Goal: Information Seeking & Learning: Learn about a topic

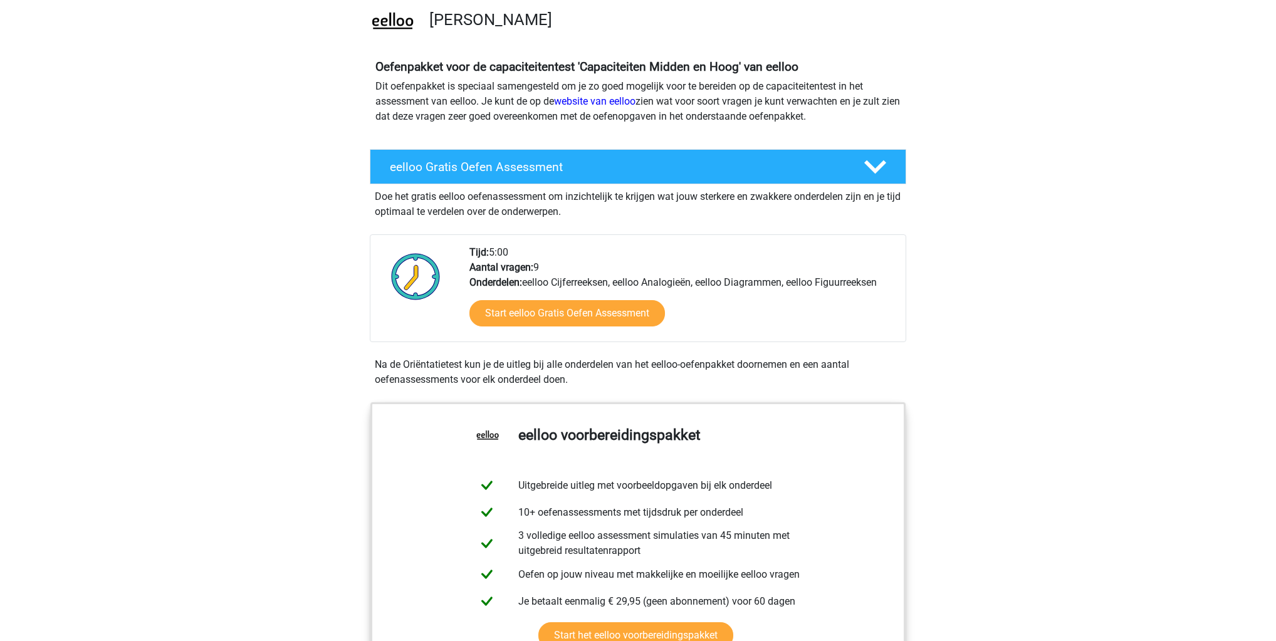
scroll to position [150, 0]
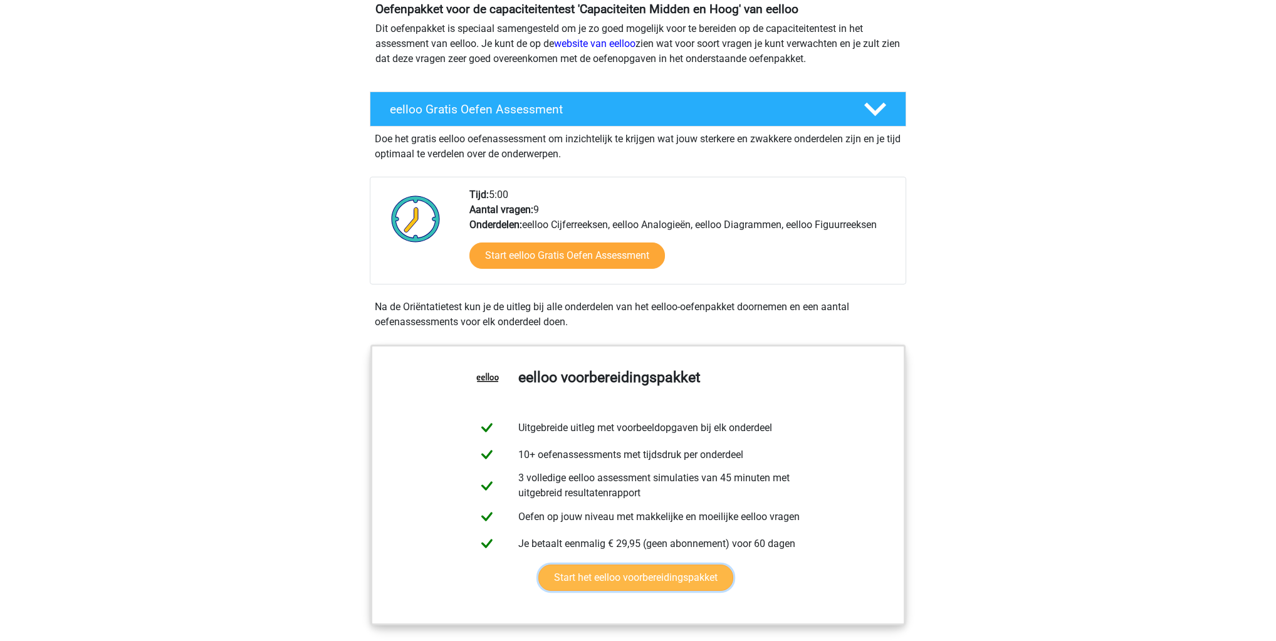
drag, startPoint x: 636, startPoint y: 298, endPoint x: 890, endPoint y: 376, distance: 265.5
click at [733, 565] on link "Start het eelloo voorbereidingspakket" at bounding box center [635, 578] width 195 height 26
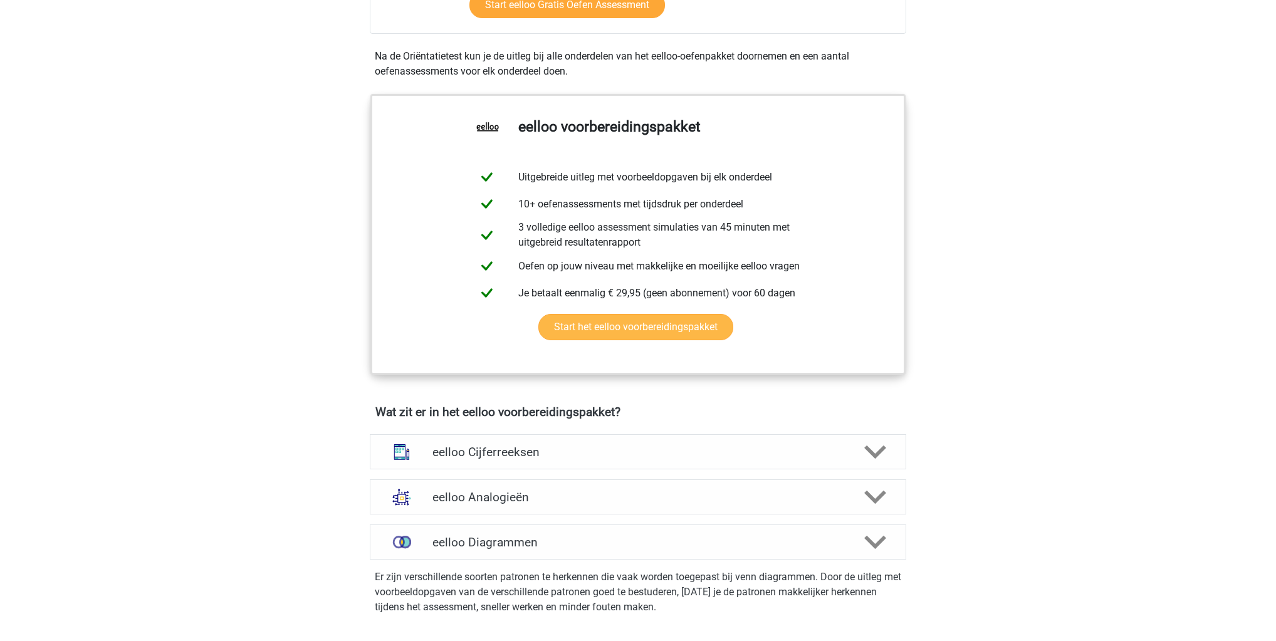
scroll to position [602, 0]
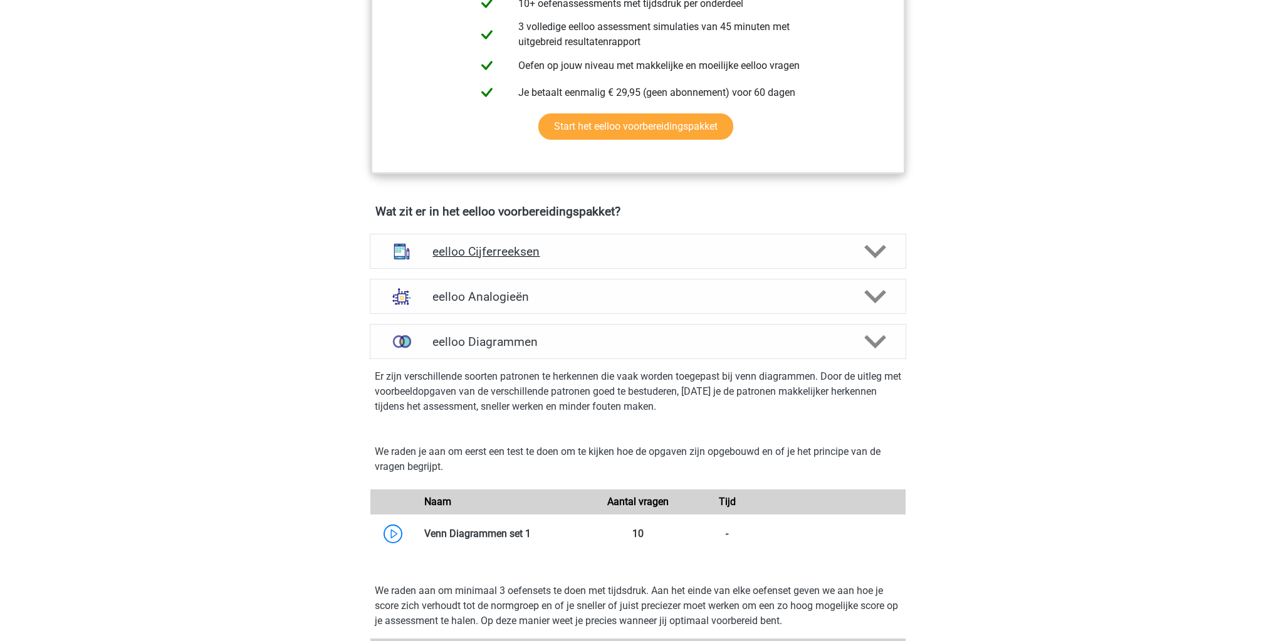
click at [555, 241] on div "eelloo Cijferreeksen" at bounding box center [638, 251] width 537 height 35
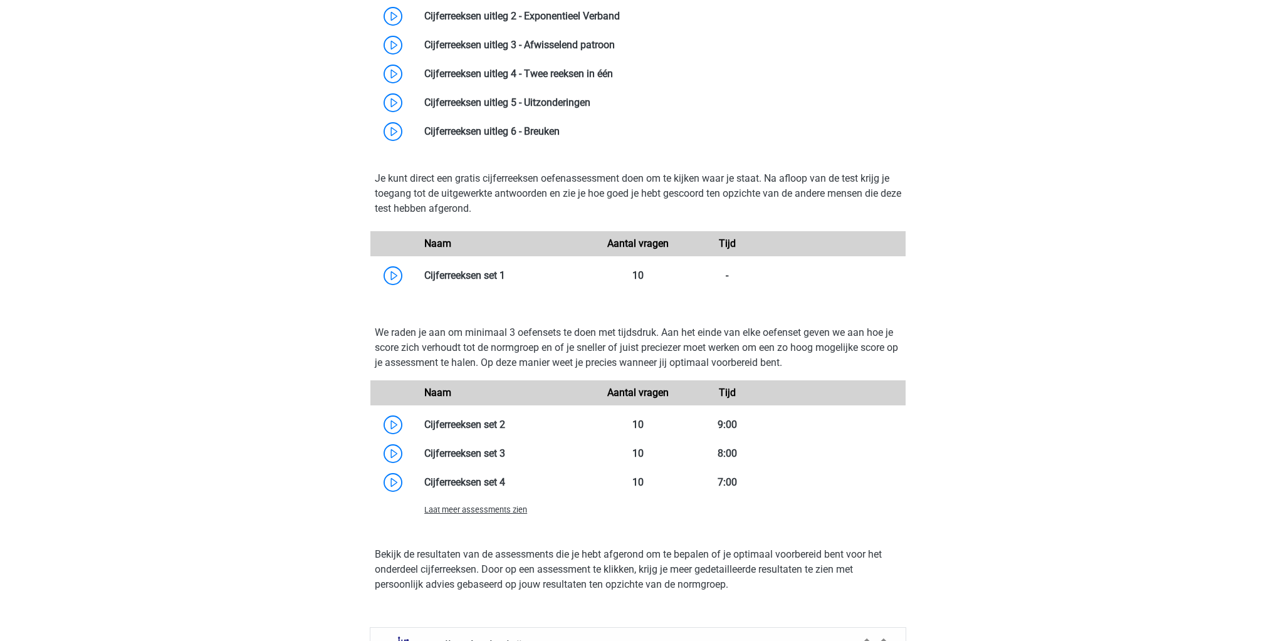
scroll to position [1103, 0]
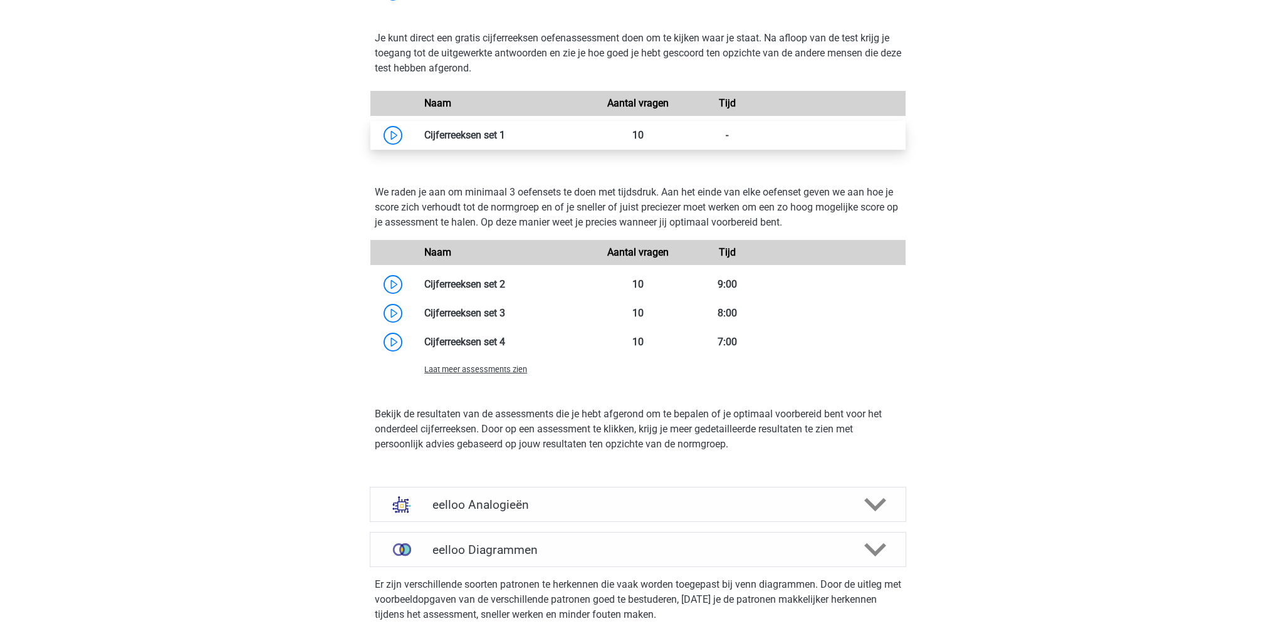
click at [505, 140] on link at bounding box center [505, 135] width 0 height 12
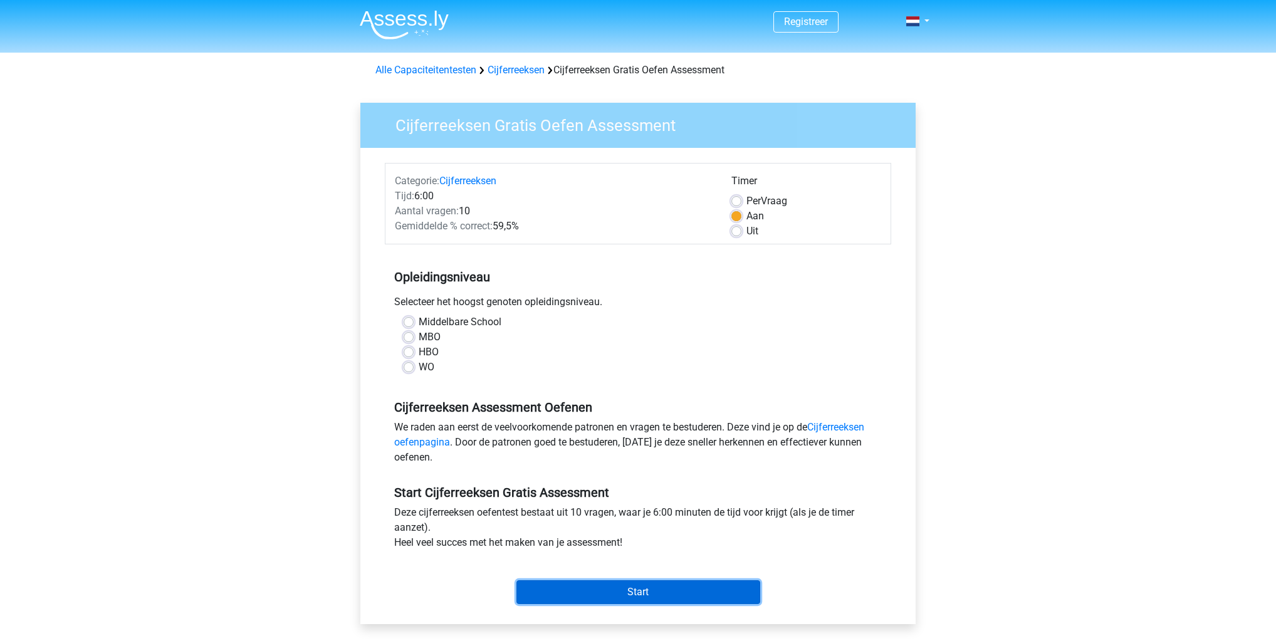
click at [676, 580] on input "Start" at bounding box center [639, 592] width 244 height 24
click at [636, 587] on input "Start" at bounding box center [639, 592] width 244 height 24
drag, startPoint x: 636, startPoint y: 590, endPoint x: 500, endPoint y: 455, distance: 191.0
click at [634, 589] on input "Start" at bounding box center [639, 592] width 244 height 24
click at [411, 345] on div "HBO" at bounding box center [638, 352] width 469 height 15
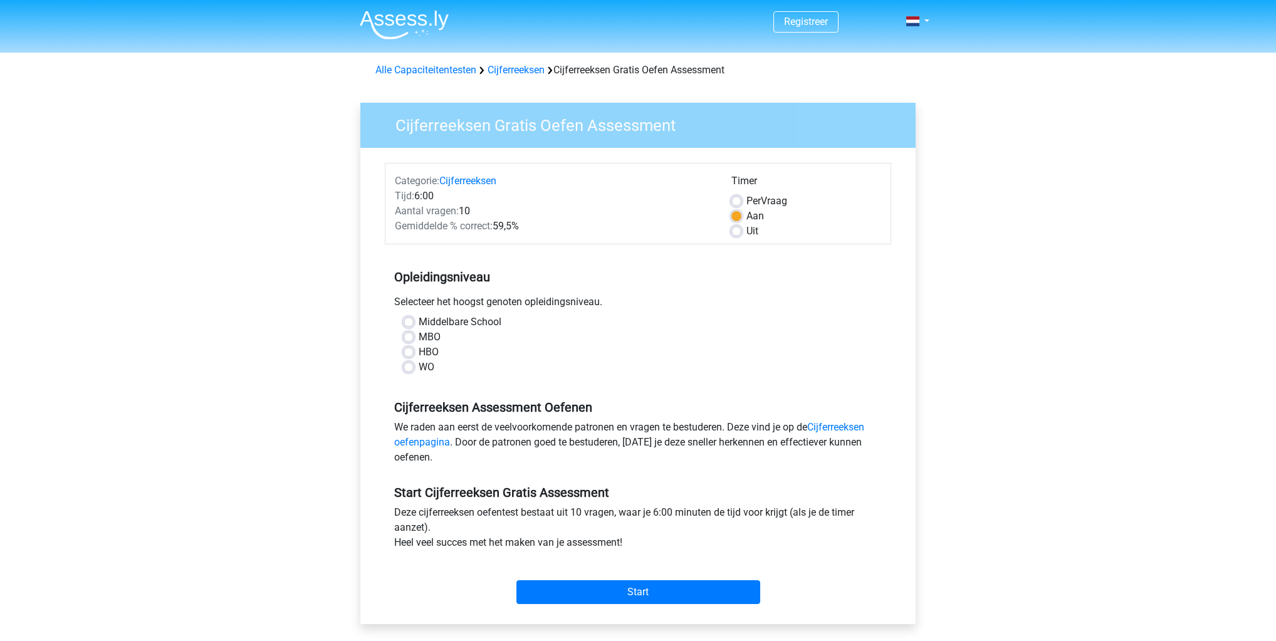
click at [409, 360] on div "WO" at bounding box center [638, 367] width 469 height 15
click at [419, 318] on label "Middelbare School" at bounding box center [460, 322] width 83 height 15
click at [407, 318] on input "Middelbare School" at bounding box center [409, 321] width 10 height 13
radio input "true"
click at [657, 599] on input "Start" at bounding box center [639, 592] width 244 height 24
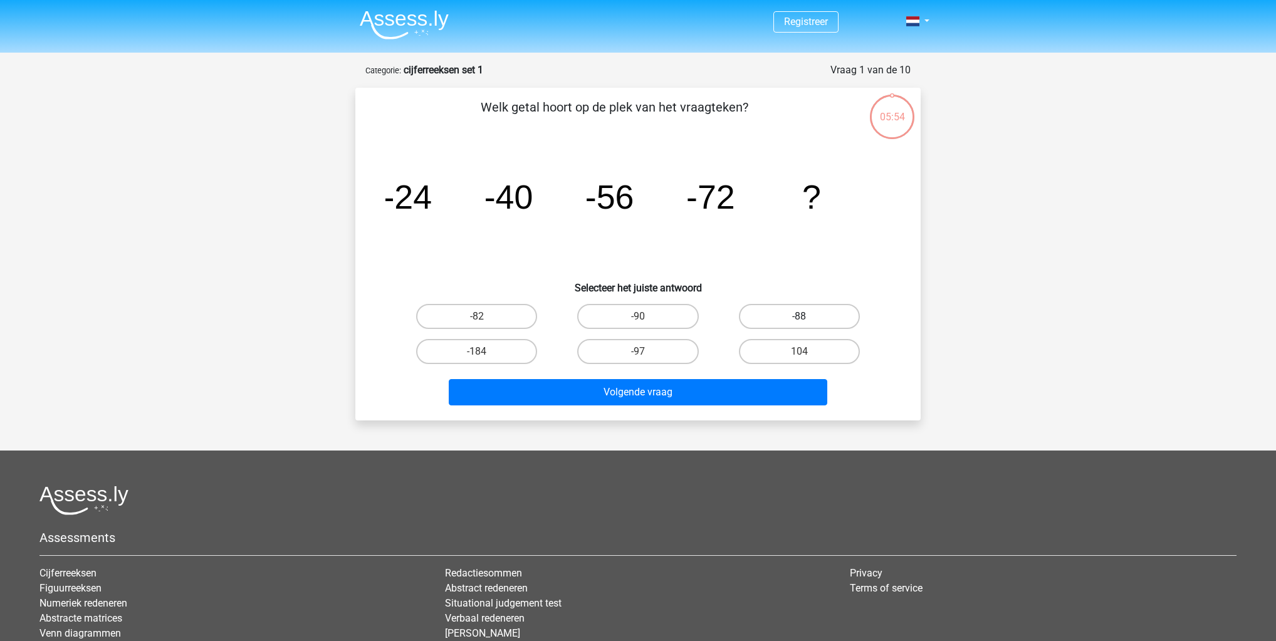
click at [785, 320] on label "-88" at bounding box center [799, 316] width 121 height 25
click at [799, 320] on input "-88" at bounding box center [803, 321] width 8 height 8
radio input "true"
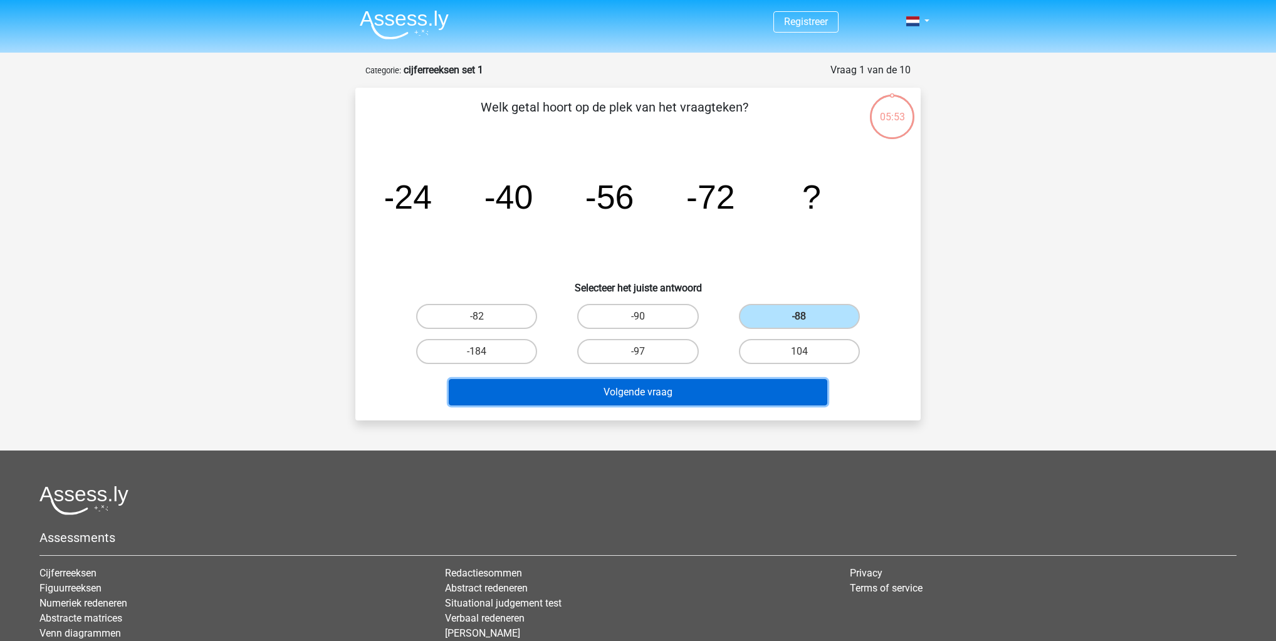
click at [746, 384] on button "Volgende vraag" at bounding box center [638, 392] width 379 height 26
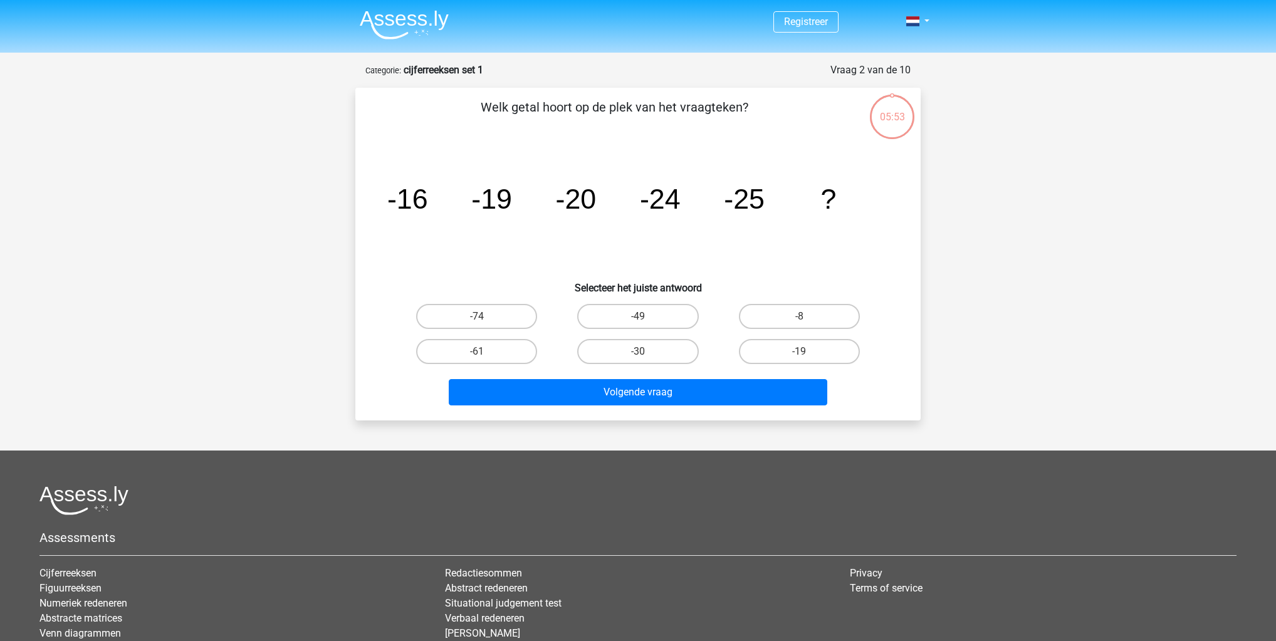
scroll to position [63, 0]
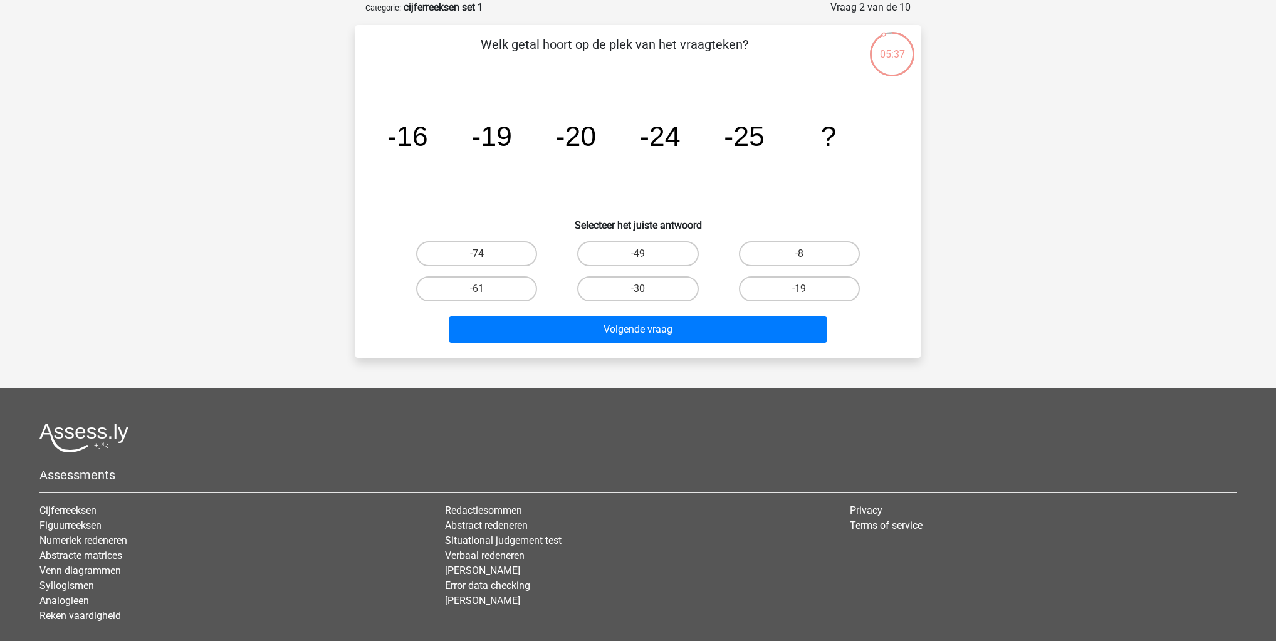
click at [642, 291] on input "-30" at bounding box center [642, 293] width 8 height 8
radio input "true"
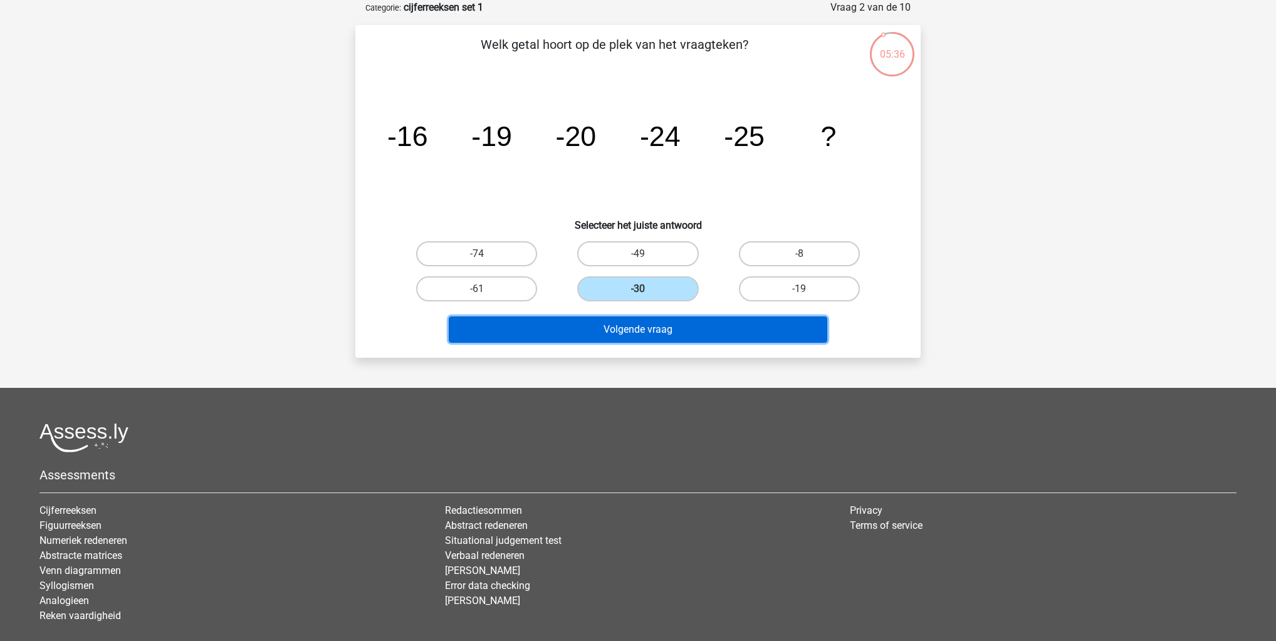
click at [643, 323] on button "Volgende vraag" at bounding box center [638, 330] width 379 height 26
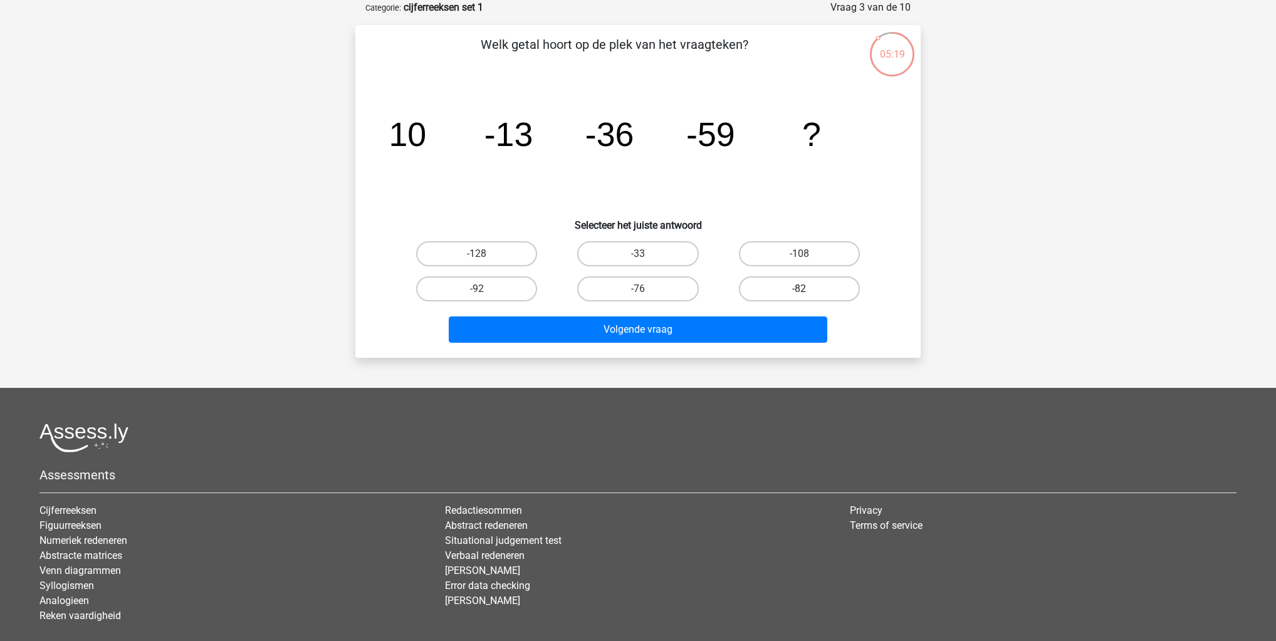
click at [854, 290] on label "-82" at bounding box center [799, 288] width 121 height 25
click at [807, 290] on input "-82" at bounding box center [803, 293] width 8 height 8
radio input "true"
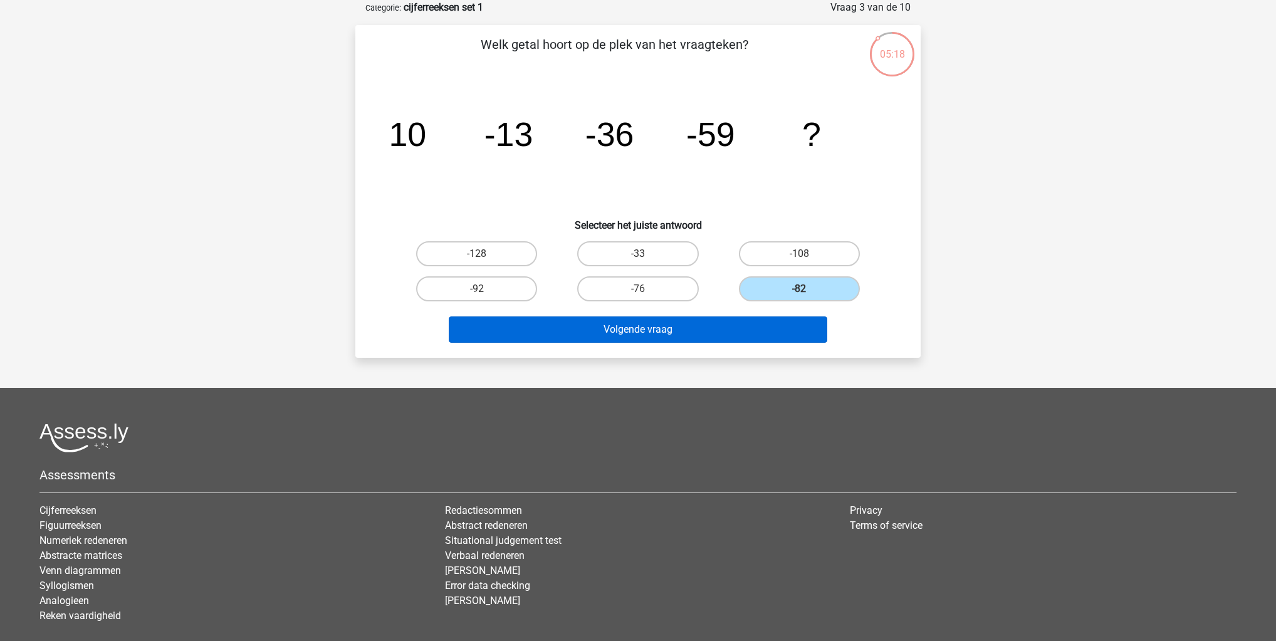
click at [776, 315] on div "Volgende vraag" at bounding box center [637, 327] width 525 height 41
click at [760, 334] on button "Volgende vraag" at bounding box center [638, 330] width 379 height 26
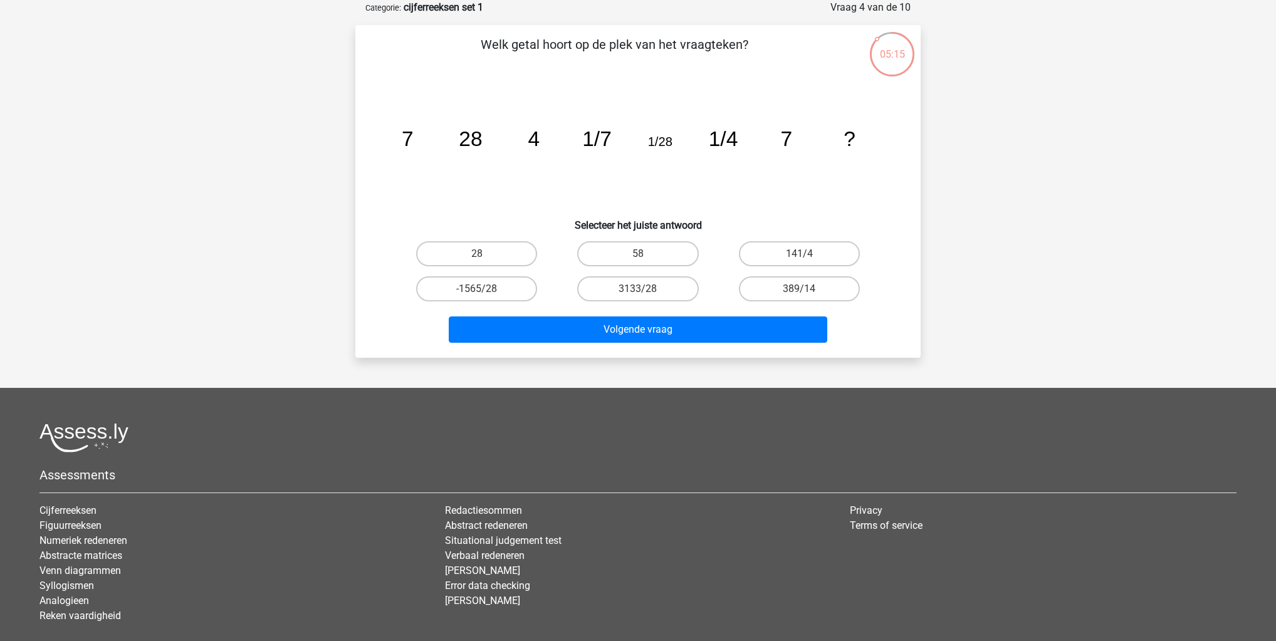
click at [469, 140] on tspan "28" at bounding box center [470, 138] width 23 height 23
click at [505, 251] on label "28" at bounding box center [476, 253] width 121 height 25
click at [485, 254] on input "28" at bounding box center [481, 258] width 8 height 8
radio input "true"
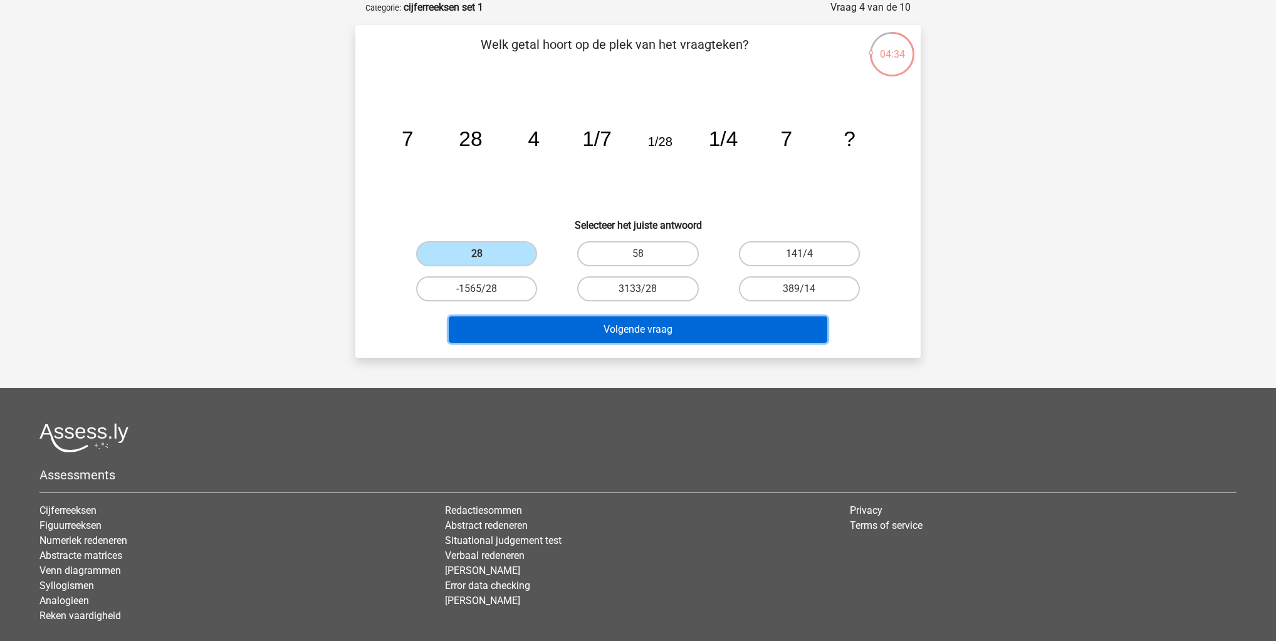
click at [575, 323] on button "Volgende vraag" at bounding box center [638, 330] width 379 height 26
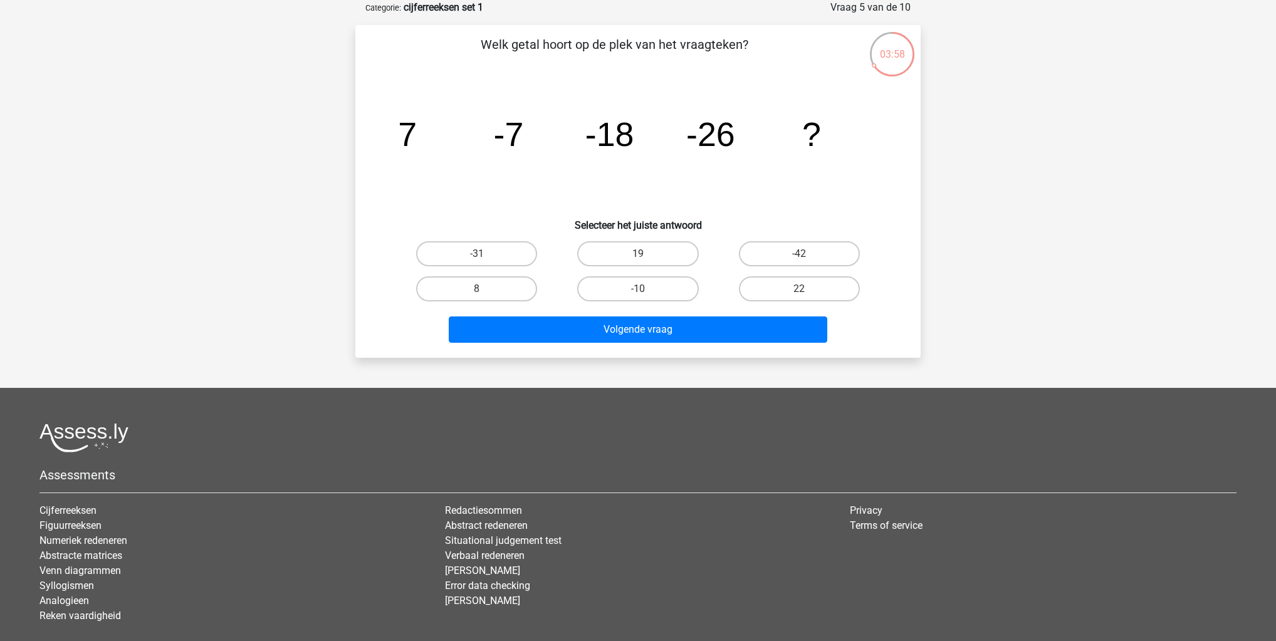
drag, startPoint x: 515, startPoint y: 255, endPoint x: 524, endPoint y: 270, distance: 17.7
click at [515, 255] on label "-31" at bounding box center [476, 253] width 121 height 25
click at [485, 255] on input "-31" at bounding box center [481, 258] width 8 height 8
radio input "true"
click at [548, 311] on div "Volgende vraag" at bounding box center [637, 327] width 525 height 41
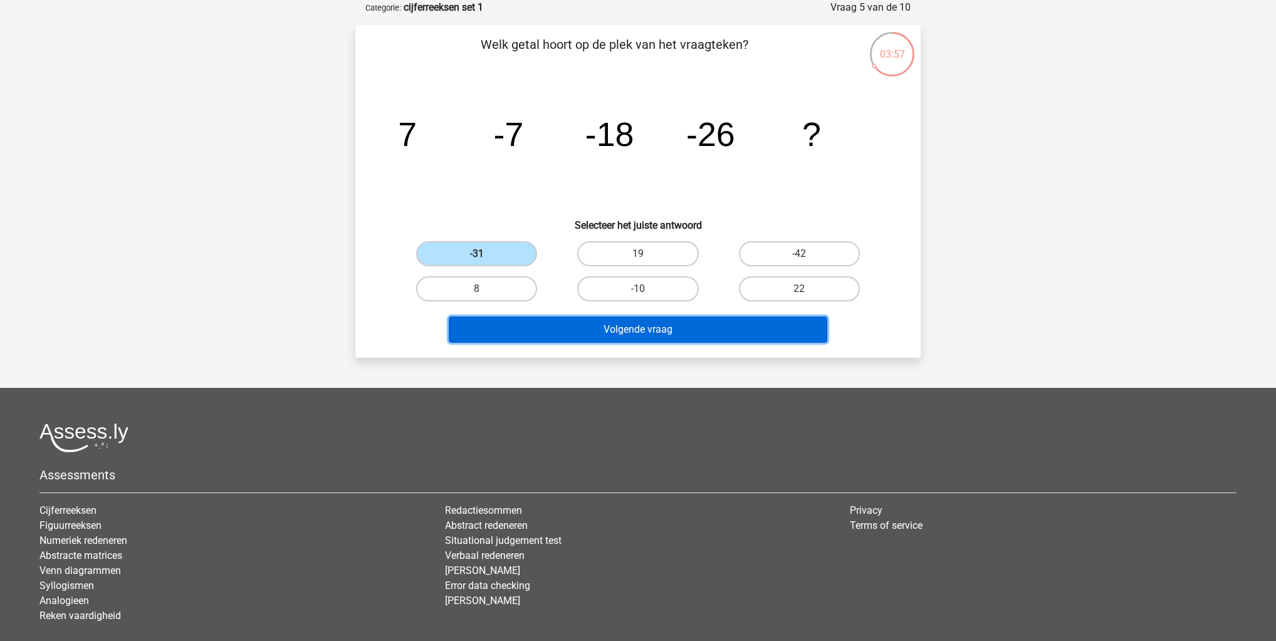
click at [552, 319] on button "Volgende vraag" at bounding box center [638, 330] width 379 height 26
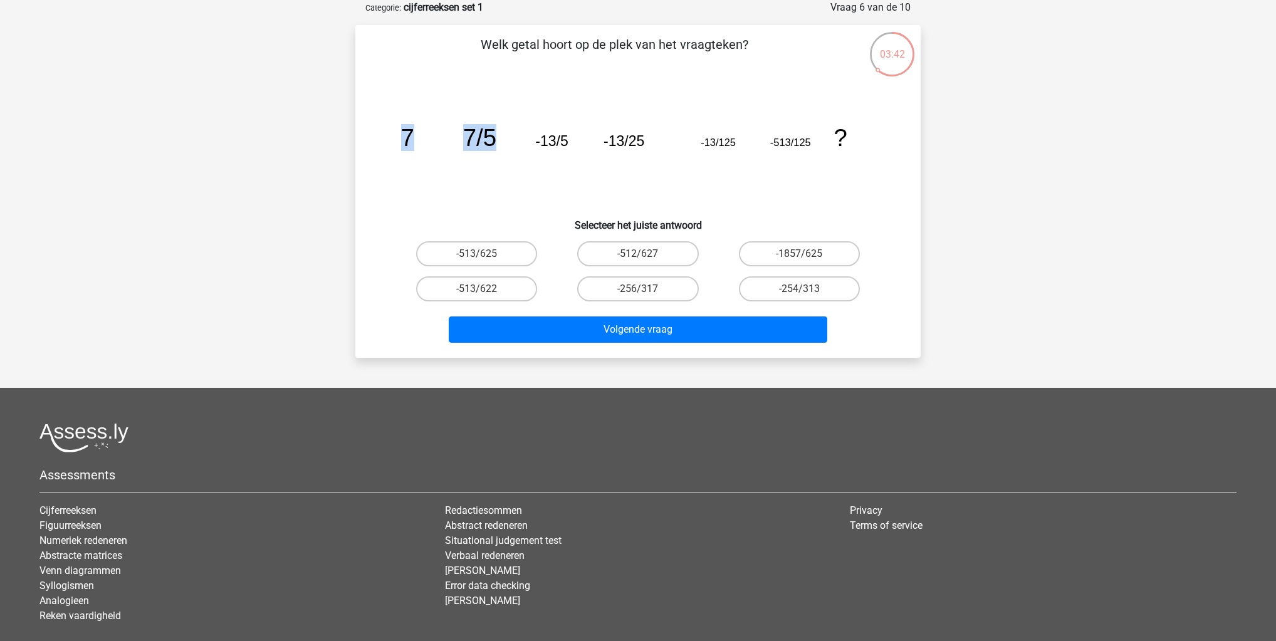
drag, startPoint x: 404, startPoint y: 142, endPoint x: 501, endPoint y: 140, distance: 96.6
click at [501, 140] on icon "image/svg+xml 7 7/5 -13/5 -13/25 -13/125 -513/125 ?" at bounding box center [638, 146] width 505 height 127
drag, startPoint x: 397, startPoint y: 140, endPoint x: 479, endPoint y: 140, distance: 81.5
click at [479, 140] on icon "image/svg+xml 7 7/5 -13/5 -13/25 -13/125 -513/125 ?" at bounding box center [638, 146] width 505 height 127
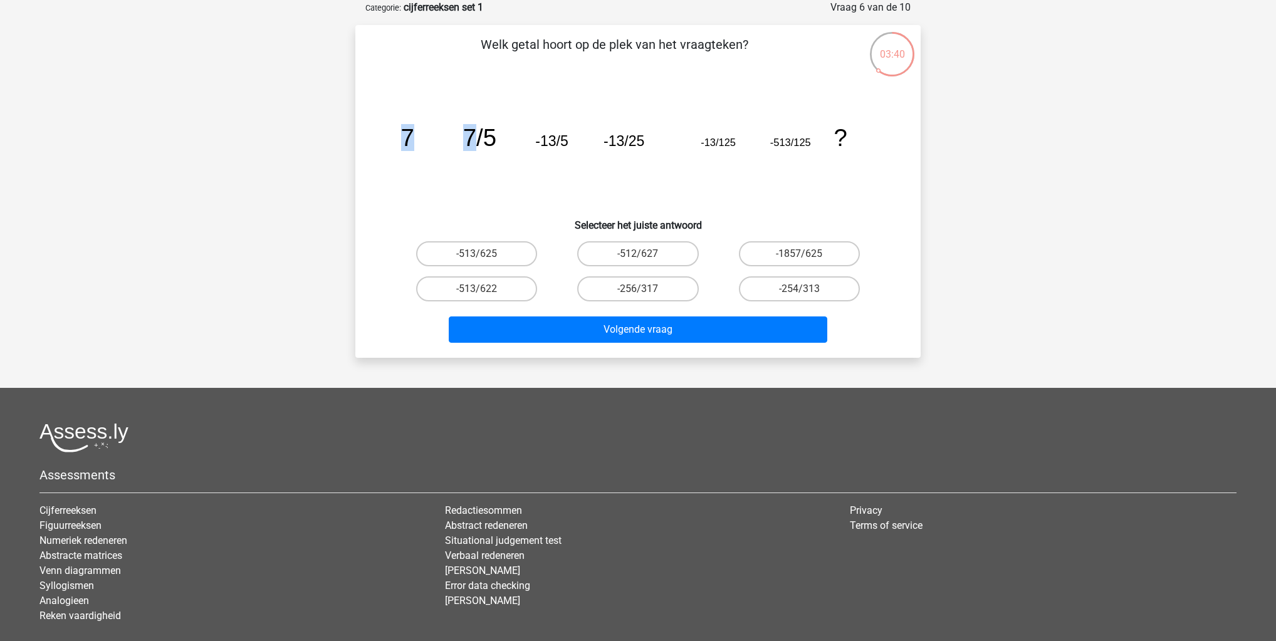
click at [479, 140] on tspan "7/5" at bounding box center [479, 137] width 33 height 27
drag, startPoint x: 479, startPoint y: 140, endPoint x: 511, endPoint y: 253, distance: 117.4
click at [511, 253] on label "-513/625" at bounding box center [476, 253] width 121 height 25
click at [485, 254] on input "-513/625" at bounding box center [481, 258] width 8 height 8
radio input "true"
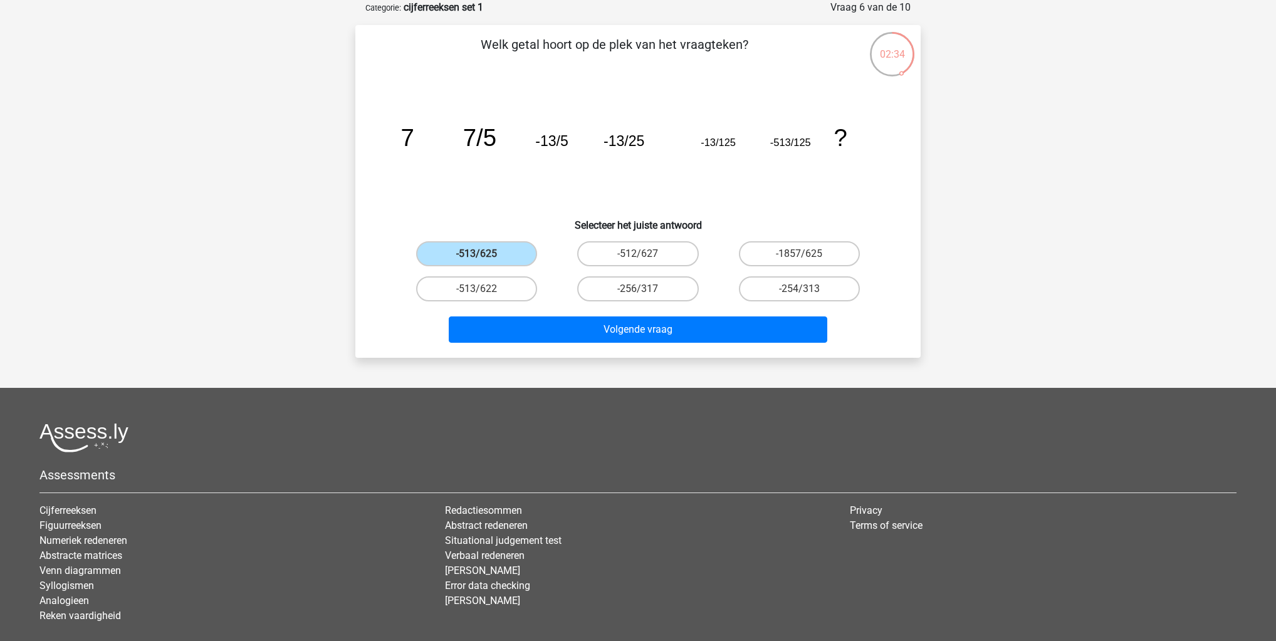
drag, startPoint x: 538, startPoint y: 298, endPoint x: 552, endPoint y: 321, distance: 26.8
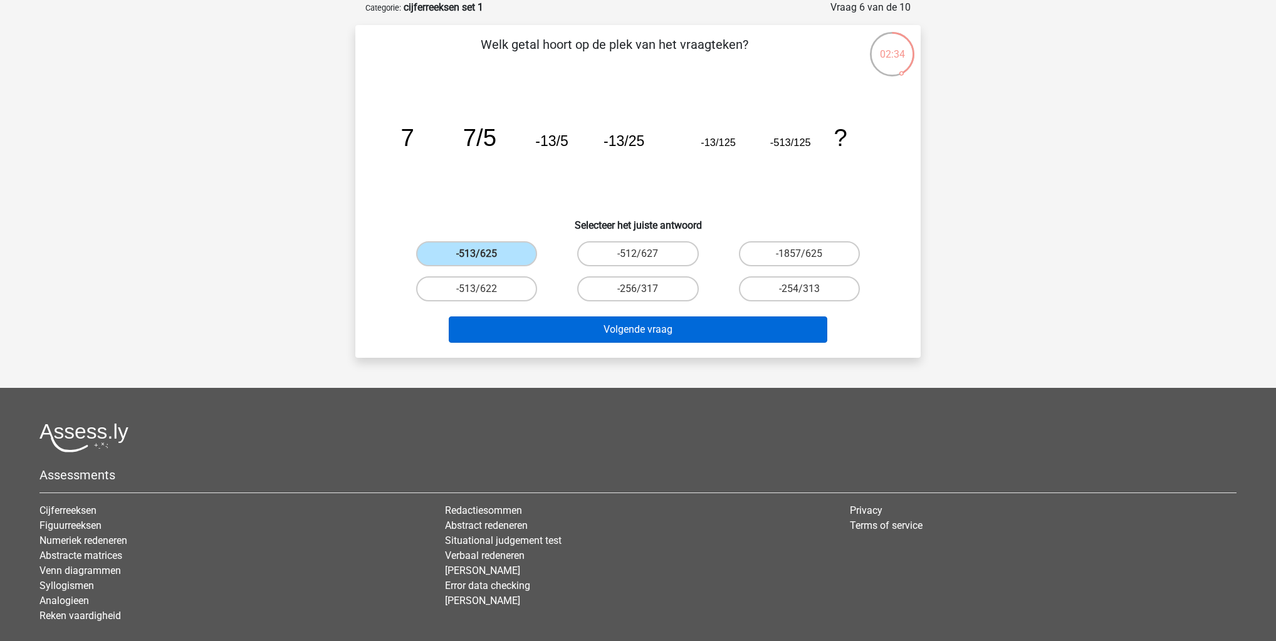
click at [538, 298] on div "-513/622" at bounding box center [476, 288] width 151 height 25
click at [552, 321] on button "Volgende vraag" at bounding box center [638, 330] width 379 height 26
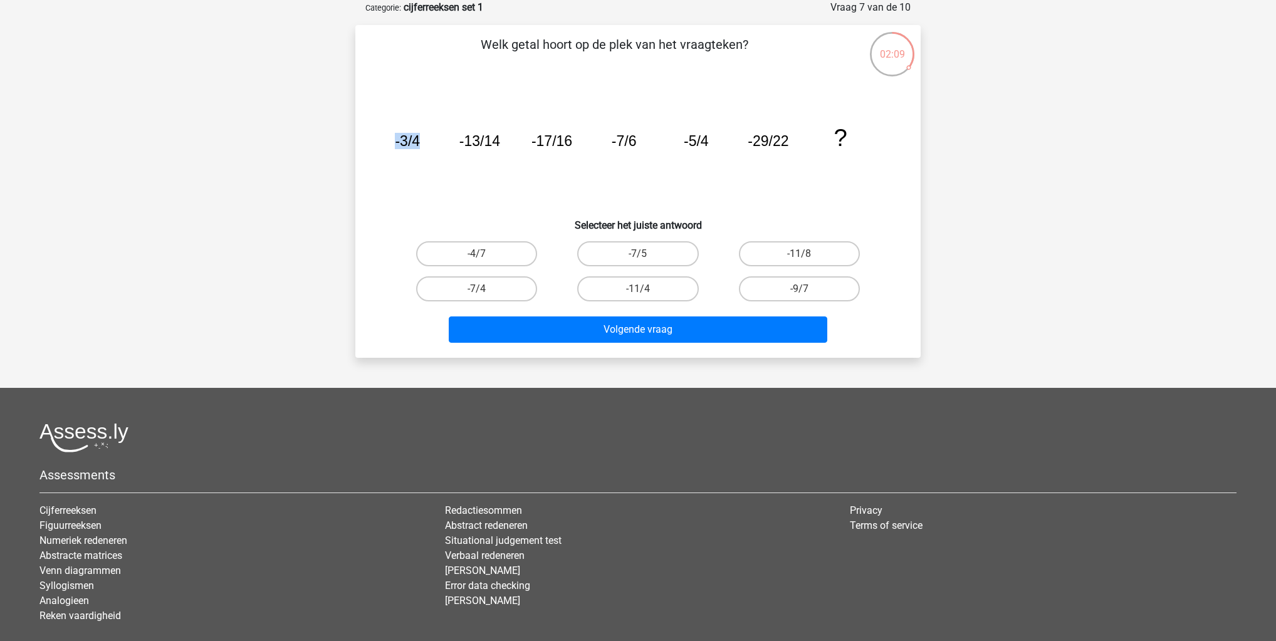
drag, startPoint x: 396, startPoint y: 142, endPoint x: 427, endPoint y: 142, distance: 31.3
click at [427, 142] on icon "image/svg+xml -3/4 -13/14 -17/16 -7/6 -5/4 -29/22 ?" at bounding box center [638, 146] width 505 height 127
click at [523, 261] on label "-4/7" at bounding box center [476, 253] width 121 height 25
click at [485, 261] on input "-4/7" at bounding box center [481, 258] width 8 height 8
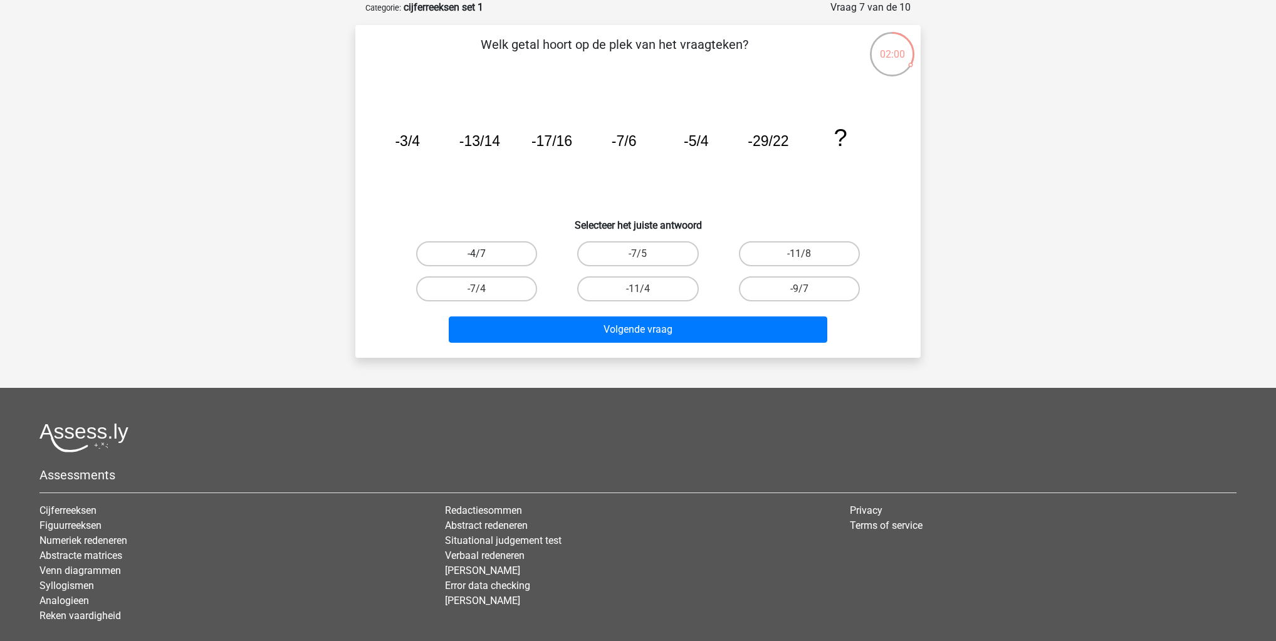
radio input "true"
drag, startPoint x: 518, startPoint y: 301, endPoint x: 523, endPoint y: 309, distance: 9.6
click at [519, 303] on div "-7/4" at bounding box center [476, 288] width 161 height 35
click at [526, 312] on div "Volgende vraag" at bounding box center [637, 327] width 525 height 41
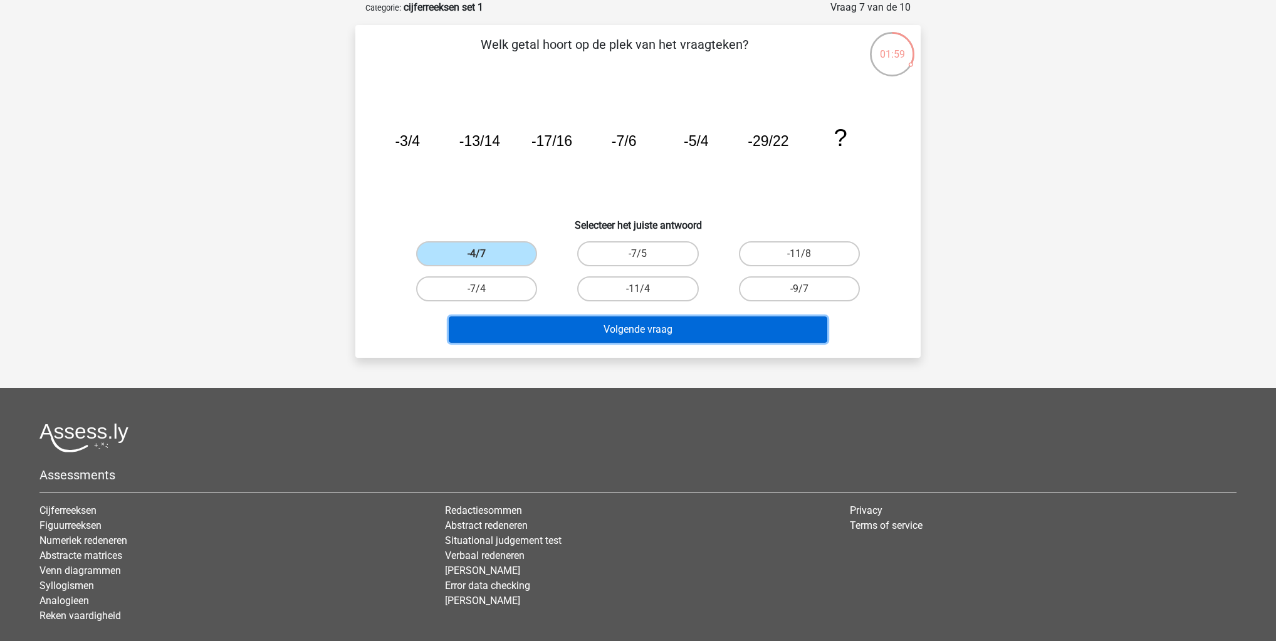
click at [536, 320] on button "Volgende vraag" at bounding box center [638, 330] width 379 height 26
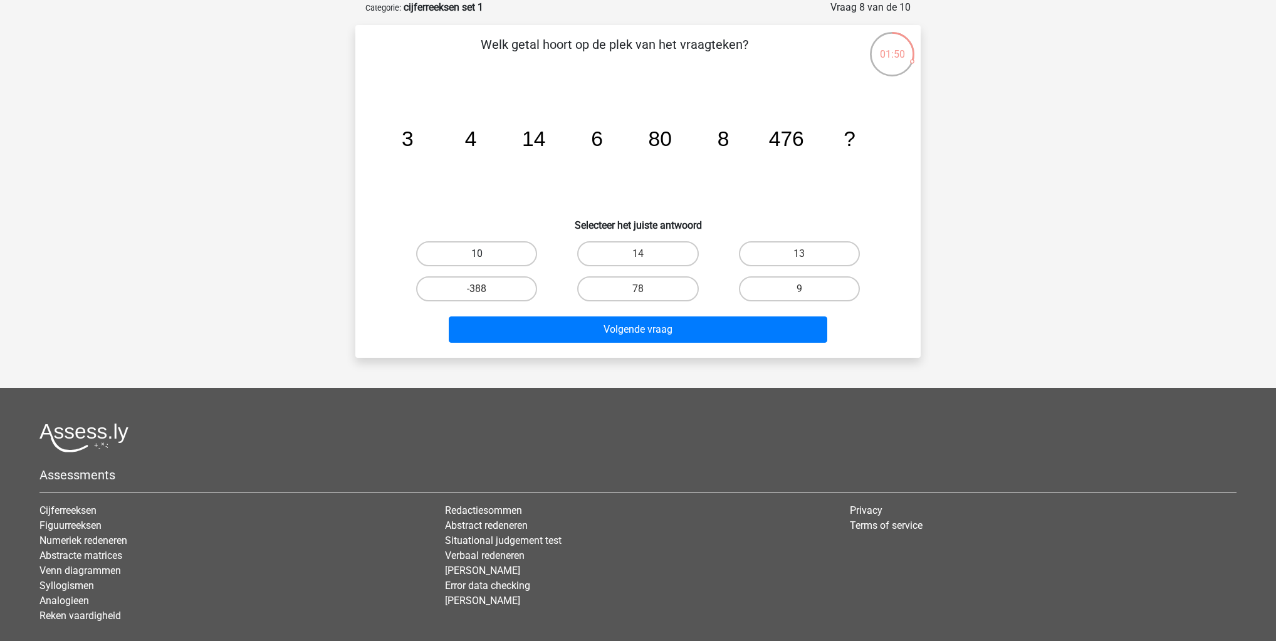
click at [484, 241] on div "10" at bounding box center [476, 253] width 161 height 35
drag, startPoint x: 485, startPoint y: 248, endPoint x: 486, endPoint y: 268, distance: 20.1
click at [485, 252] on label "10" at bounding box center [476, 253] width 121 height 25
click at [485, 254] on input "10" at bounding box center [481, 258] width 8 height 8
radio input "true"
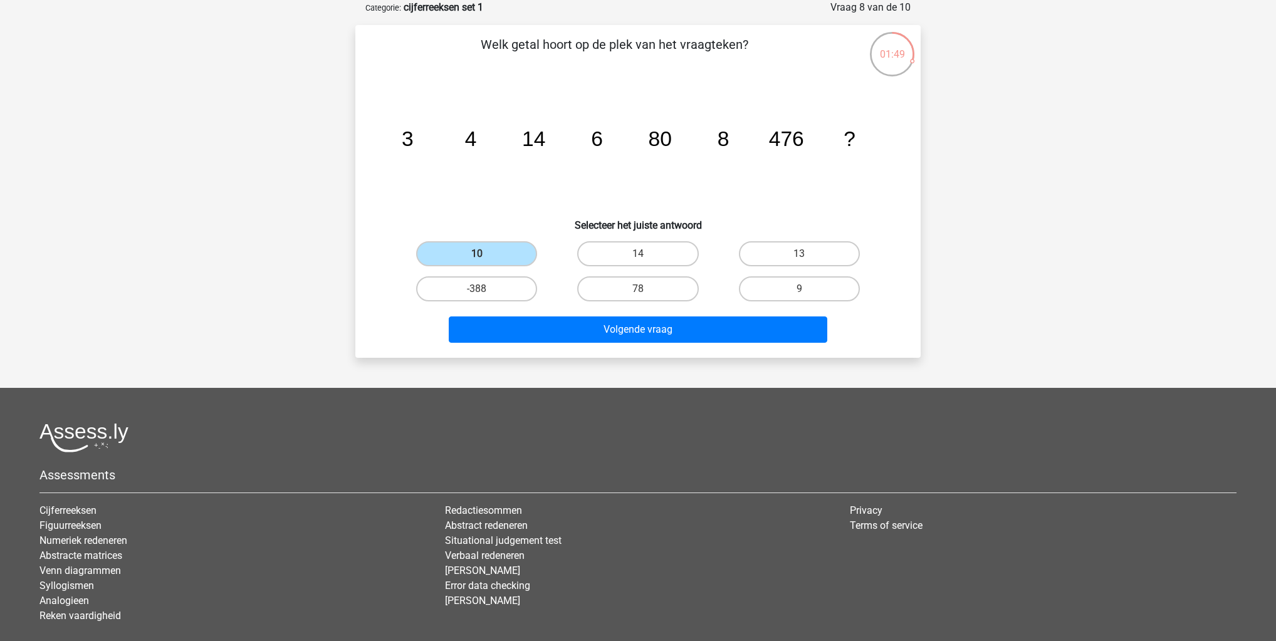
click at [499, 303] on div "-388" at bounding box center [476, 288] width 161 height 35
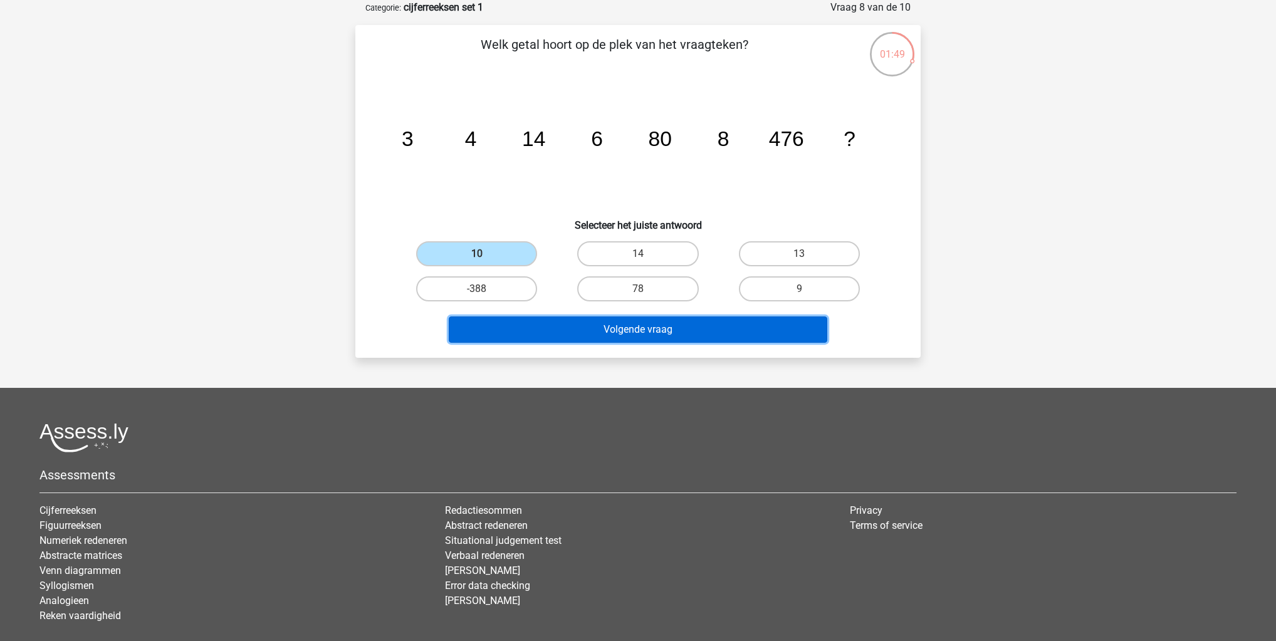
click at [508, 317] on button "Volgende vraag" at bounding box center [638, 330] width 379 height 26
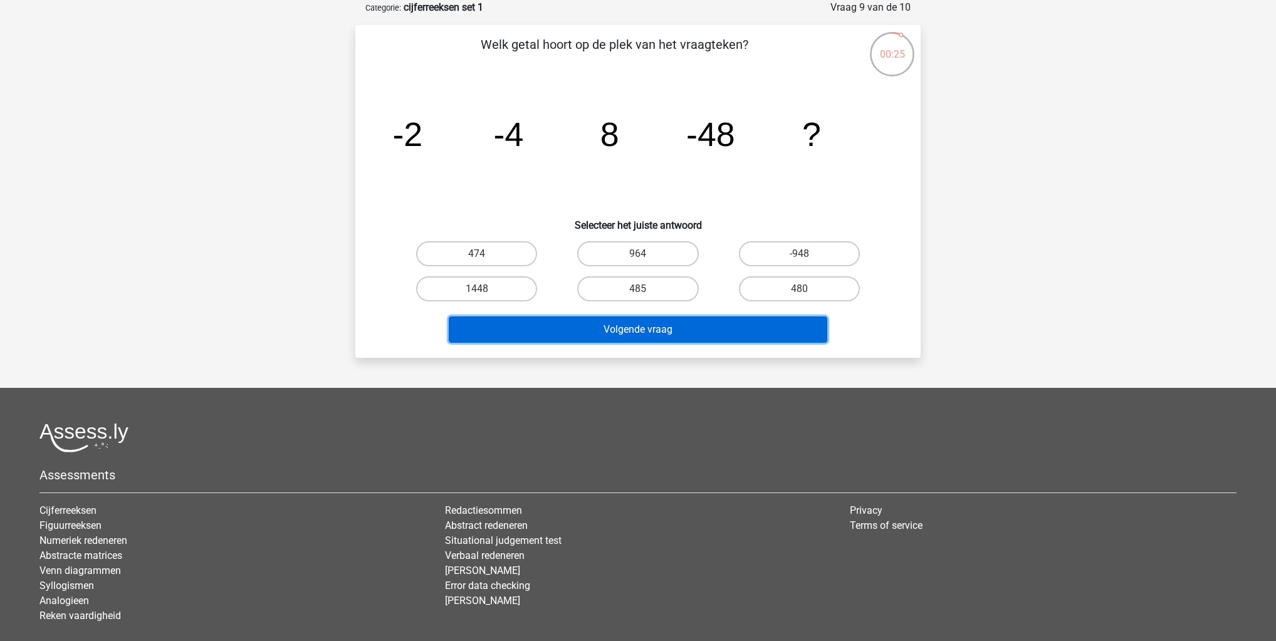
drag, startPoint x: 631, startPoint y: 316, endPoint x: 569, endPoint y: 169, distance: 159.3
click at [569, 169] on div "Welk getal hoort op de plek van het vraagteken? image/svg+xml -2 -4 8 -48 ? Sel…" at bounding box center [637, 191] width 555 height 313
click at [620, 323] on button "Volgende vraag" at bounding box center [638, 330] width 379 height 26
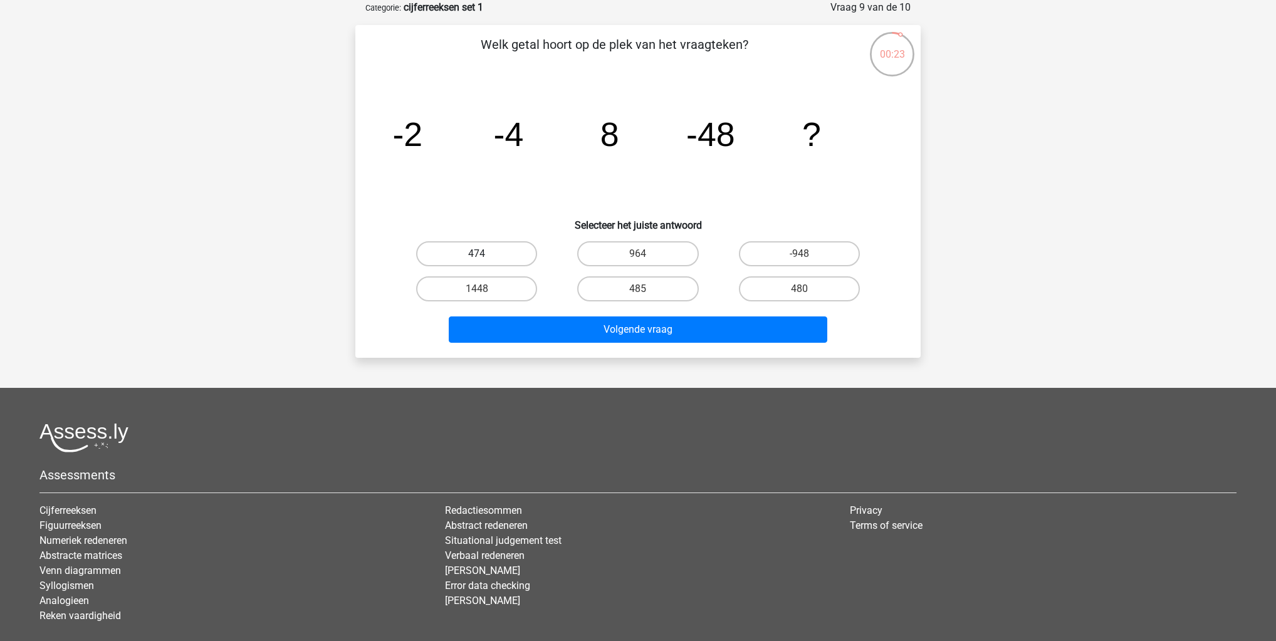
click at [527, 252] on label "474" at bounding box center [476, 253] width 121 height 25
click at [485, 254] on input "474" at bounding box center [481, 258] width 8 height 8
radio input "true"
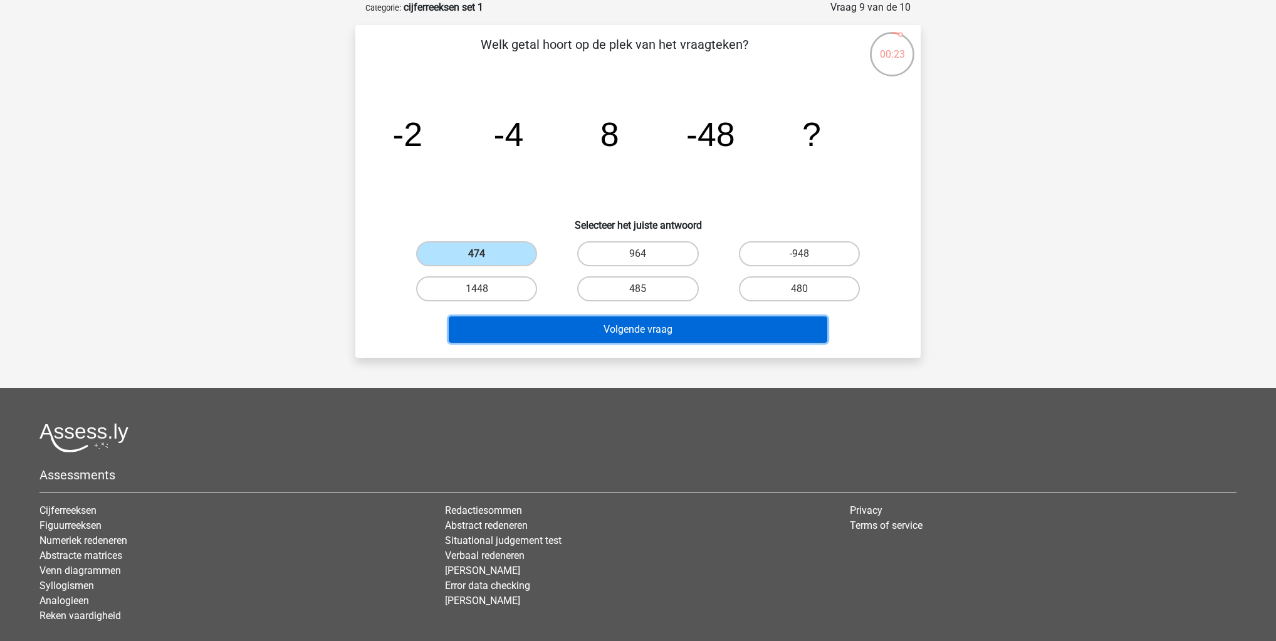
click at [563, 317] on button "Volgende vraag" at bounding box center [638, 330] width 379 height 26
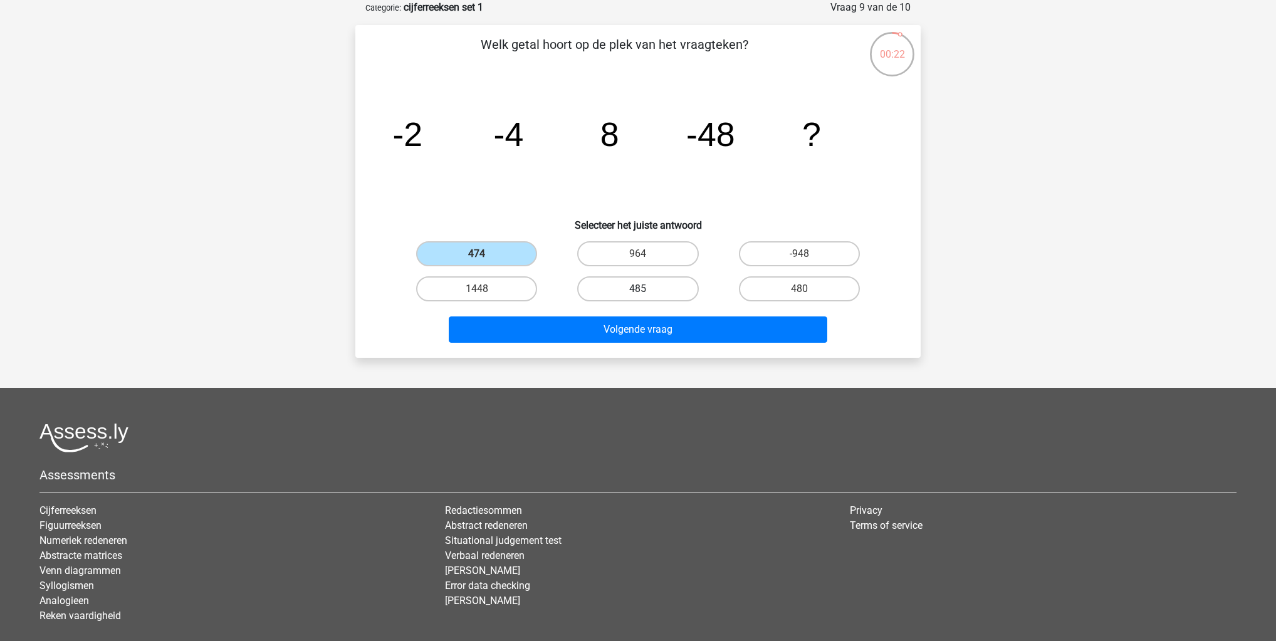
click at [626, 288] on label "485" at bounding box center [637, 288] width 121 height 25
click at [638, 289] on input "485" at bounding box center [642, 293] width 8 height 8
radio input "true"
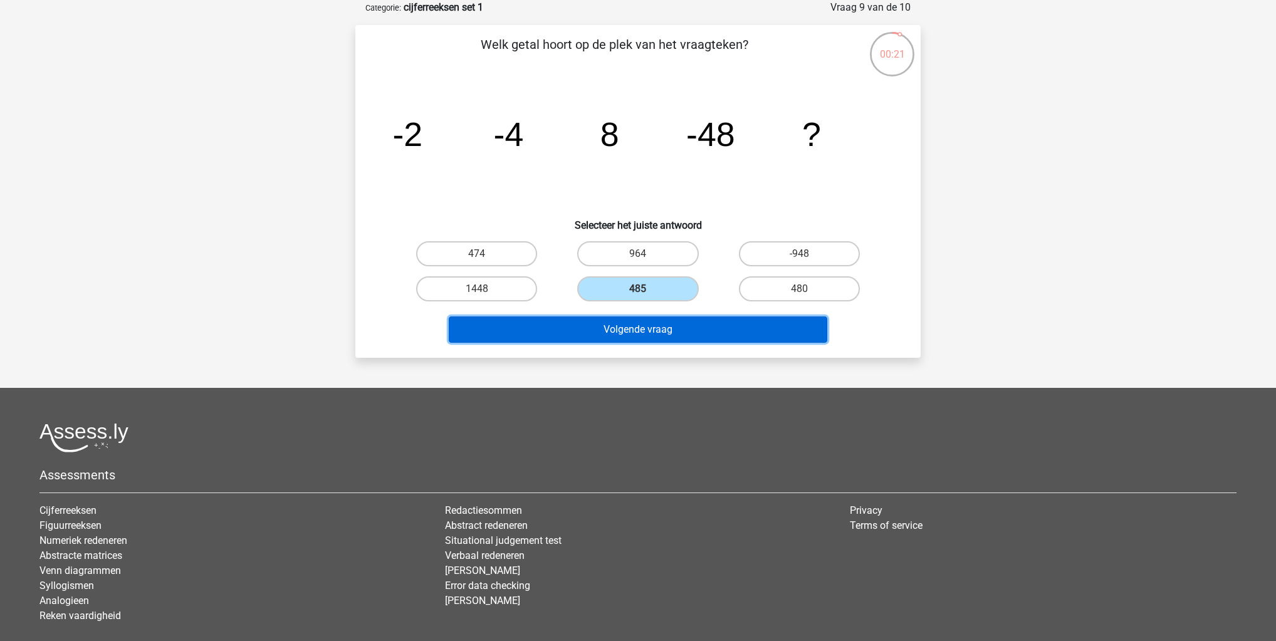
click at [631, 317] on button "Volgende vraag" at bounding box center [638, 330] width 379 height 26
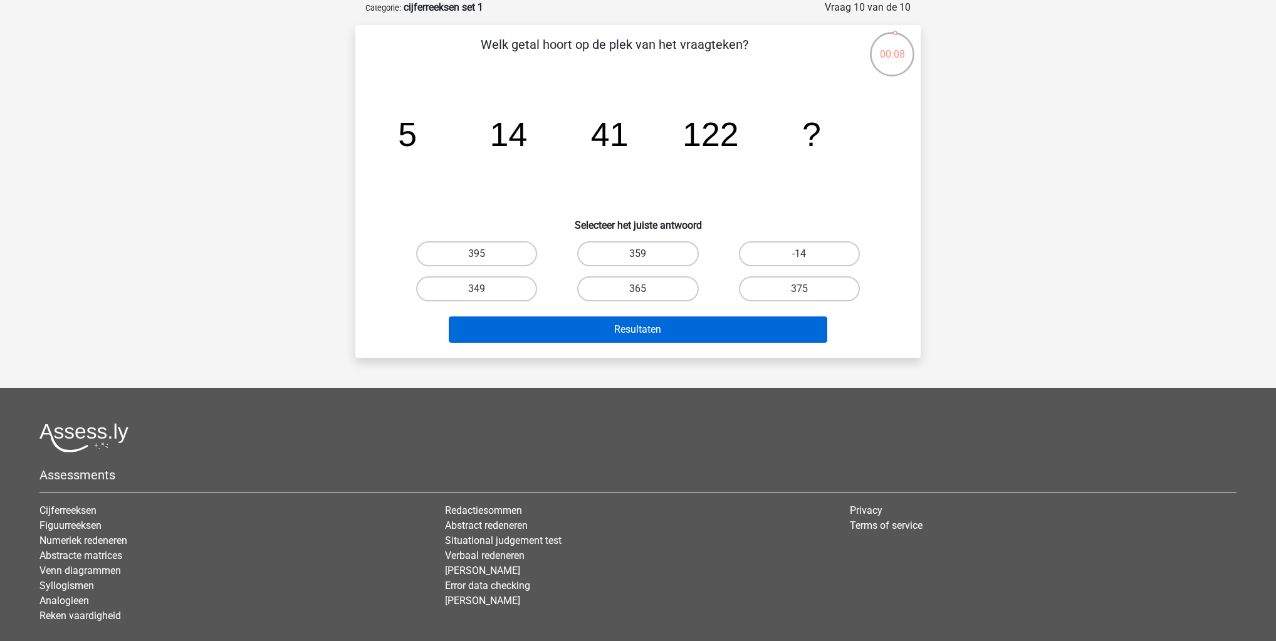
drag, startPoint x: 659, startPoint y: 288, endPoint x: 669, endPoint y: 318, distance: 31.1
click at [660, 291] on label "365" at bounding box center [637, 288] width 121 height 25
click at [646, 291] on input "365" at bounding box center [642, 293] width 8 height 8
radio input "true"
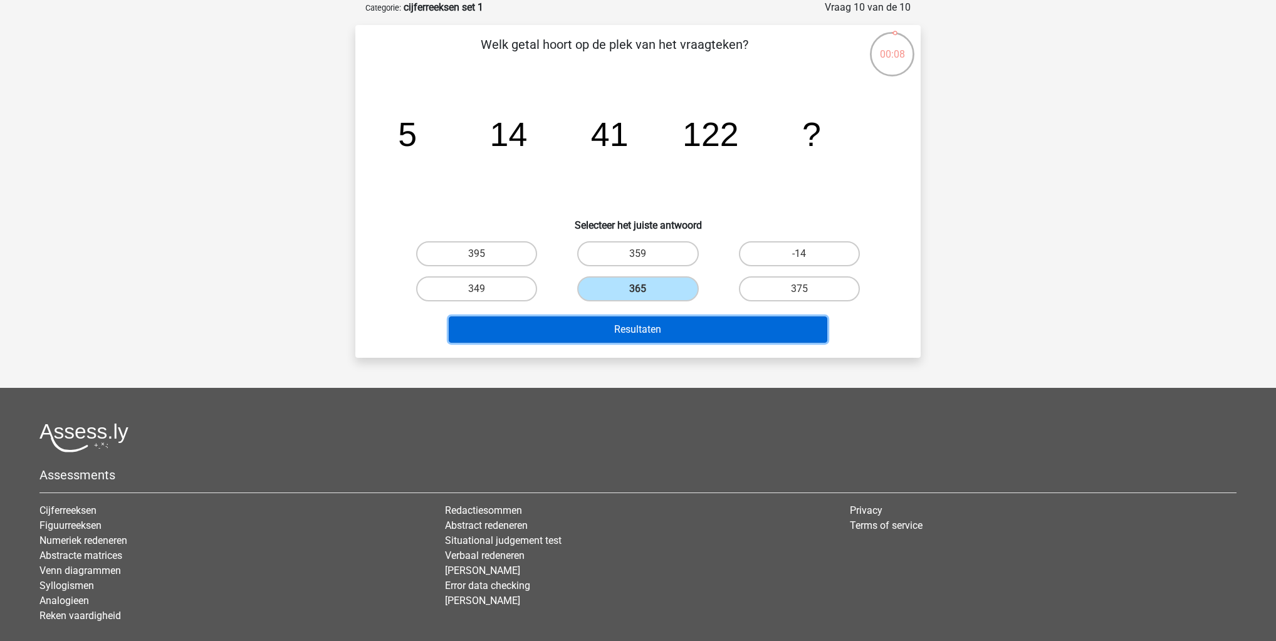
click at [670, 320] on button "Resultaten" at bounding box center [638, 330] width 379 height 26
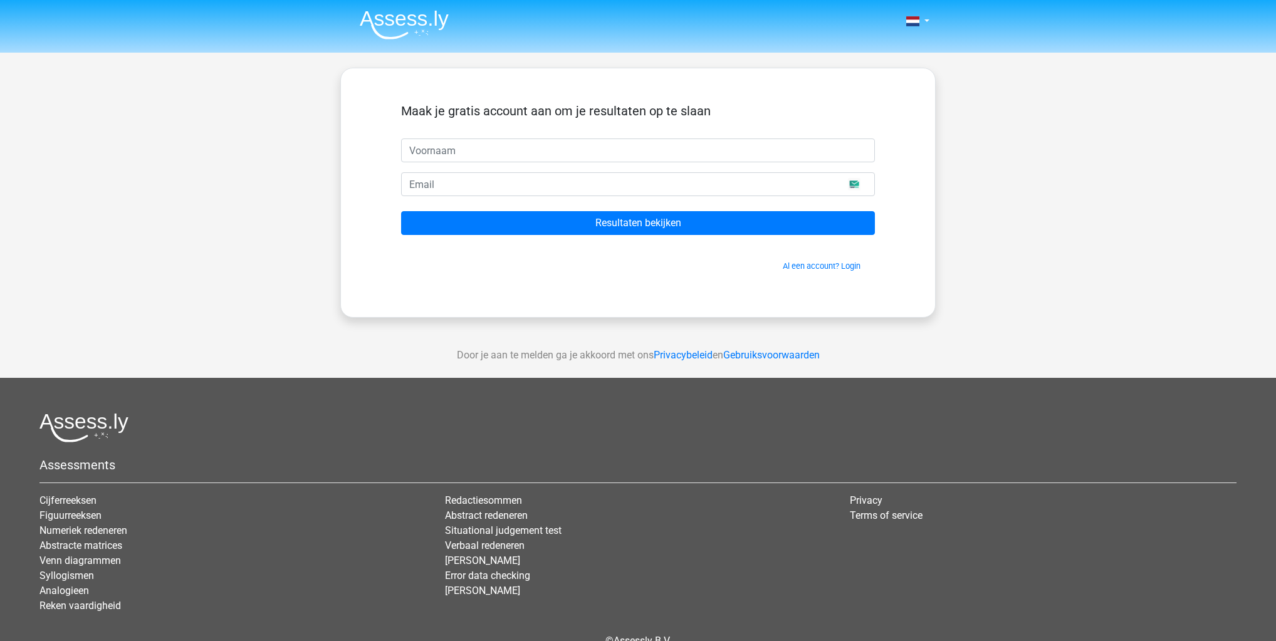
click at [747, 162] on input "text" at bounding box center [638, 151] width 474 height 24
click at [735, 150] on input "text" at bounding box center [638, 151] width 474 height 24
type input "rrrr"
click at [855, 188] on input "email" at bounding box center [638, 184] width 474 height 24
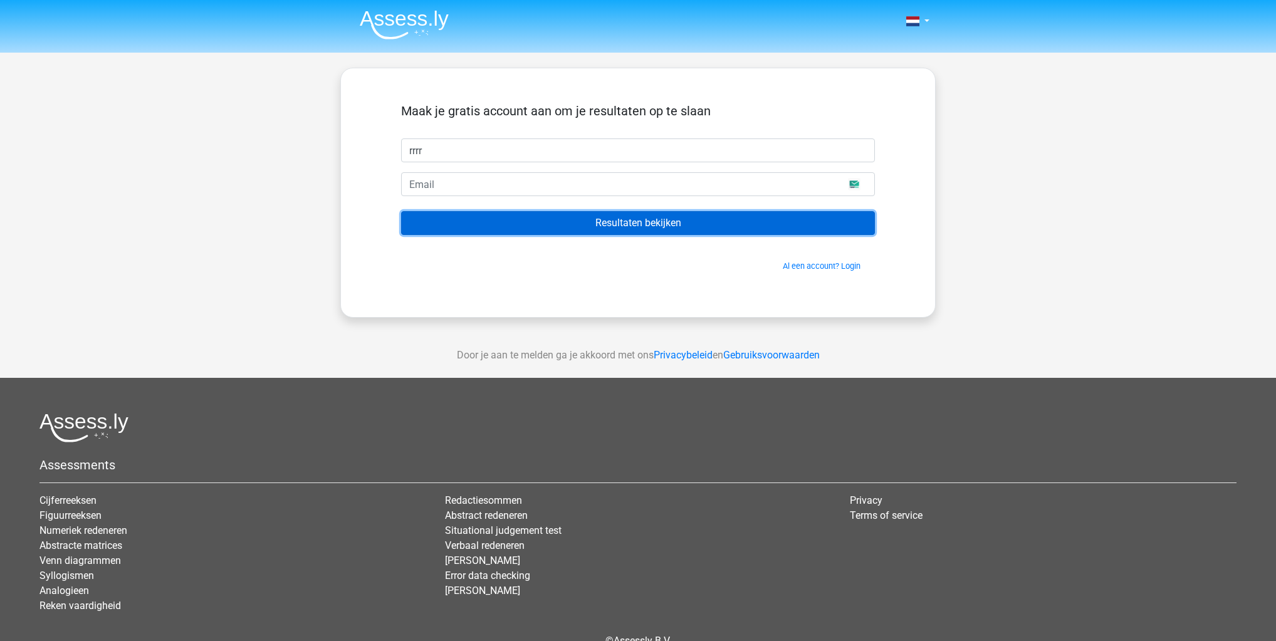
click at [674, 211] on input "Resultaten bekijken" at bounding box center [638, 223] width 474 height 24
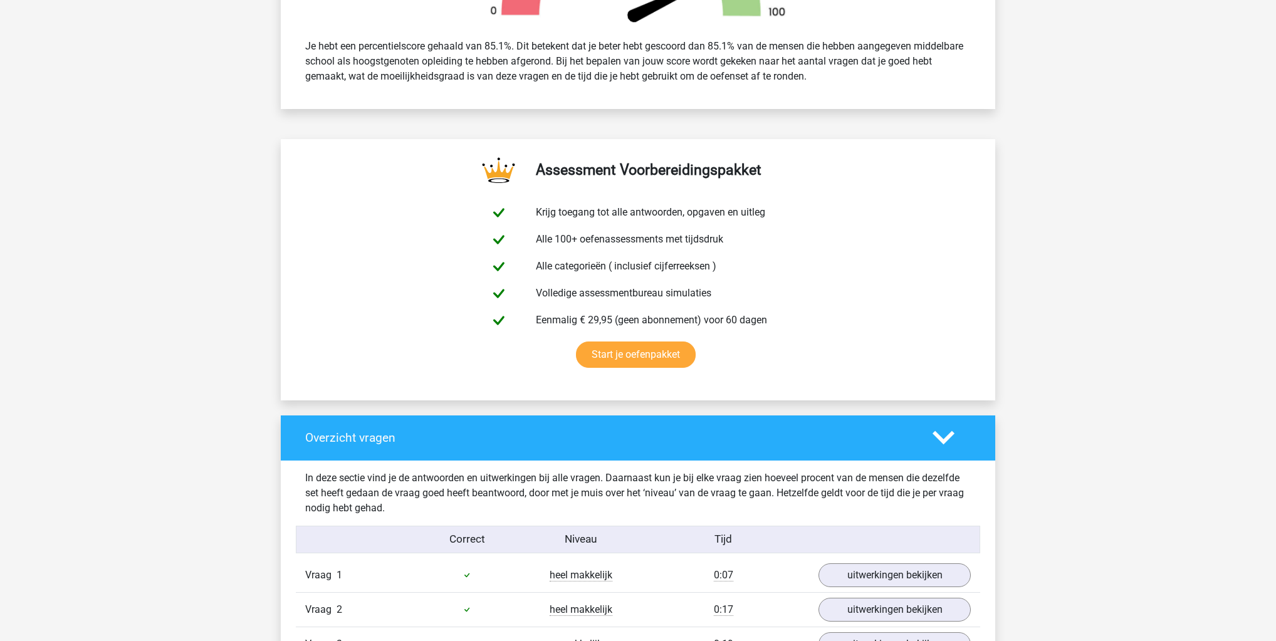
scroll to position [702, 0]
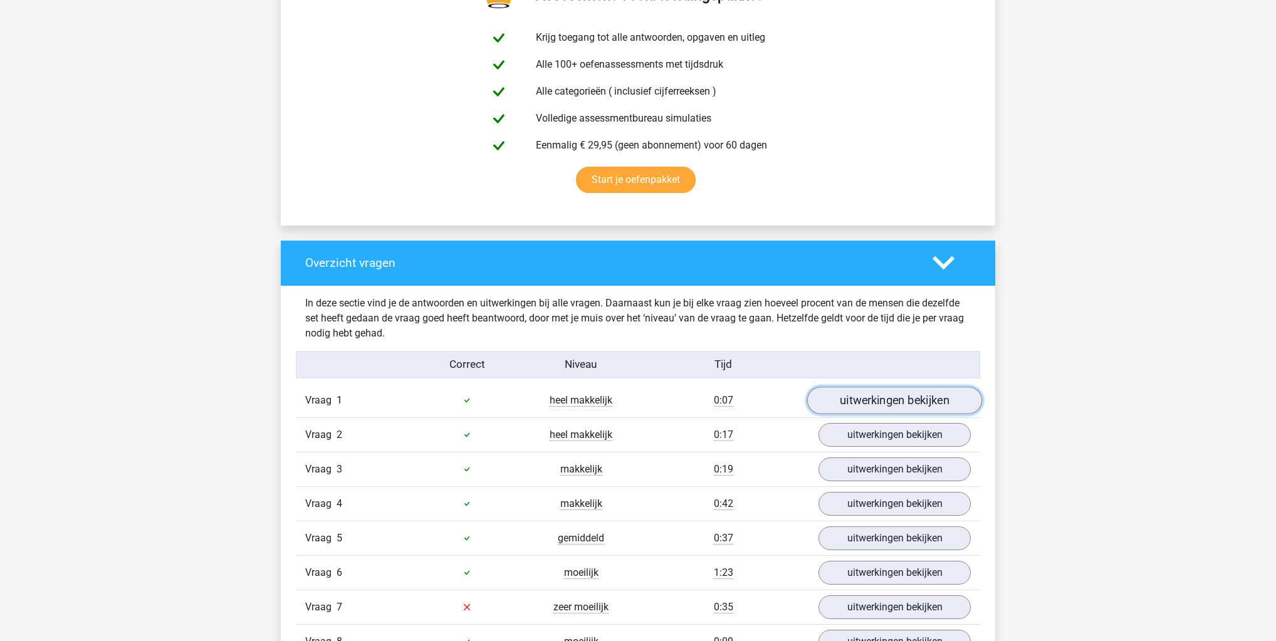
click at [865, 406] on link "uitwerkingen bekijken" at bounding box center [894, 401] width 175 height 28
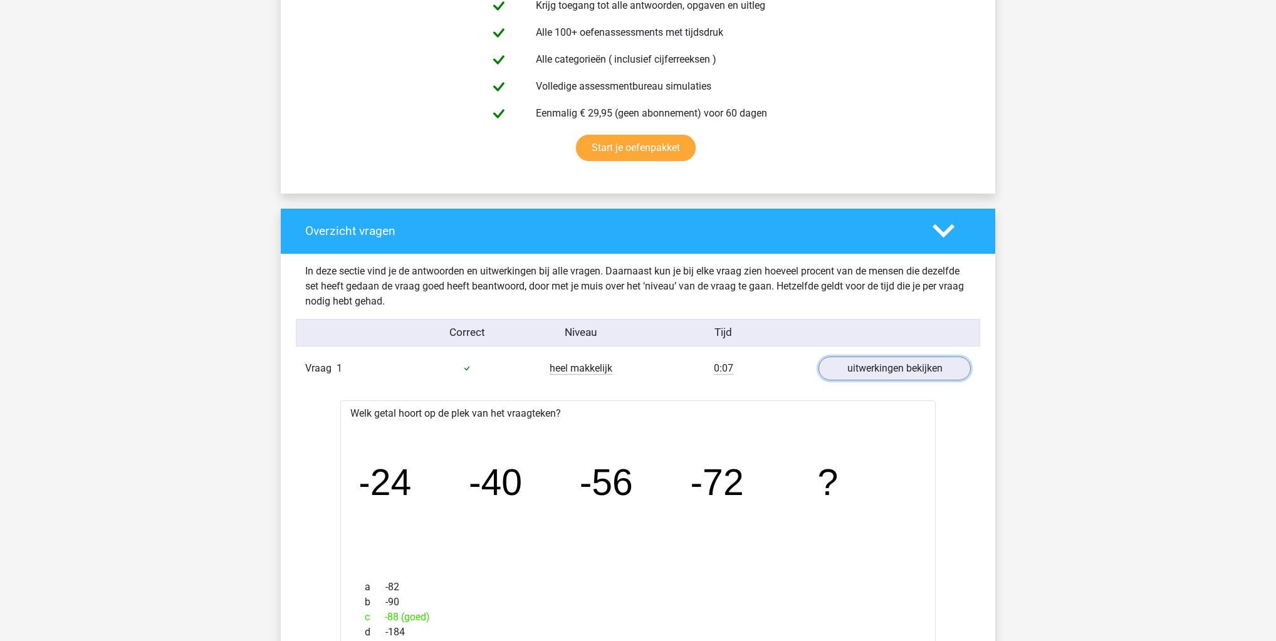
scroll to position [752, 0]
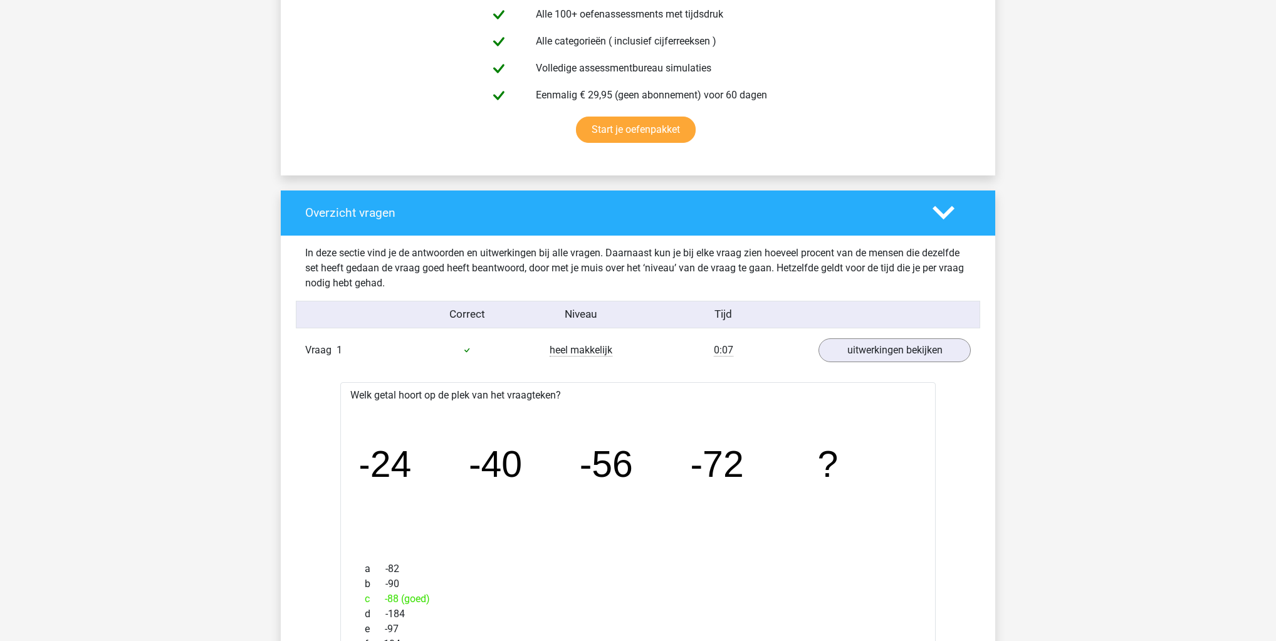
click at [838, 361] on div "Vraag 1 heel makkelijk 0:07 uitwerkingen bekijken" at bounding box center [638, 350] width 684 height 34
click at [876, 349] on link "uitwerkingen bekijken" at bounding box center [894, 351] width 175 height 28
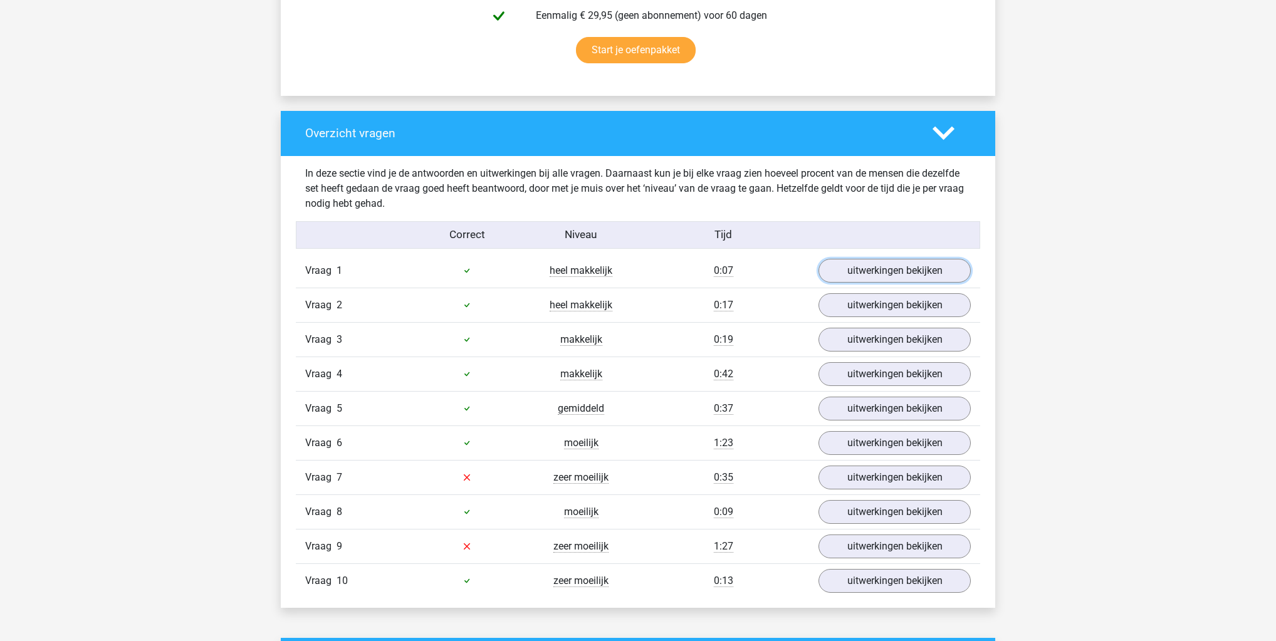
scroll to position [953, 0]
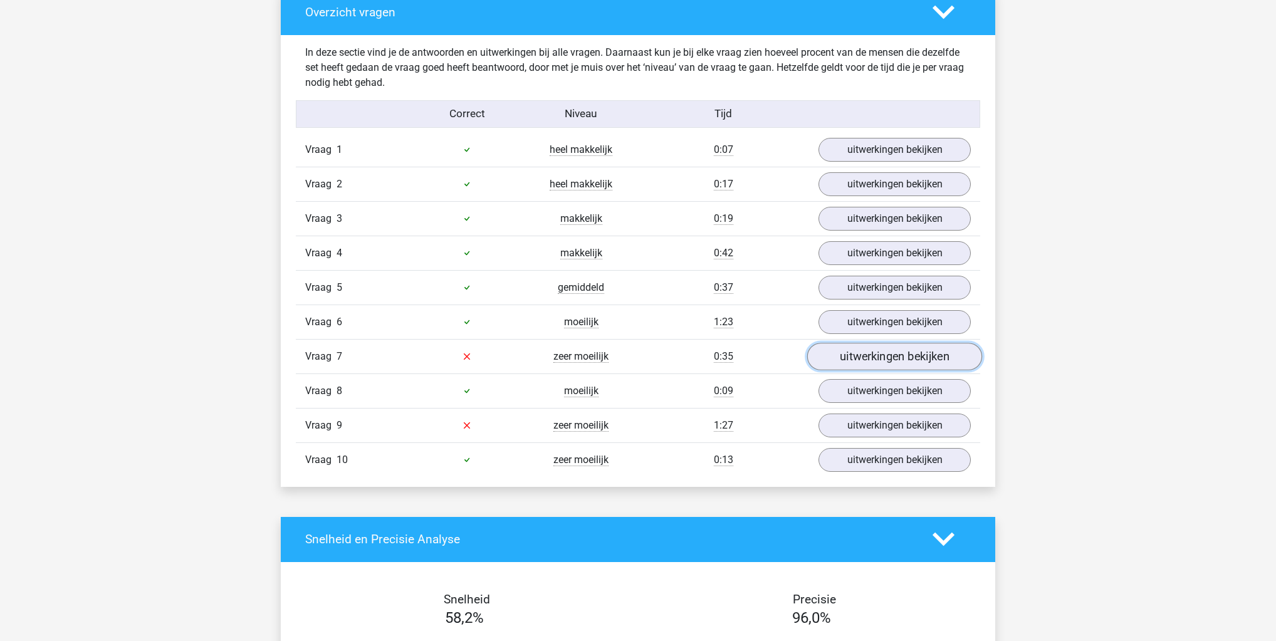
click at [903, 345] on link "uitwerkingen bekijken" at bounding box center [894, 357] width 175 height 28
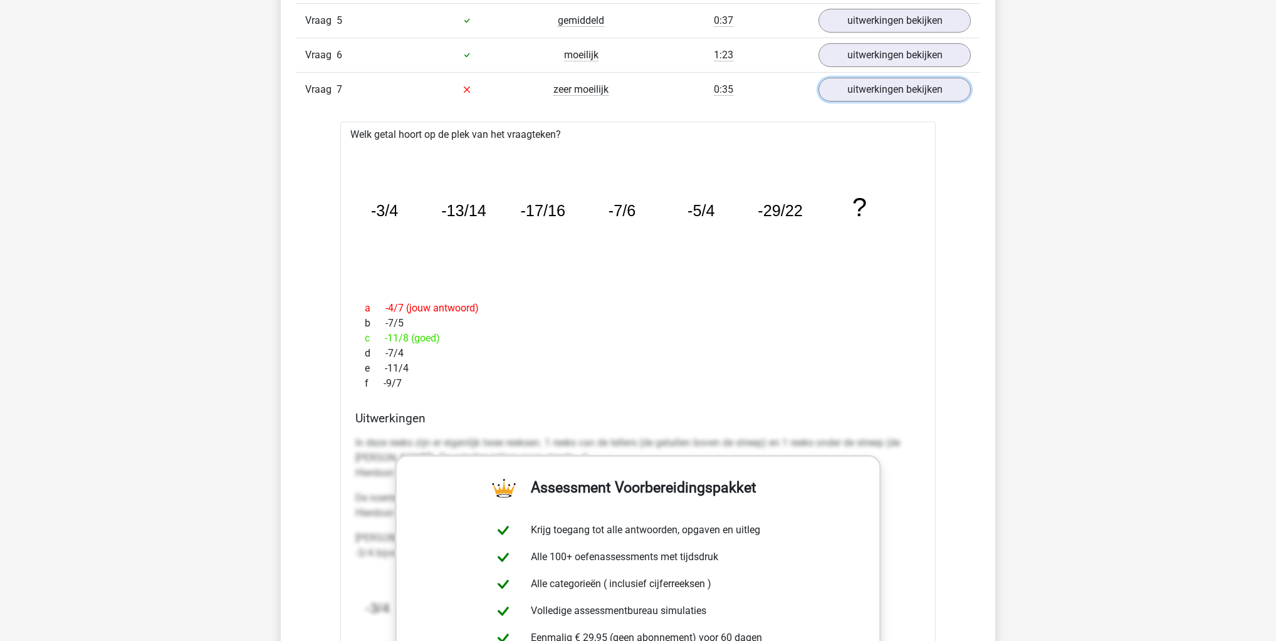
scroll to position [1304, 0]
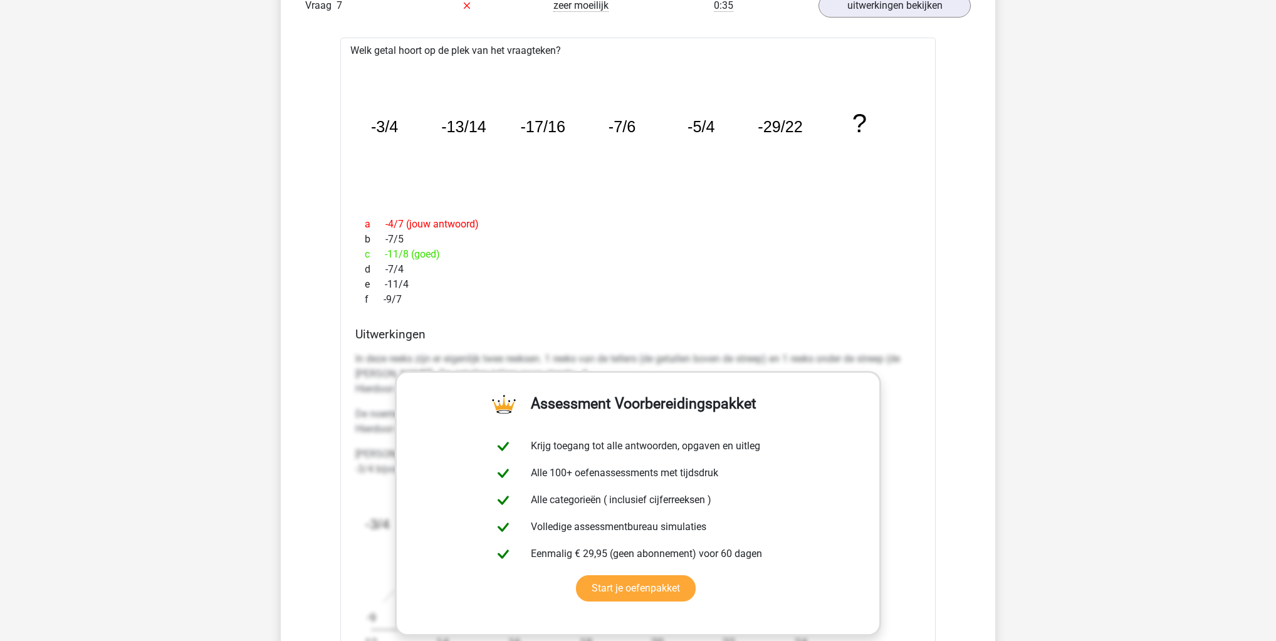
drag, startPoint x: 731, startPoint y: 367, endPoint x: 715, endPoint y: 354, distance: 20.5
click at [765, 292] on div "f -9/7" at bounding box center [637, 299] width 565 height 15
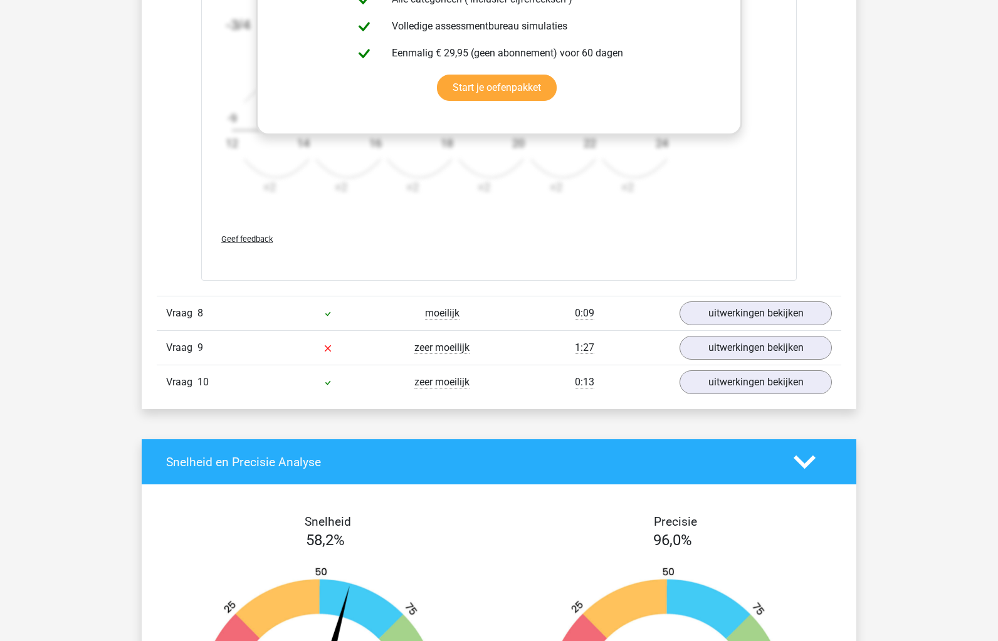
scroll to position [1853, 0]
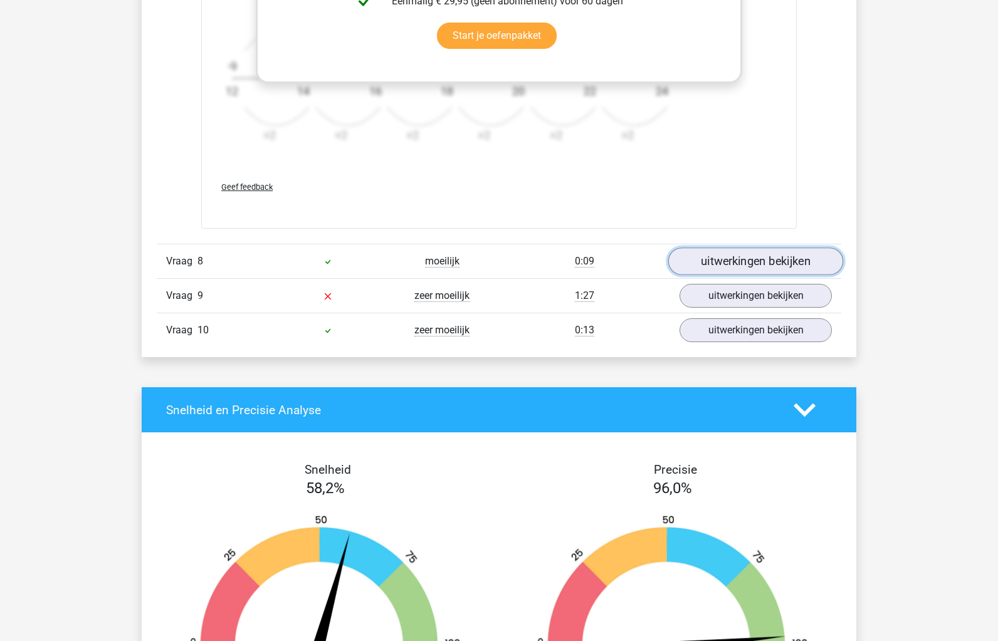
click at [727, 248] on link "uitwerkingen bekijken" at bounding box center [755, 262] width 175 height 28
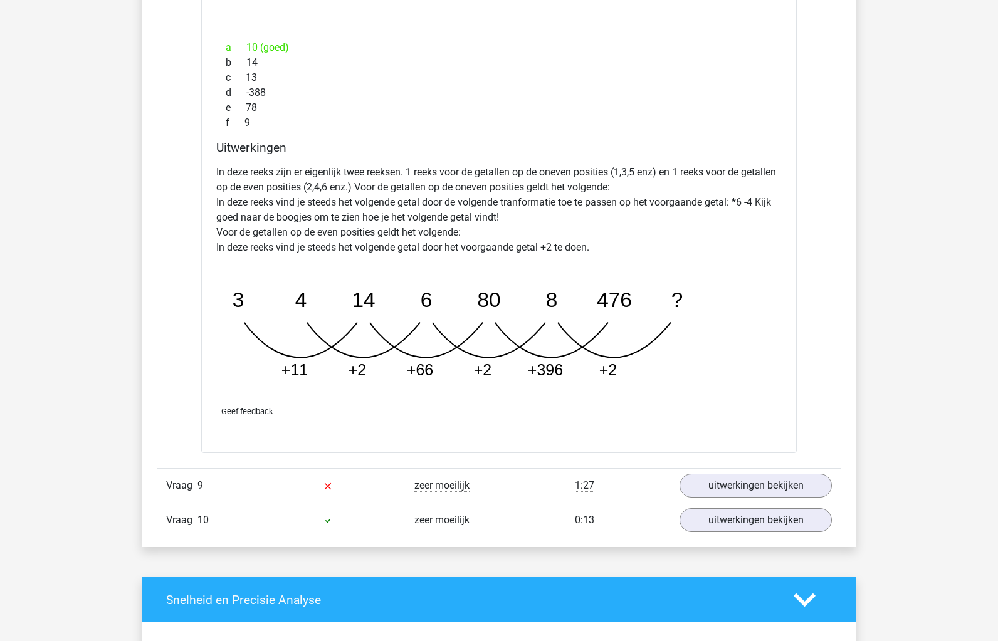
scroll to position [2304, 0]
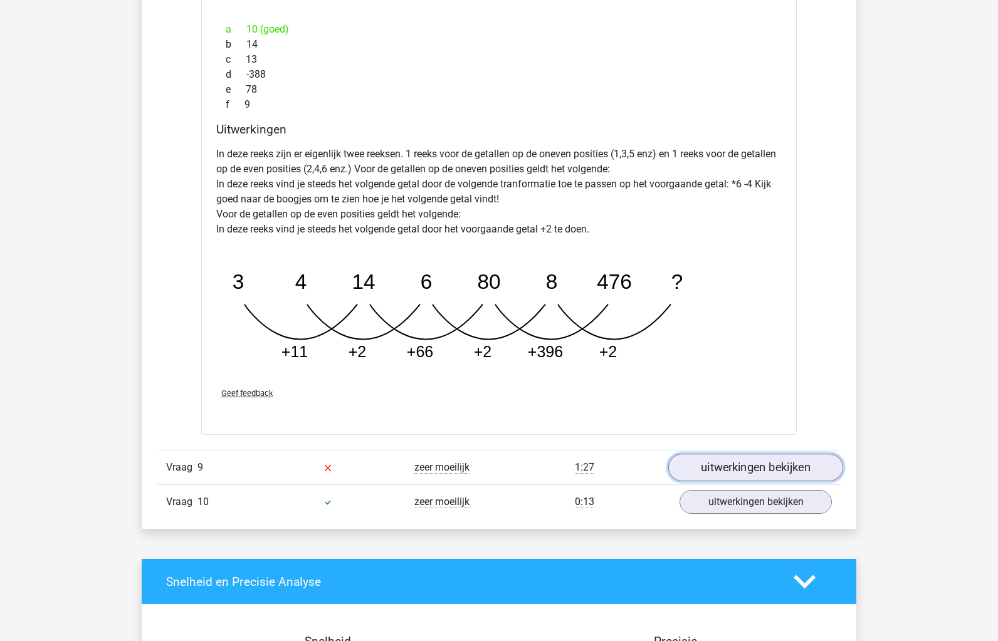
click at [705, 463] on link "uitwerkingen bekijken" at bounding box center [755, 468] width 175 height 28
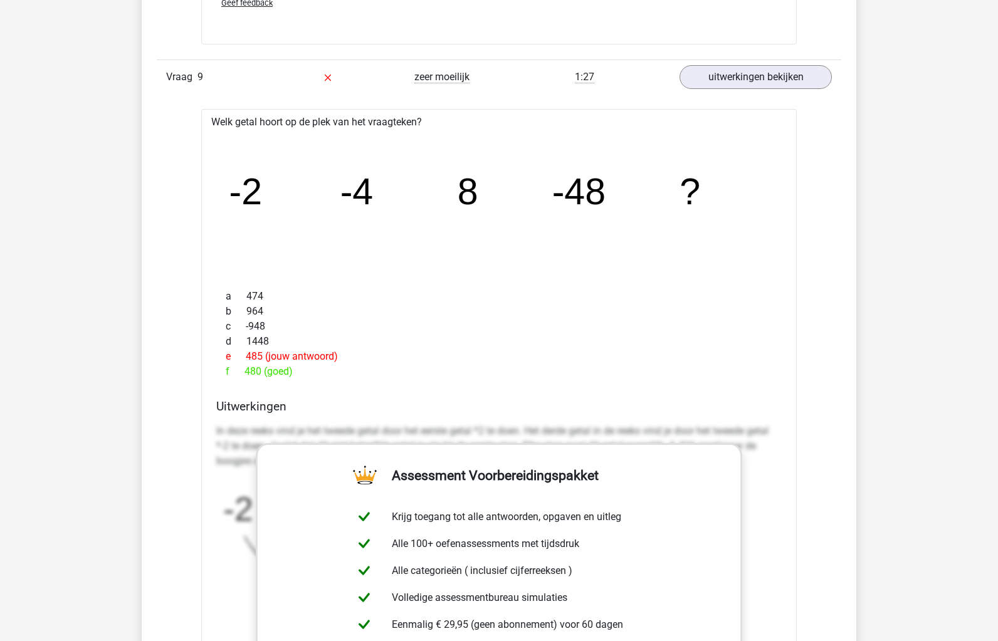
scroll to position [2756, 0]
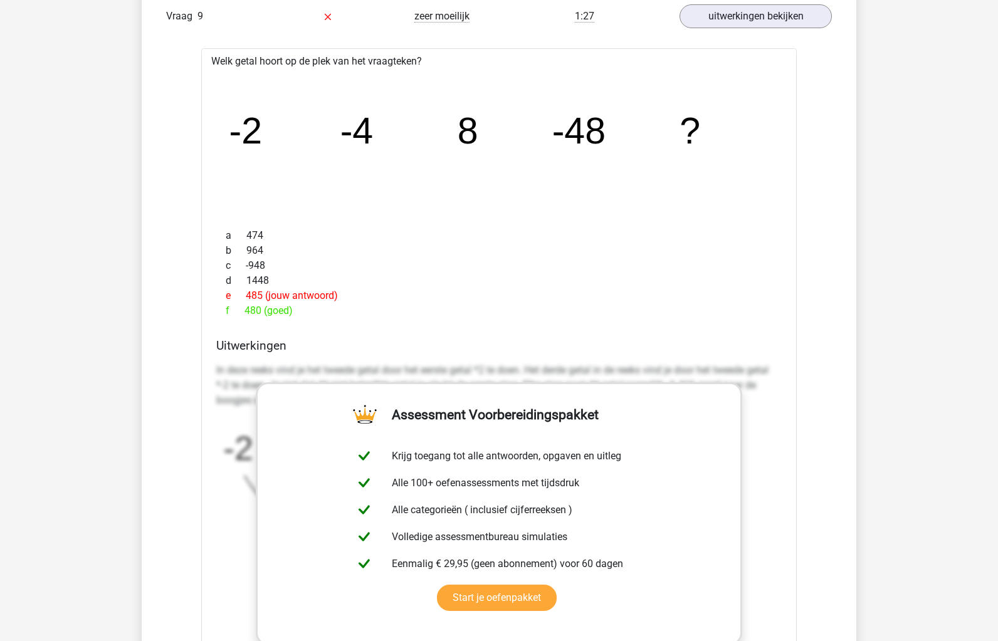
click at [258, 130] on tspan "-2" at bounding box center [245, 130] width 33 height 41
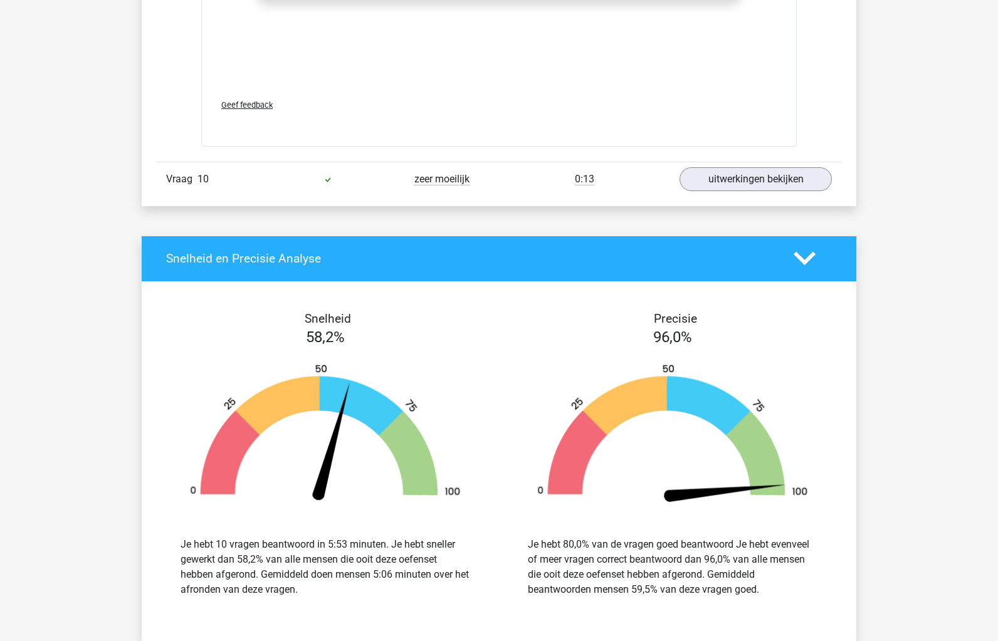
scroll to position [3407, 0]
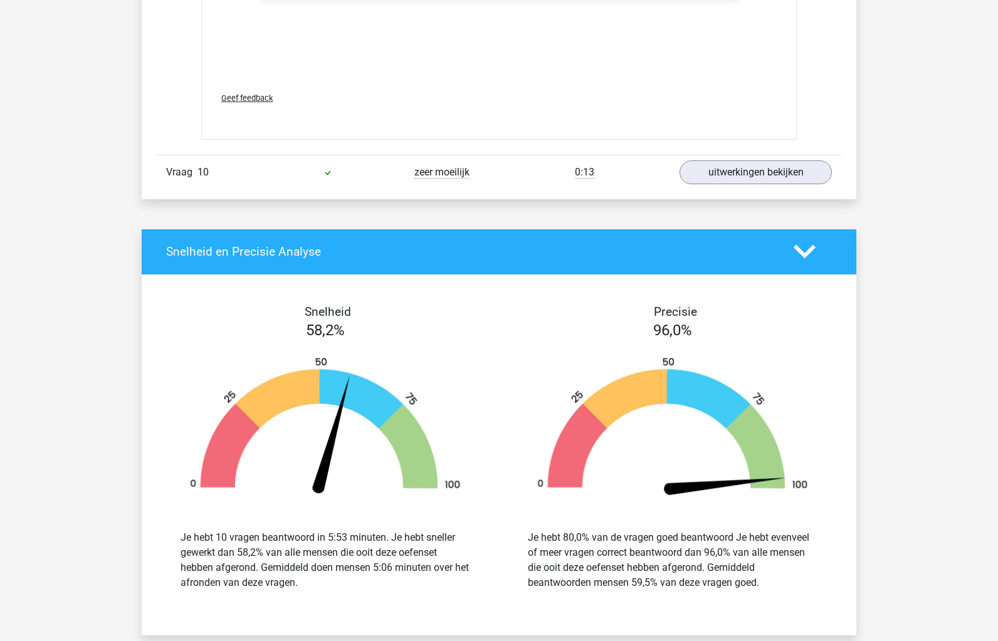
click at [489, 174] on div "zeer moeilijk" at bounding box center [442, 172] width 114 height 15
click at [685, 180] on div "Vraag 10 zeer moeilijk 0:13 uitwerkingen bekijken" at bounding box center [499, 172] width 684 height 34
click at [702, 170] on link "uitwerkingen bekijken" at bounding box center [755, 173] width 175 height 28
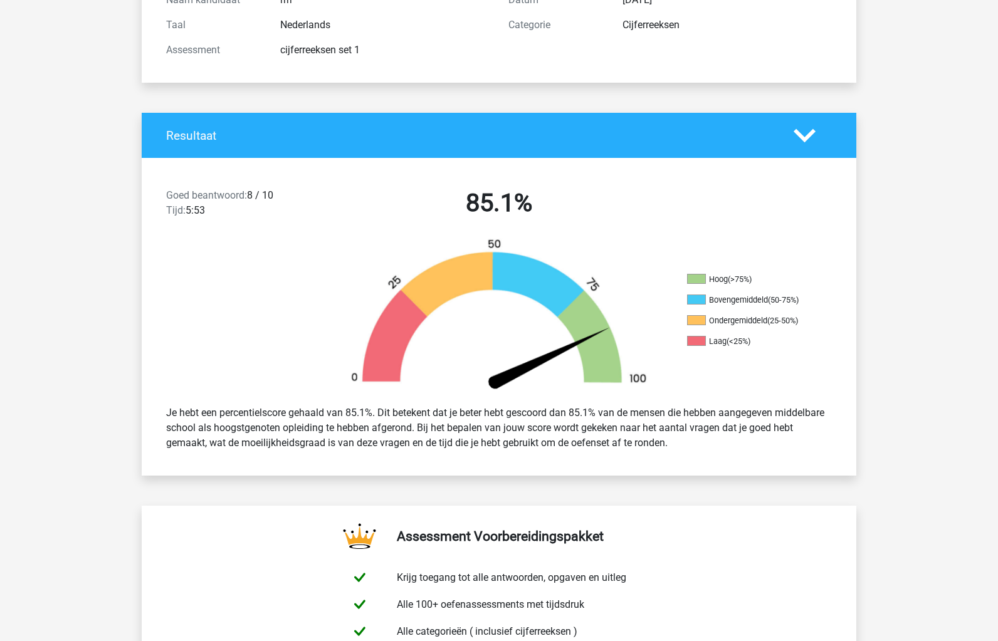
scroll to position [0, 0]
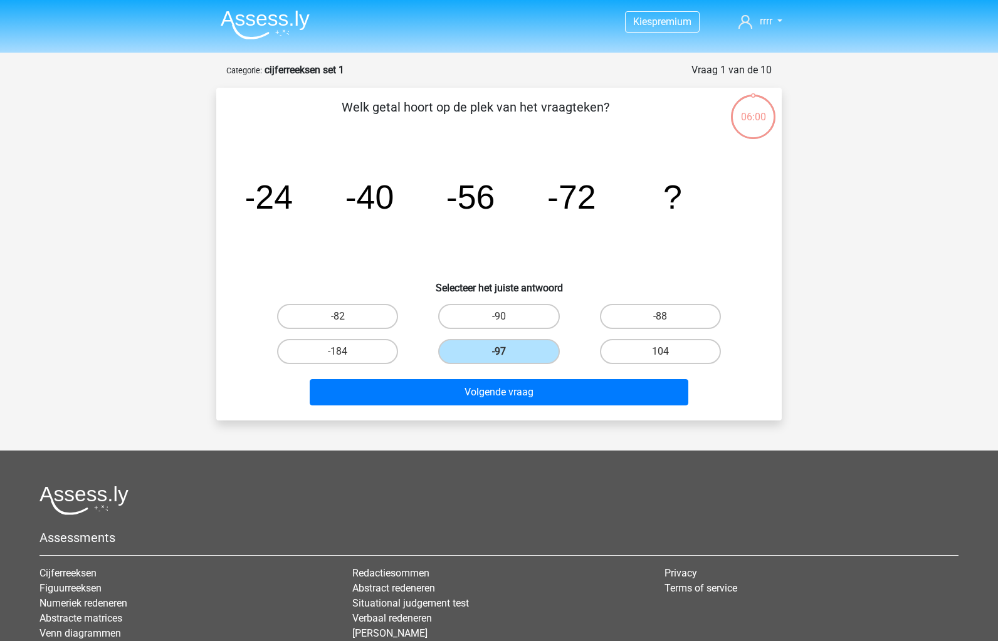
scroll to position [63, 0]
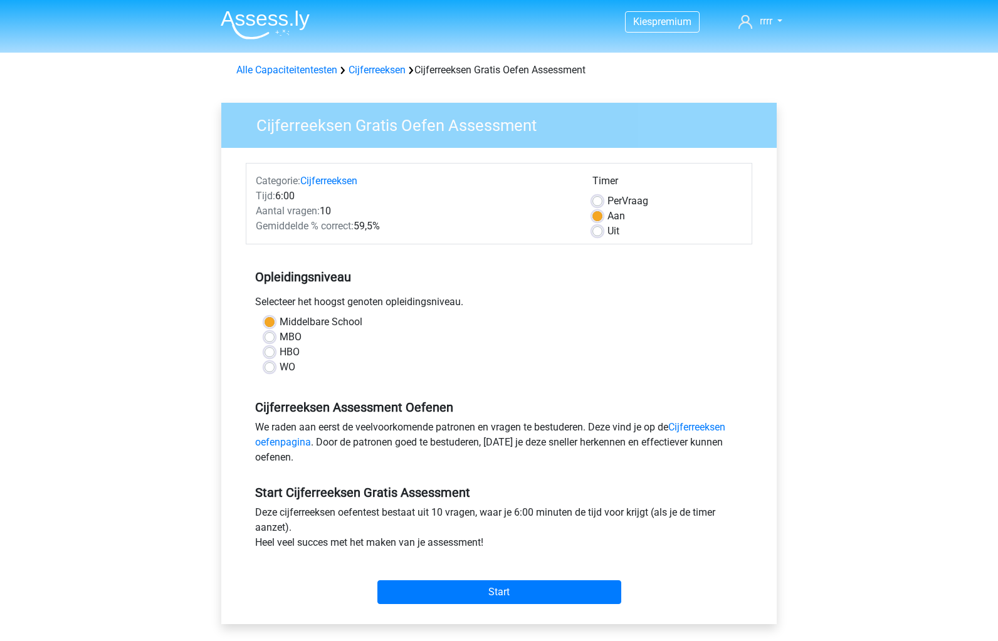
click at [387, 77] on div "Alle Capaciteitentesten Cijferreeksen Cijferreeksen Gratis Oefen Assessment" at bounding box center [498, 70] width 535 height 15
click at [388, 71] on link "Cijferreeksen" at bounding box center [377, 70] width 57 height 12
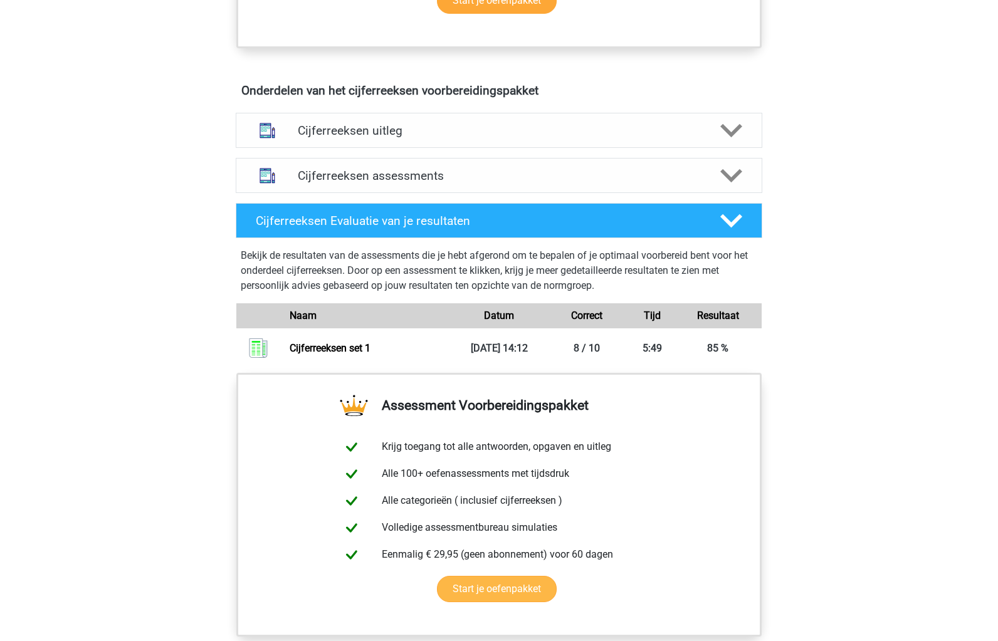
scroll to position [752, 0]
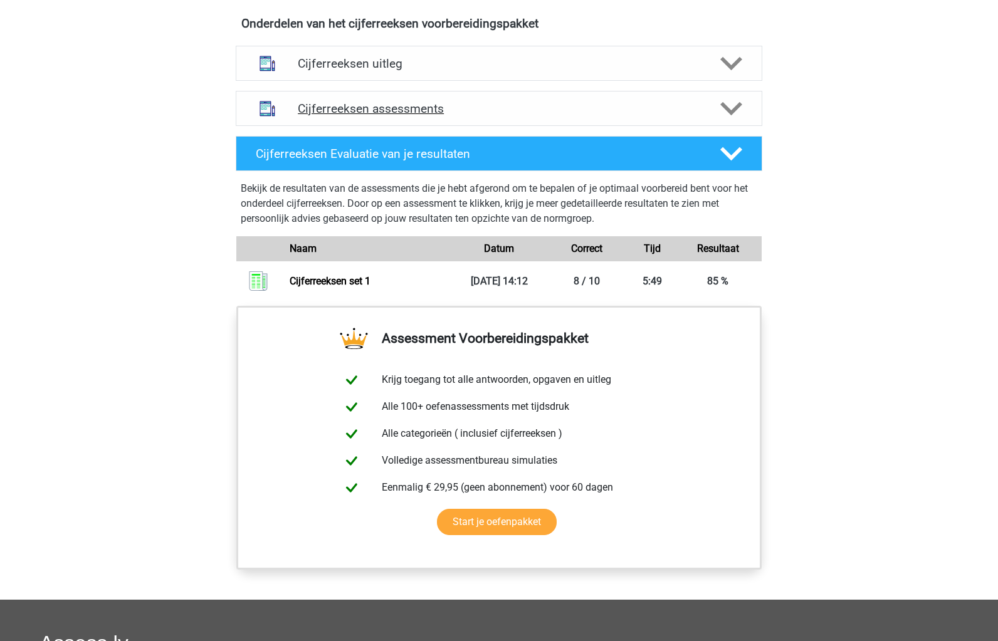
click at [454, 116] on h4 "Cijferreeksen assessments" at bounding box center [499, 109] width 402 height 14
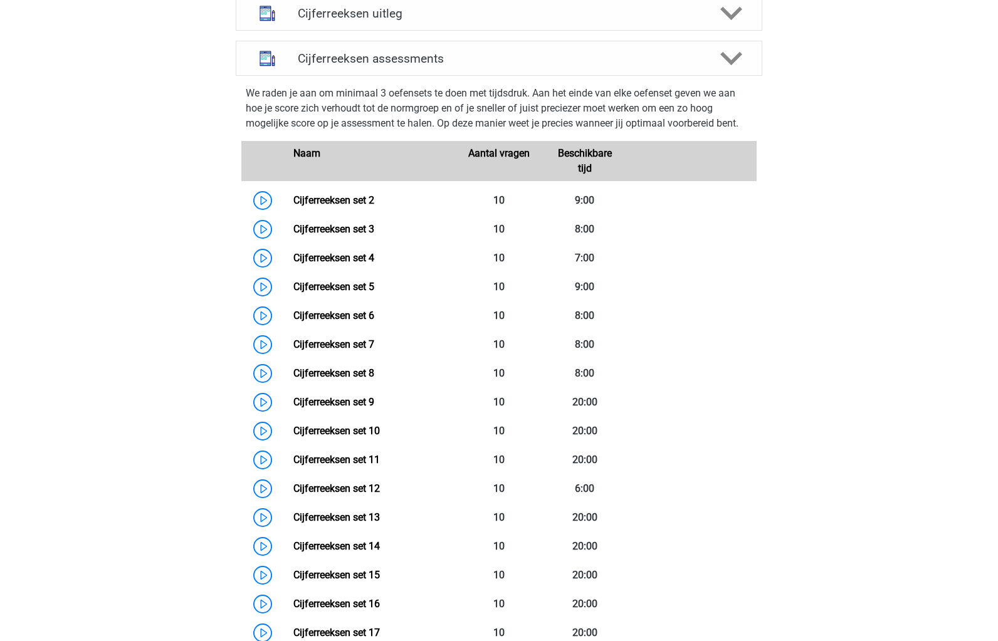
scroll to position [802, 0]
click at [406, 31] on div "Cijferreeksen uitleg" at bounding box center [499, 13] width 527 height 35
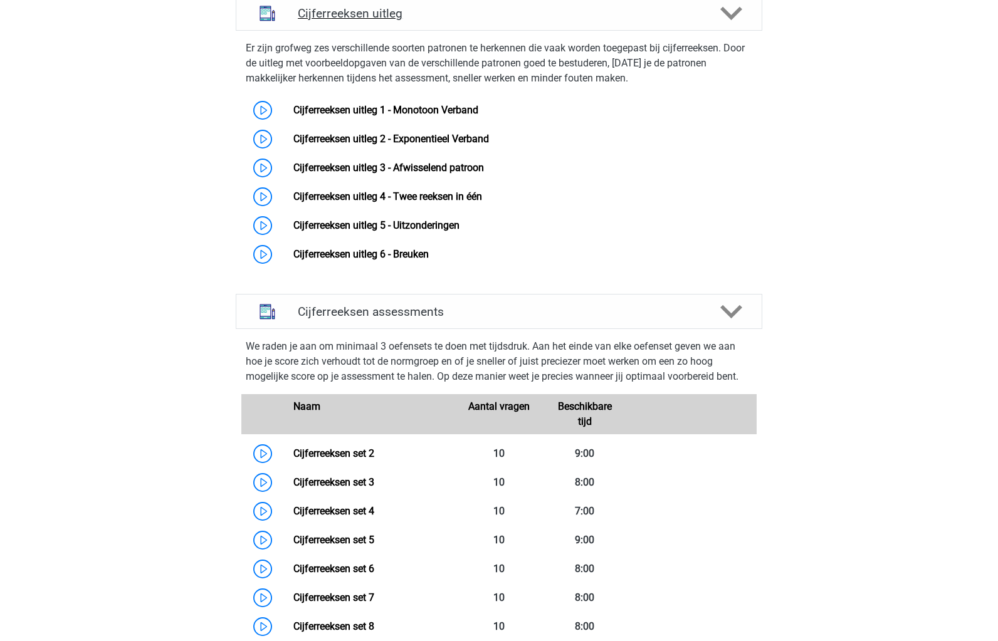
click at [406, 31] on div "Cijferreeksen uitleg" at bounding box center [499, 13] width 527 height 35
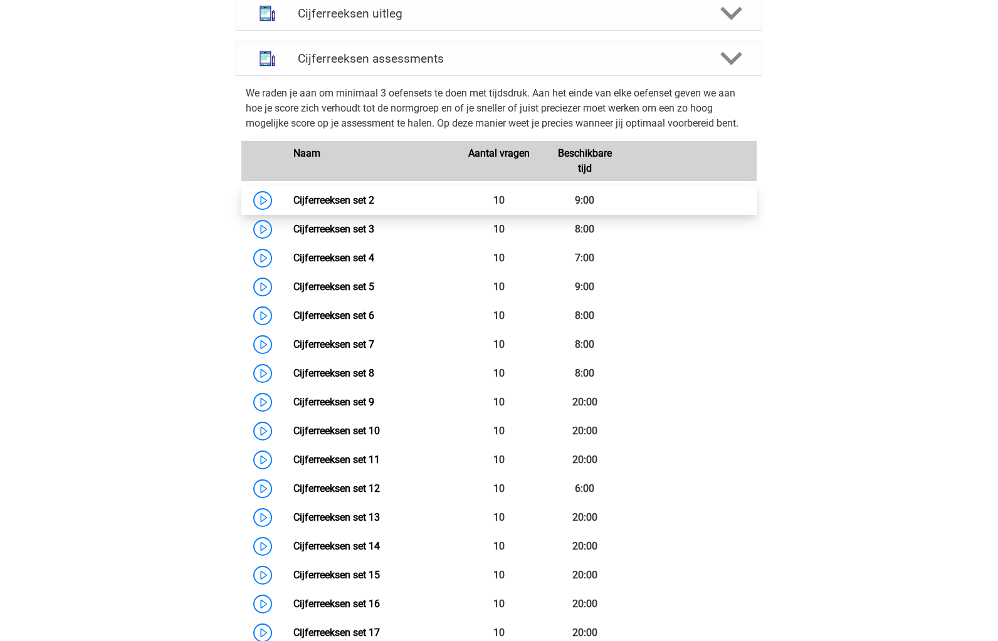
click at [293, 206] on link "Cijferreeksen set 2" at bounding box center [333, 200] width 81 height 12
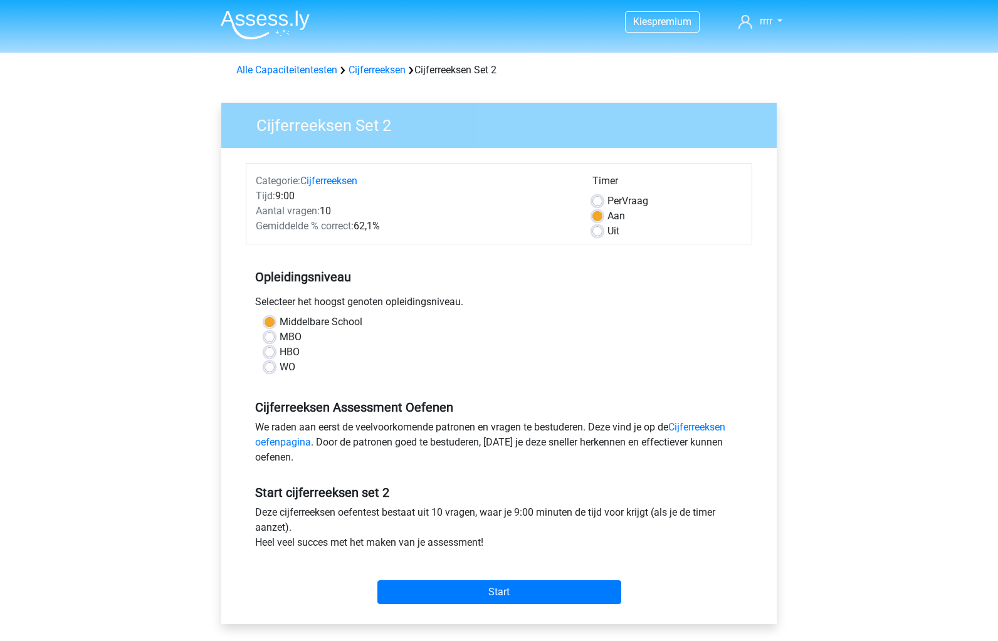
click at [523, 559] on div "Start" at bounding box center [499, 582] width 506 height 54
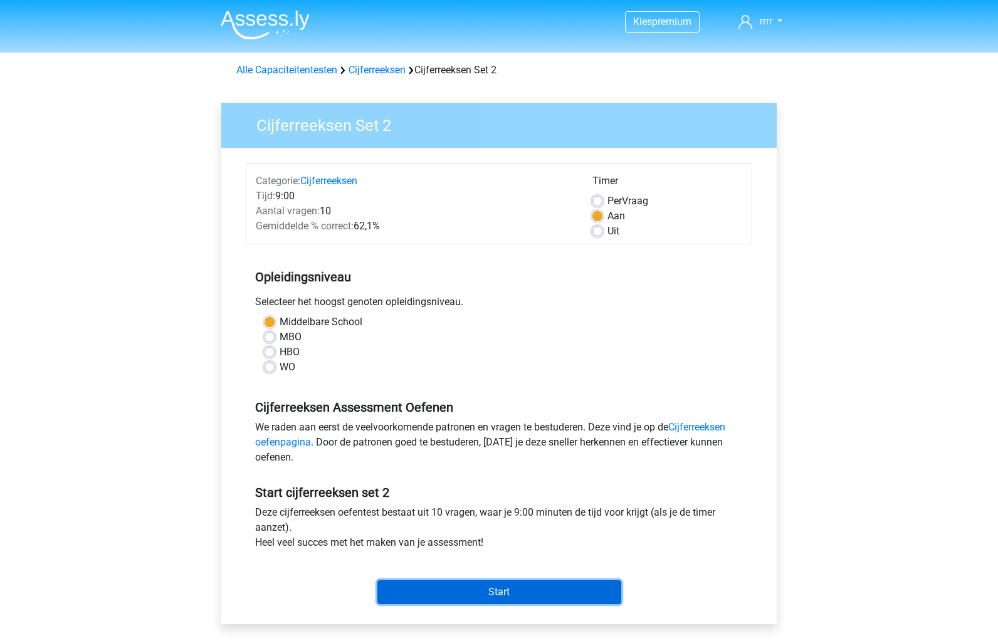
click at [529, 587] on input "Start" at bounding box center [499, 592] width 244 height 24
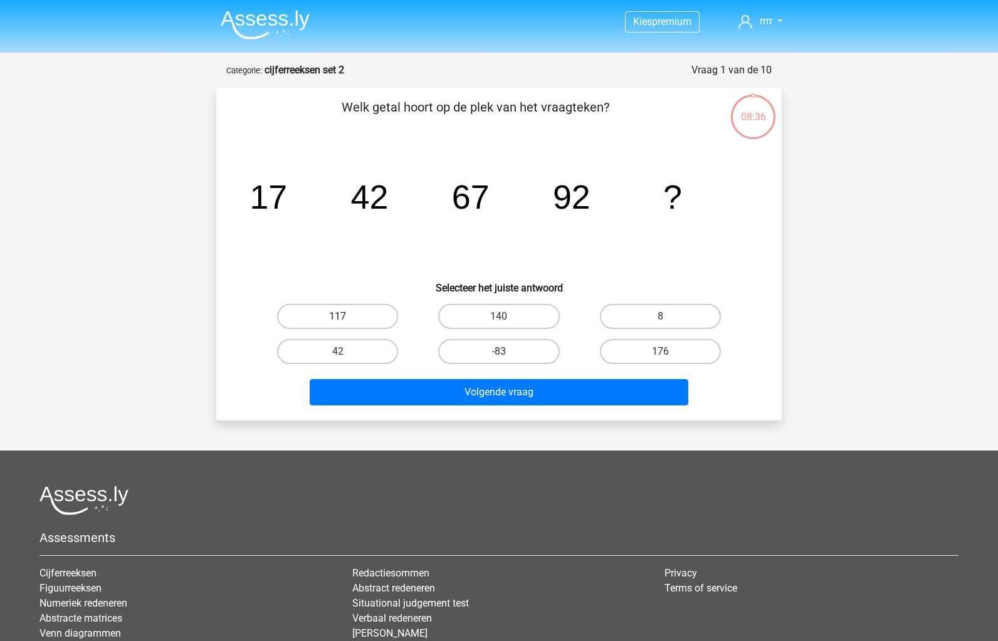
click at [323, 313] on label "117" at bounding box center [337, 316] width 121 height 25
click at [338, 317] on input "117" at bounding box center [342, 321] width 8 height 8
radio input "true"
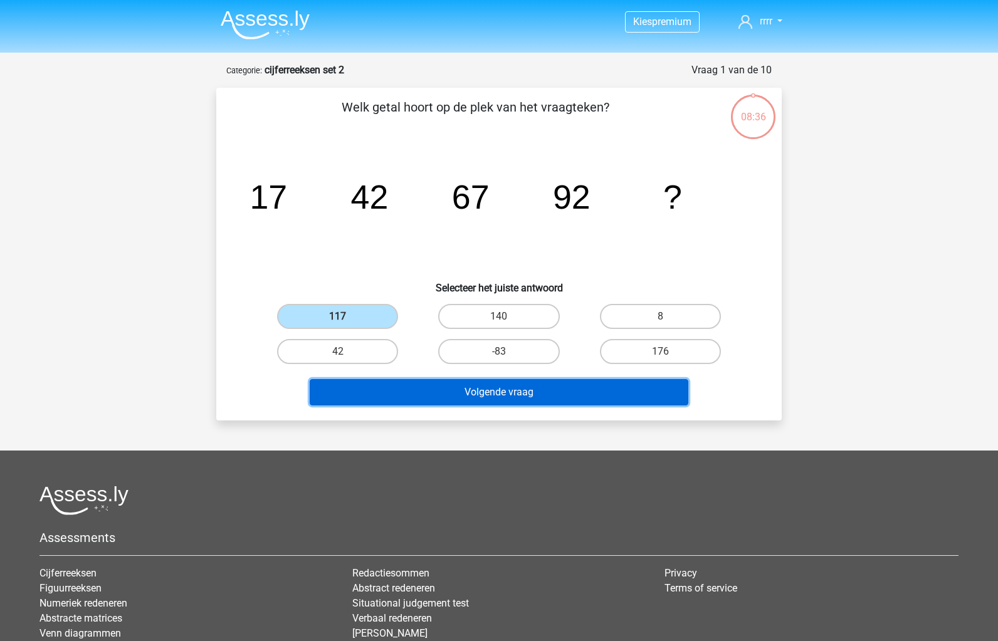
click at [411, 389] on button "Volgende vraag" at bounding box center [499, 392] width 379 height 26
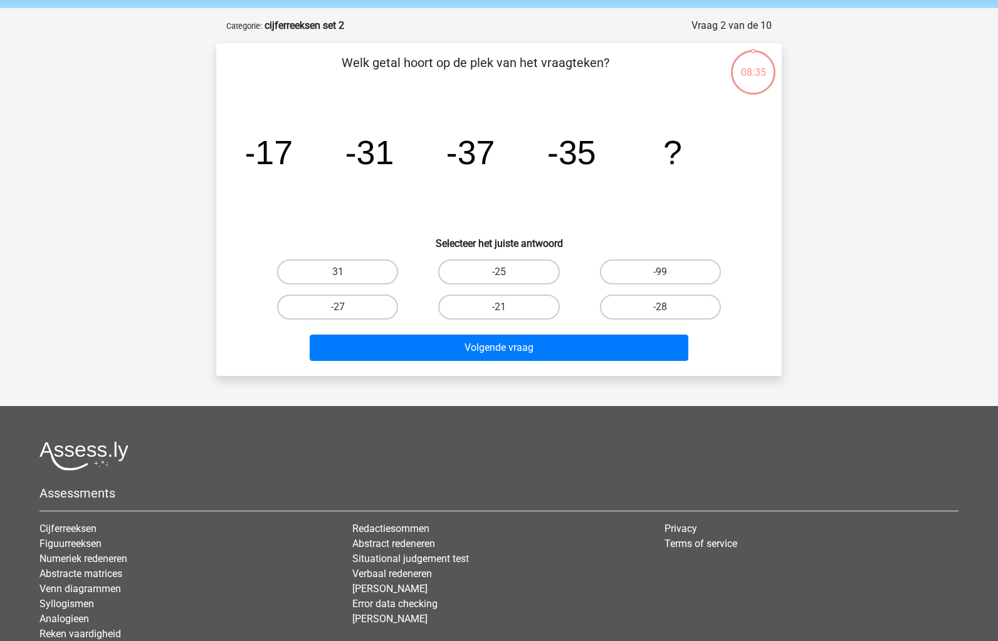
scroll to position [63, 0]
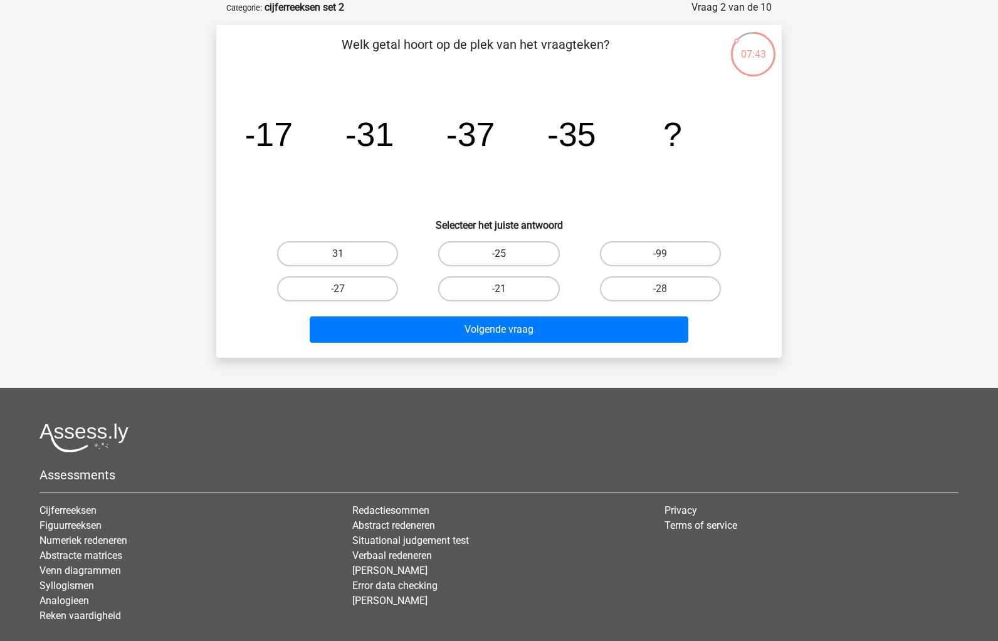
click at [524, 246] on label "-25" at bounding box center [498, 253] width 121 height 25
click at [507, 254] on input "-25" at bounding box center [503, 258] width 8 height 8
radio input "true"
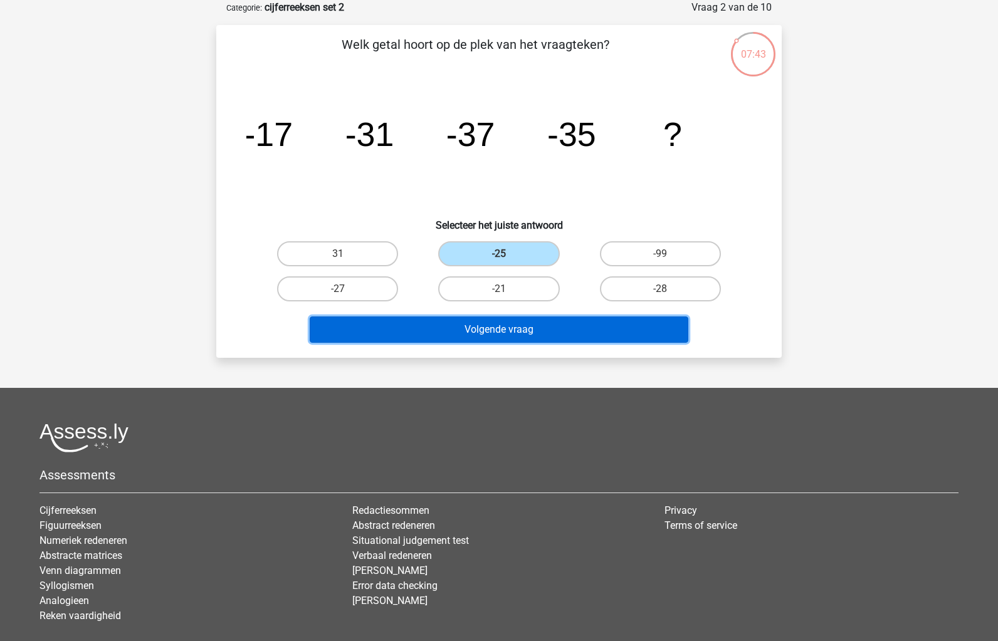
click at [540, 318] on button "Volgende vraag" at bounding box center [499, 330] width 379 height 26
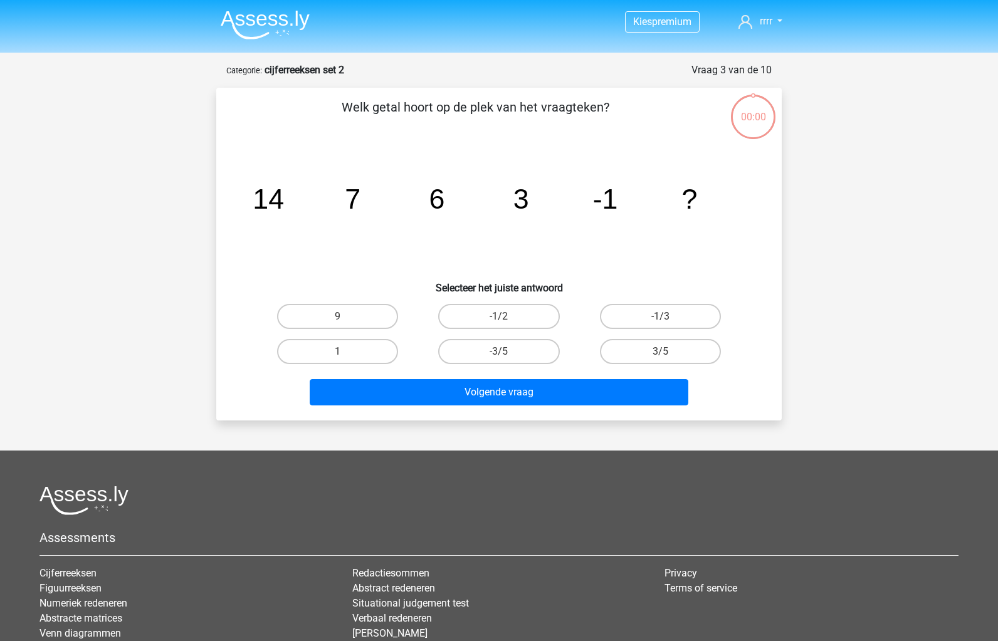
scroll to position [63, 0]
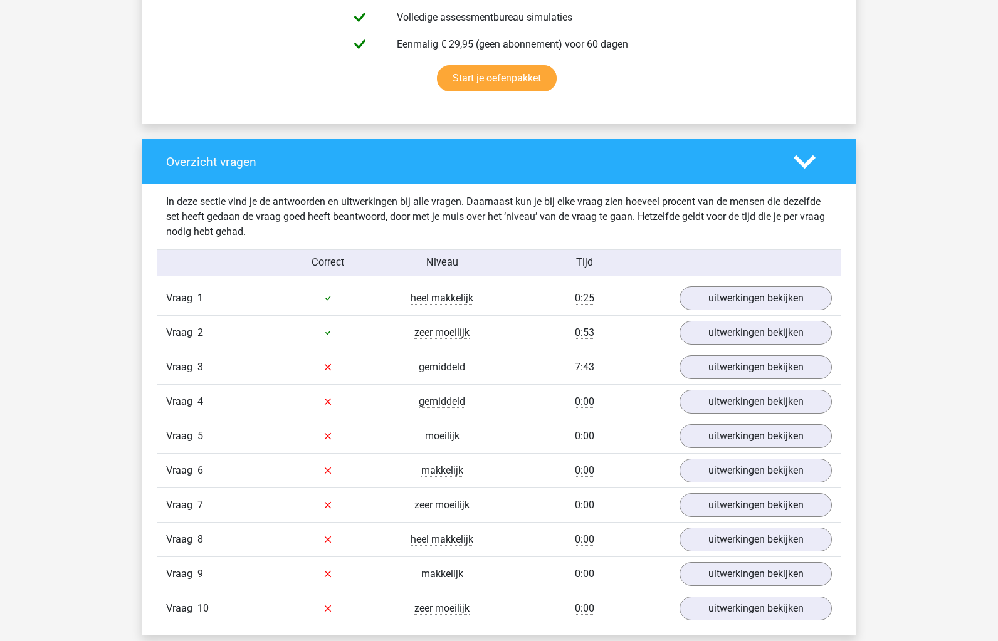
scroll to position [802, 0]
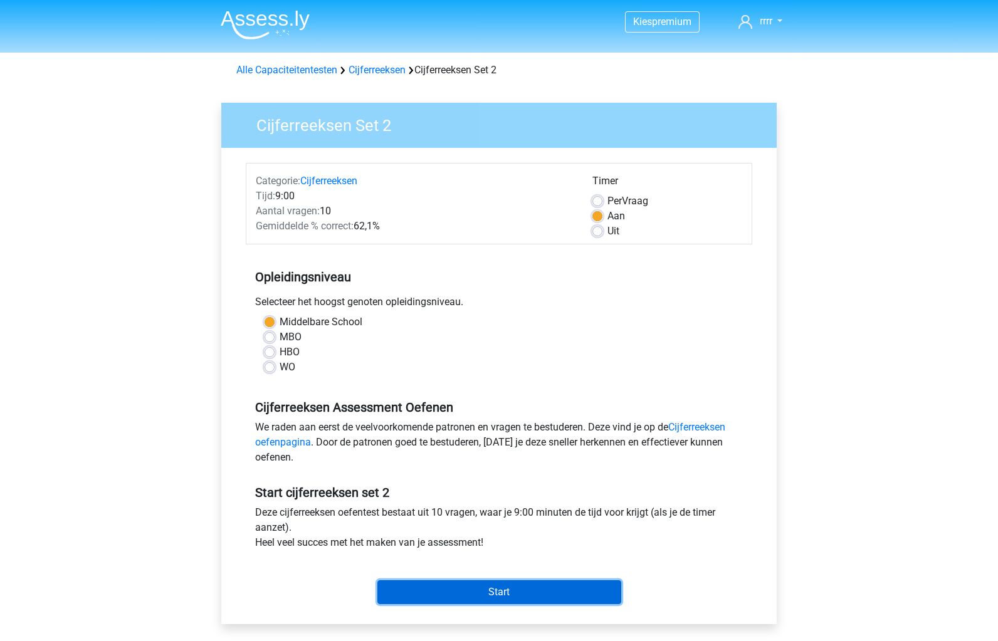
click at [562, 592] on input "Start" at bounding box center [499, 592] width 244 height 24
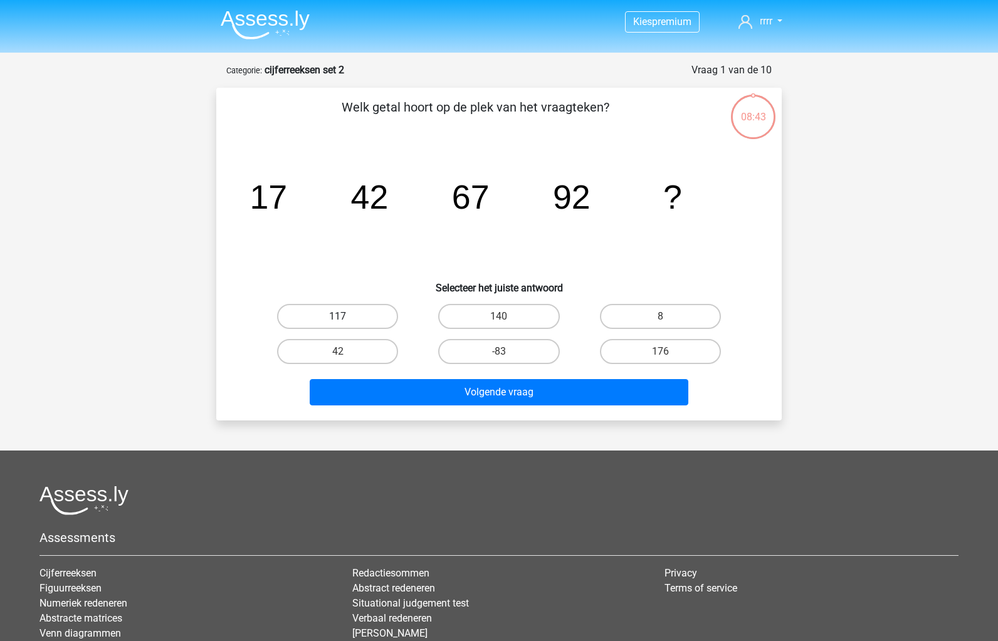
click at [366, 304] on label "117" at bounding box center [337, 316] width 121 height 25
click at [346, 317] on input "117" at bounding box center [342, 321] width 8 height 8
radio input "true"
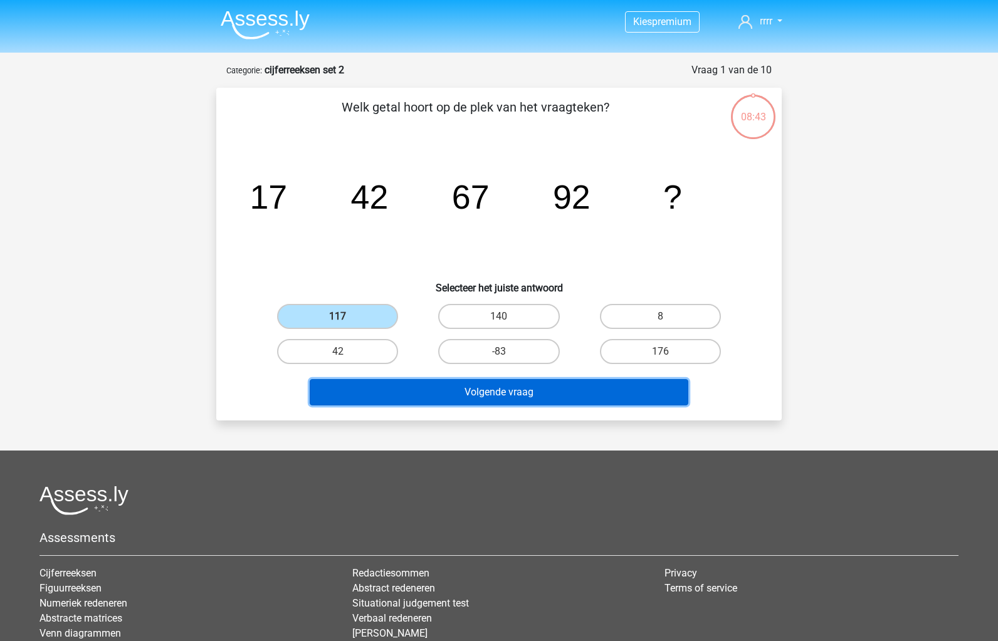
click at [431, 386] on button "Volgende vraag" at bounding box center [499, 392] width 379 height 26
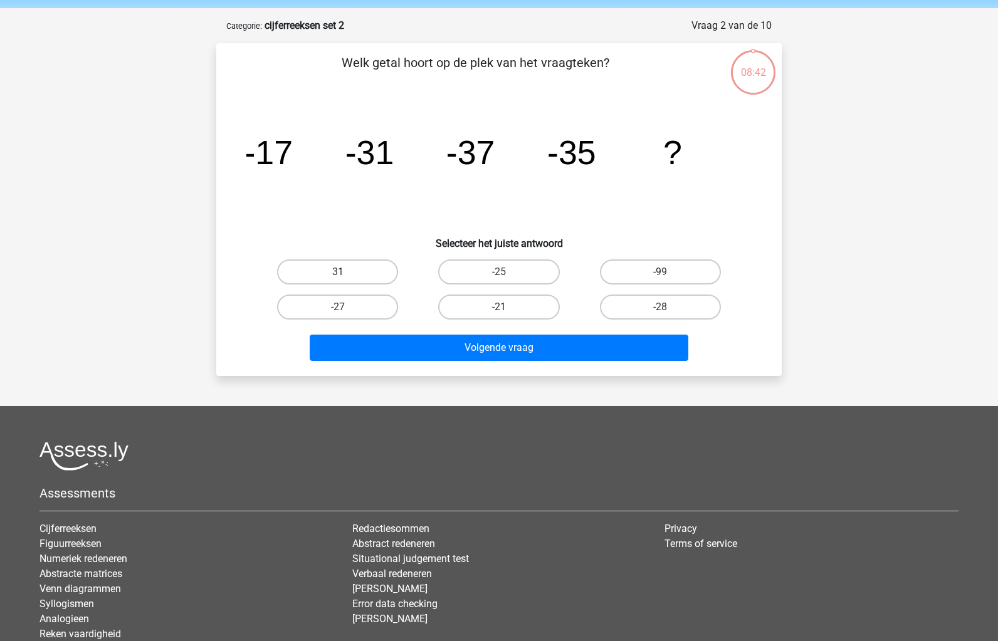
scroll to position [63, 0]
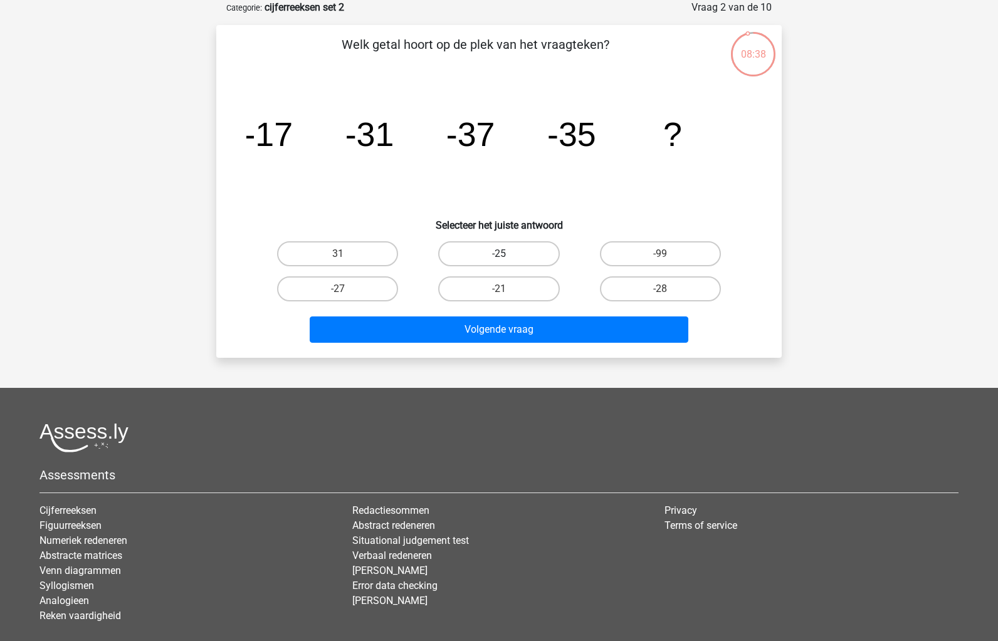
click at [493, 257] on label "-25" at bounding box center [498, 253] width 121 height 25
click at [499, 257] on input "-25" at bounding box center [503, 258] width 8 height 8
radio input "true"
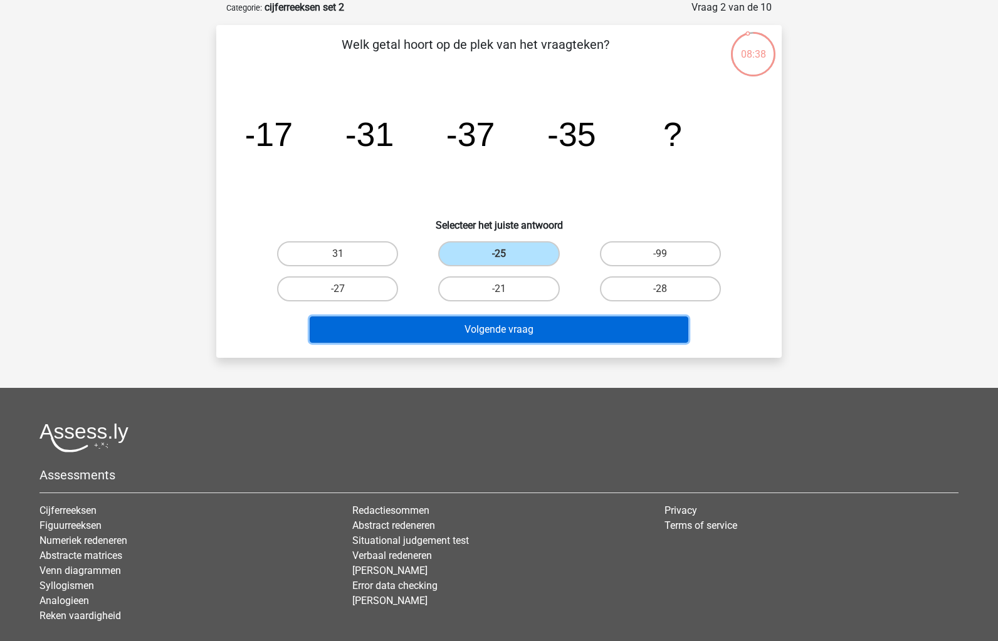
click at [513, 329] on button "Volgende vraag" at bounding box center [499, 330] width 379 height 26
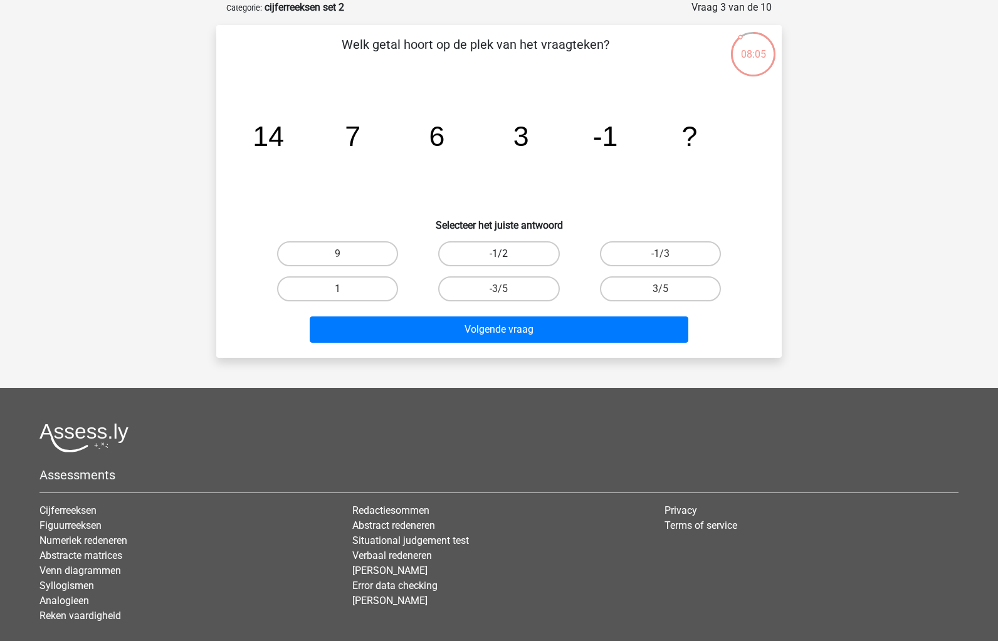
click at [493, 260] on label "-1/2" at bounding box center [498, 253] width 121 height 25
click at [499, 260] on input "-1/2" at bounding box center [503, 258] width 8 height 8
radio input "true"
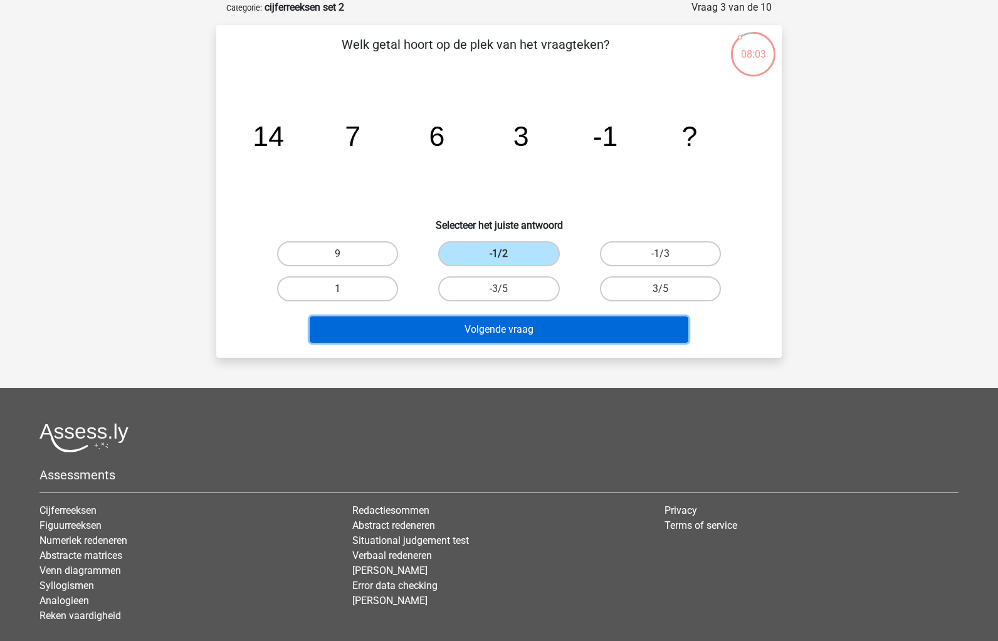
click at [534, 332] on button "Volgende vraag" at bounding box center [499, 330] width 379 height 26
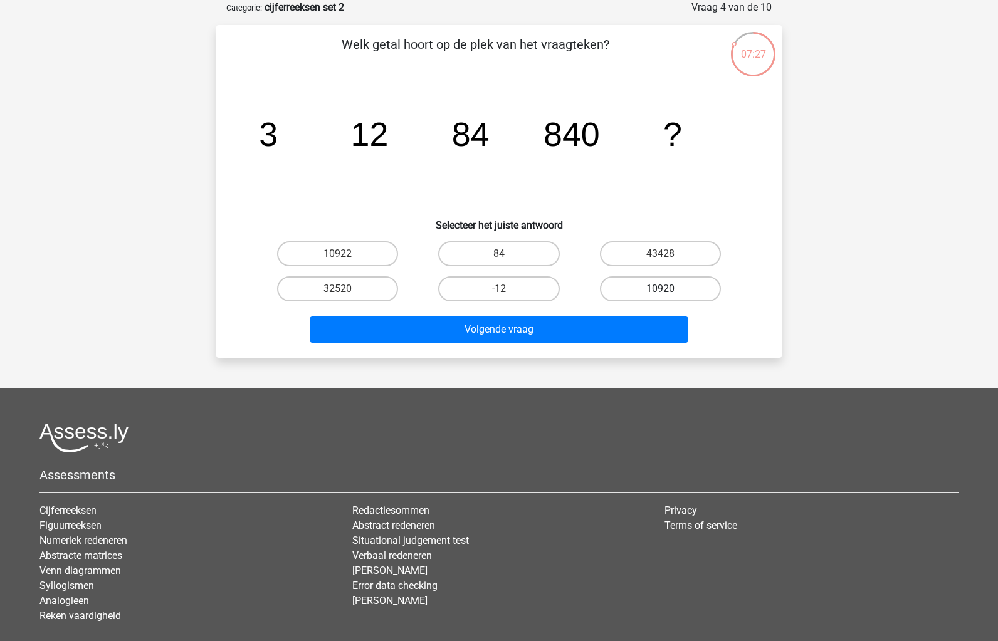
click at [621, 281] on label "10920" at bounding box center [660, 288] width 121 height 25
click at [660, 289] on input "10920" at bounding box center [664, 293] width 8 height 8
radio input "true"
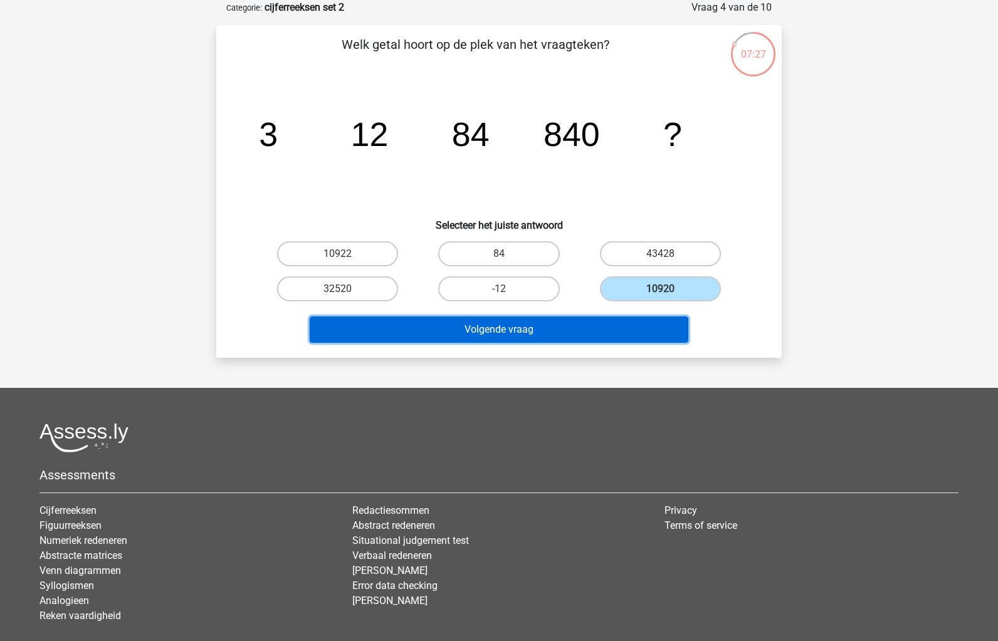
click at [620, 320] on button "Volgende vraag" at bounding box center [499, 330] width 379 height 26
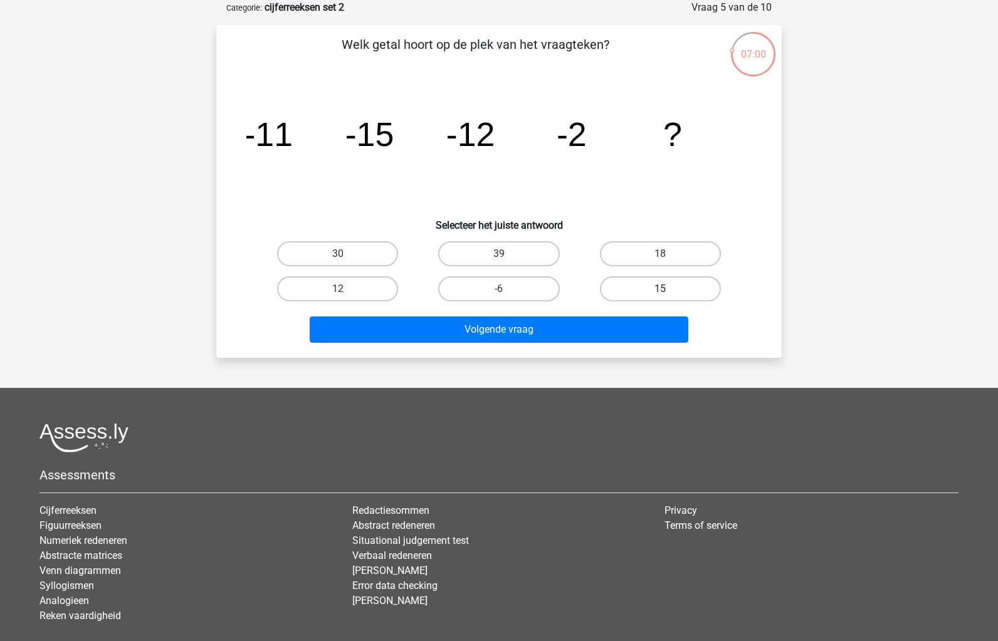
click at [668, 286] on label "15" at bounding box center [660, 288] width 121 height 25
click at [668, 289] on input "15" at bounding box center [664, 293] width 8 height 8
radio input "true"
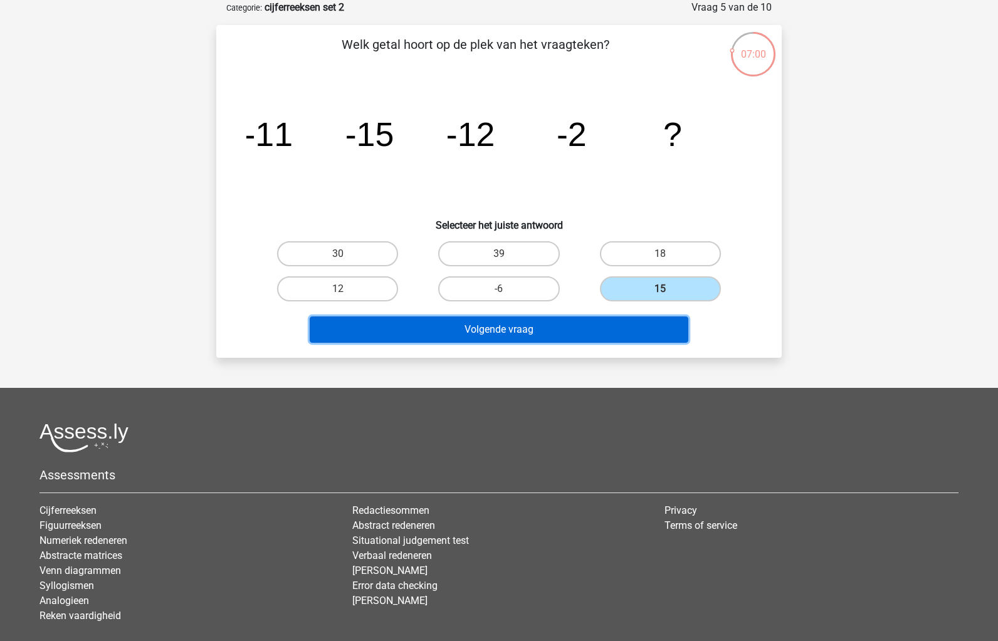
click at [662, 319] on button "Volgende vraag" at bounding box center [499, 330] width 379 height 26
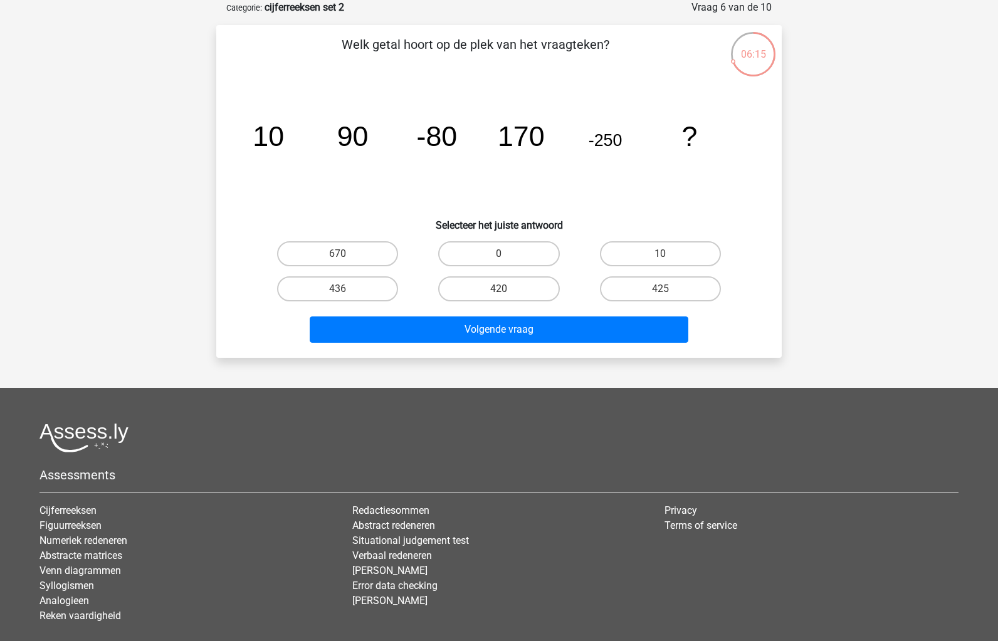
drag, startPoint x: 500, startPoint y: 281, endPoint x: 516, endPoint y: 315, distance: 37.3
click at [500, 283] on label "420" at bounding box center [498, 288] width 121 height 25
click at [500, 289] on input "420" at bounding box center [503, 293] width 8 height 8
radio input "true"
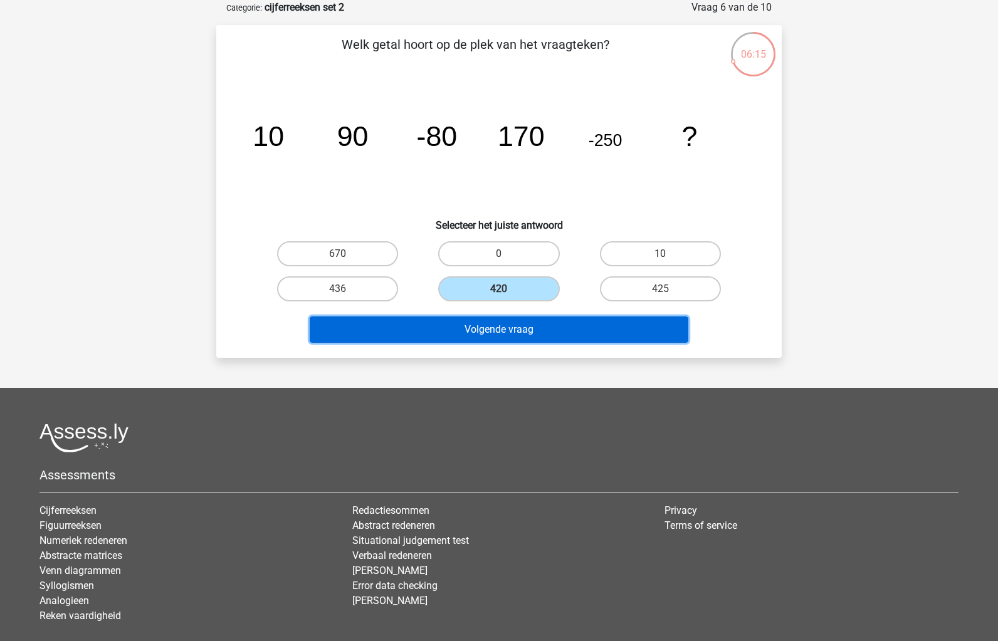
click at [527, 325] on button "Volgende vraag" at bounding box center [499, 330] width 379 height 26
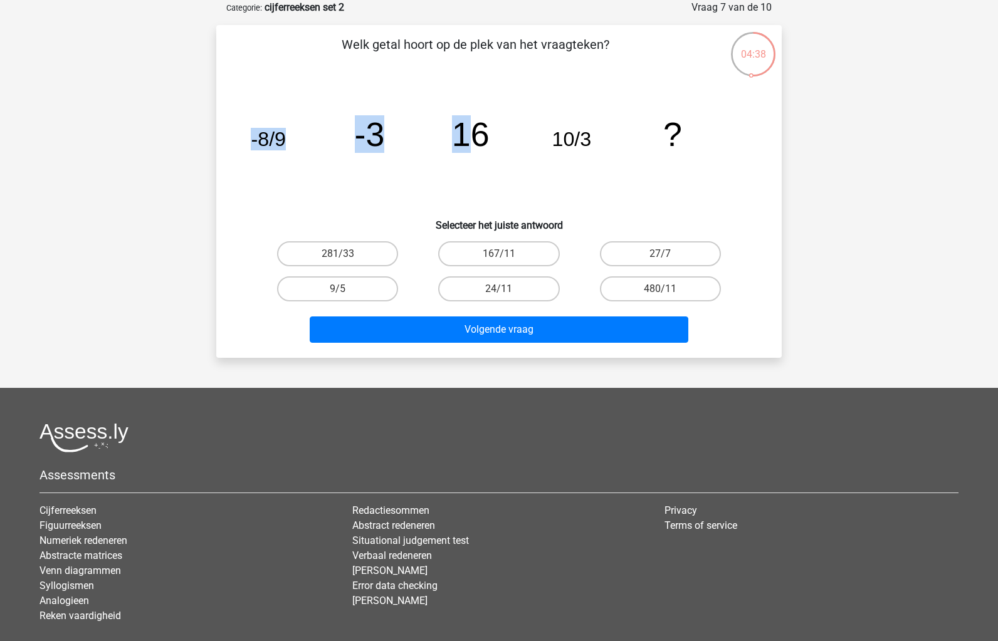
drag, startPoint x: 250, startPoint y: 140, endPoint x: 469, endPoint y: 144, distance: 218.8
click at [469, 144] on icon "image/svg+xml -8/9 -3 16 10/3 ?" at bounding box center [498, 146] width 505 height 127
click at [469, 144] on tspan "16" at bounding box center [471, 134] width 38 height 38
click at [252, 142] on tspan "-8/9" at bounding box center [268, 139] width 35 height 23
click at [543, 116] on icon "image/svg+xml -8/9 -3 16 10/3 ?" at bounding box center [498, 146] width 505 height 127
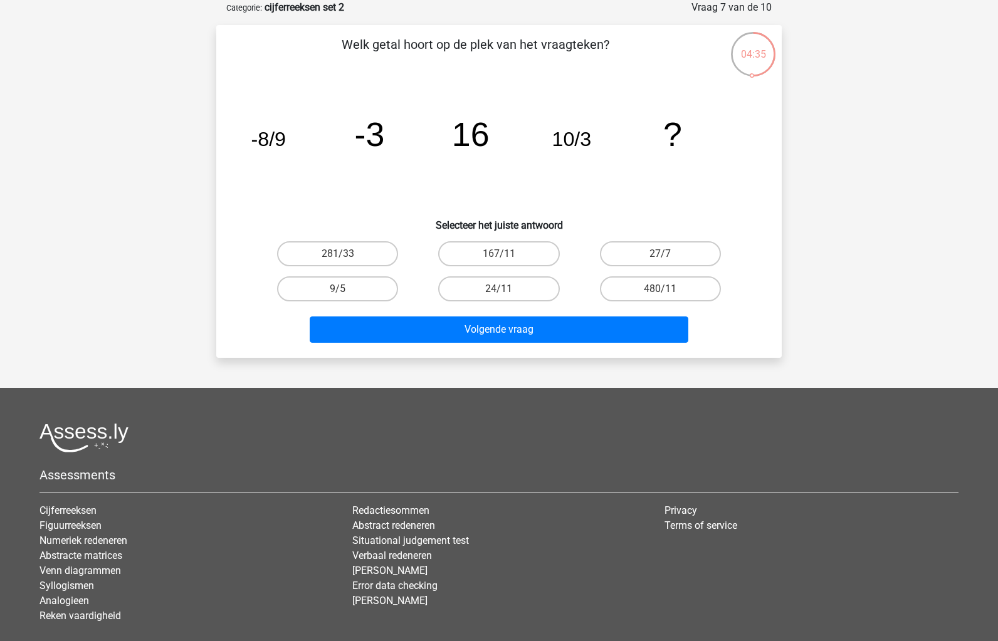
drag, startPoint x: 339, startPoint y: 134, endPoint x: 283, endPoint y: 135, distance: 55.8
click at [338, 134] on icon "image/svg+xml -8/9 -3 16 10/3 ?" at bounding box center [498, 146] width 505 height 127
drag, startPoint x: 280, startPoint y: 135, endPoint x: 434, endPoint y: 120, distance: 154.9
click at [288, 135] on icon "image/svg+xml -8/9 -3 16 10/3 ?" at bounding box center [498, 146] width 505 height 127
click at [532, 120] on icon "image/svg+xml -8/9 -3 16 10/3 ?" at bounding box center [498, 146] width 505 height 127
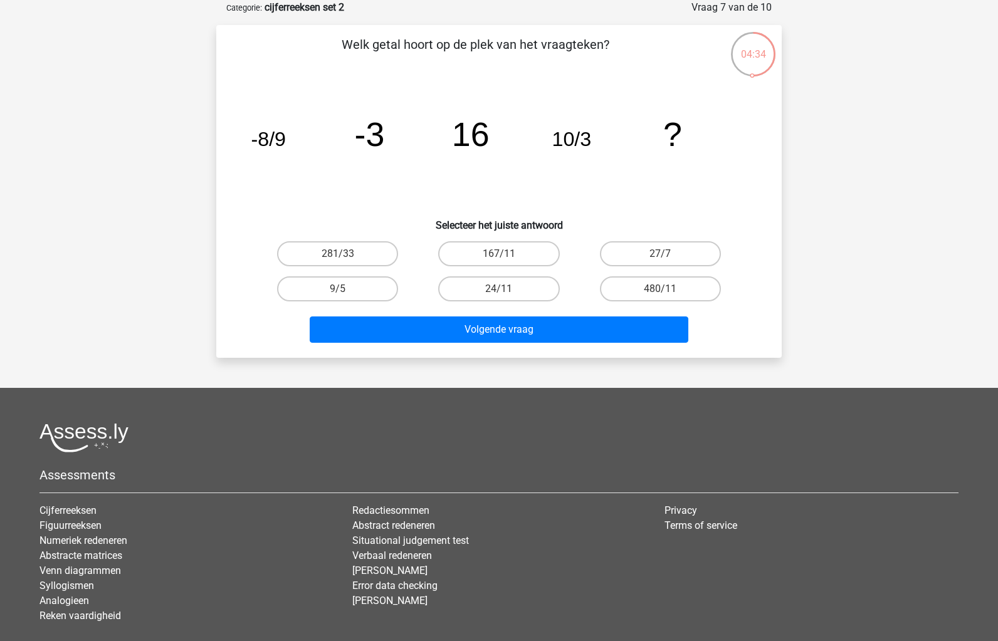
click at [770, 123] on div "Welk getal hoort op de plek van het vraagteken? image/svg+xml -8/9 -3 16 10/3 ?…" at bounding box center [498, 191] width 555 height 313
click at [373, 125] on tspan "-3" at bounding box center [370, 134] width 30 height 38
click at [355, 252] on label "281/33" at bounding box center [337, 253] width 121 height 25
click at [346, 254] on input "281/33" at bounding box center [342, 258] width 8 height 8
radio input "true"
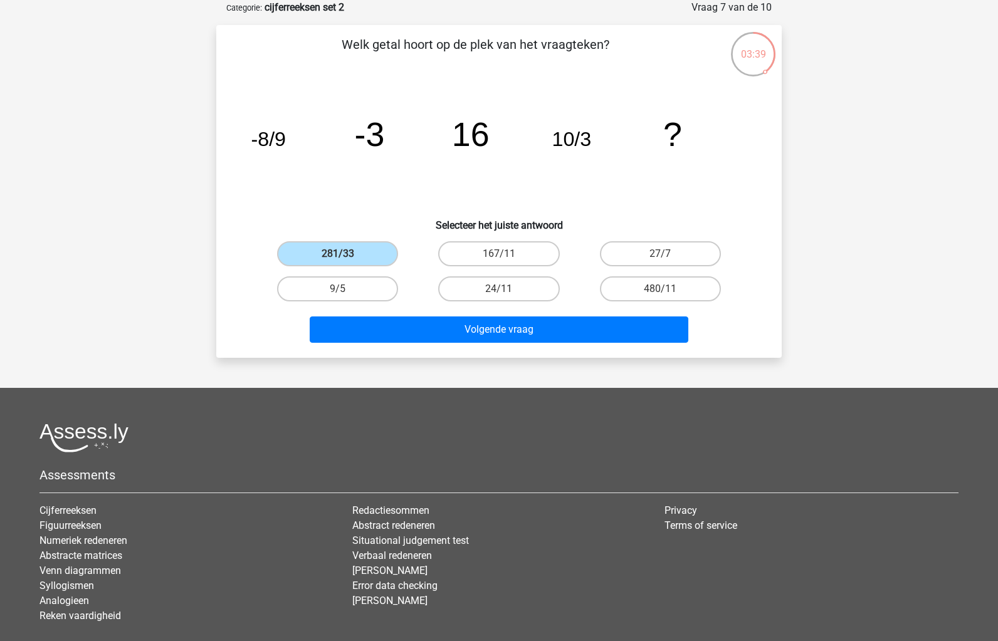
click at [402, 313] on div "Volgende vraag" at bounding box center [498, 327] width 525 height 41
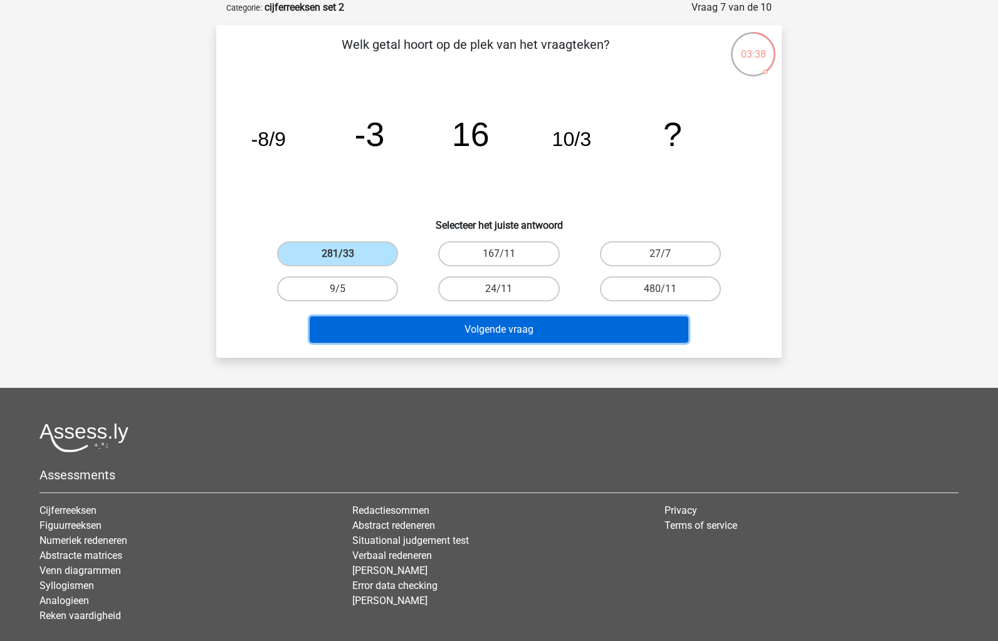
click at [412, 322] on button "Volgende vraag" at bounding box center [499, 330] width 379 height 26
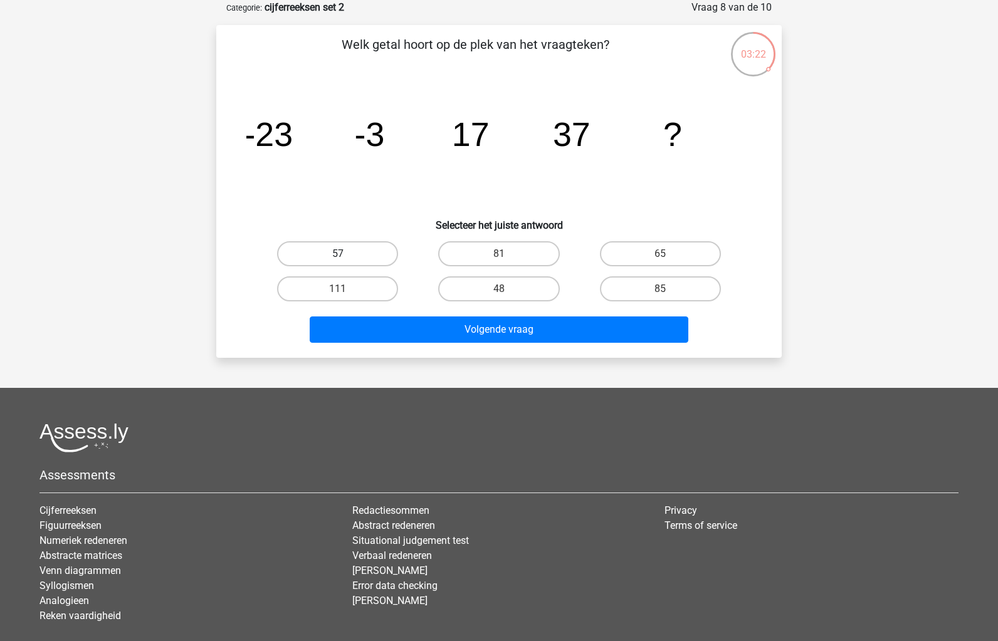
click at [379, 248] on label "57" at bounding box center [337, 253] width 121 height 25
click at [346, 254] on input "57" at bounding box center [342, 258] width 8 height 8
radio input "true"
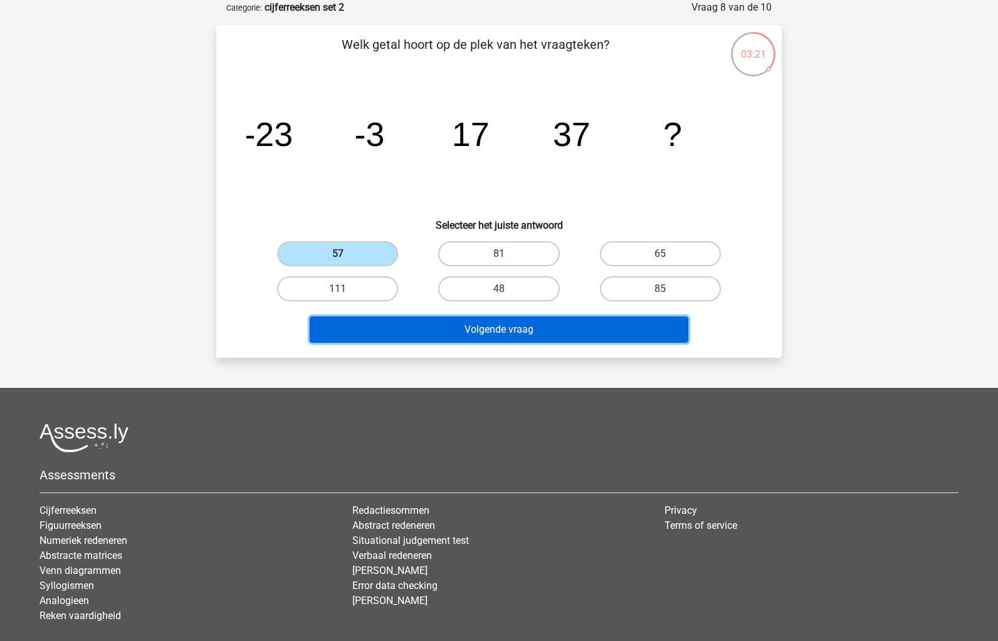
click at [445, 333] on button "Volgende vraag" at bounding box center [499, 330] width 379 height 26
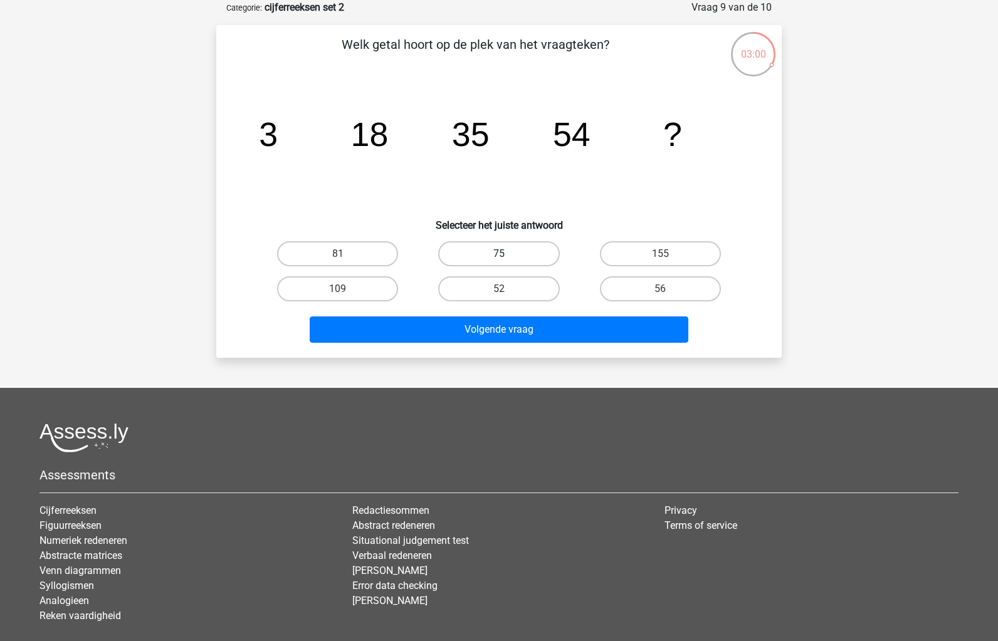
click at [517, 256] on label "75" at bounding box center [498, 253] width 121 height 25
click at [507, 256] on input "75" at bounding box center [503, 258] width 8 height 8
radio input "true"
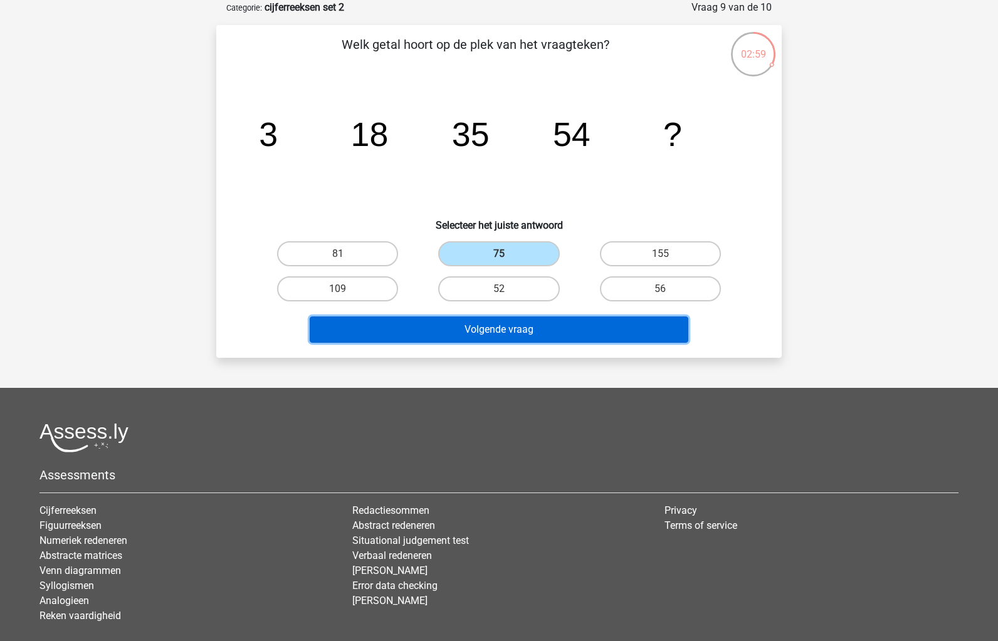
click at [524, 327] on button "Volgende vraag" at bounding box center [499, 330] width 379 height 26
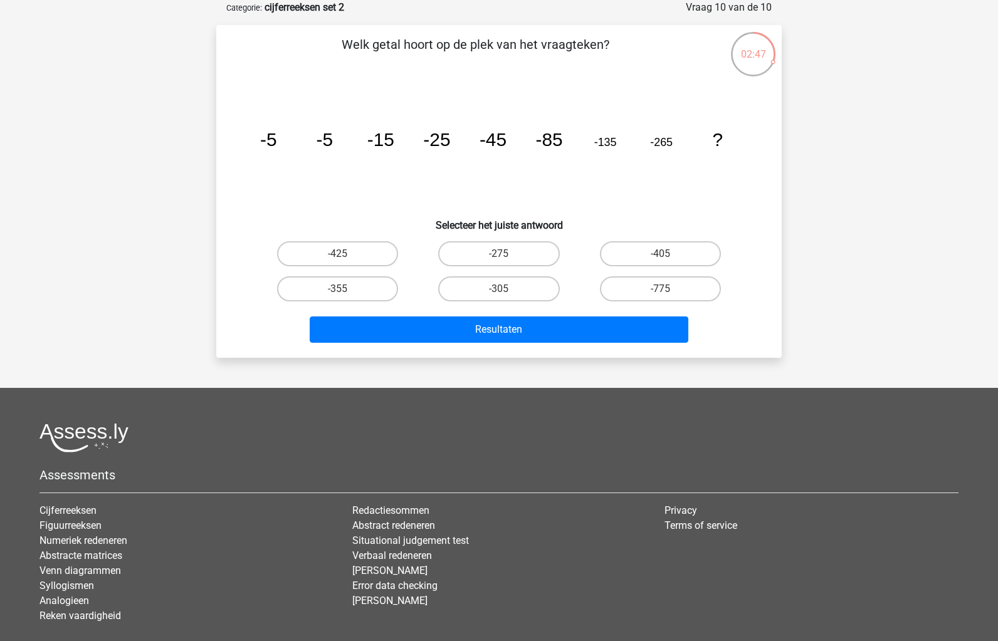
drag, startPoint x: 616, startPoint y: 263, endPoint x: 617, endPoint y: 273, distance: 9.4
click at [617, 263] on label "-405" at bounding box center [660, 253] width 121 height 25
click at [660, 262] on input "-405" at bounding box center [664, 258] width 8 height 8
radio input "true"
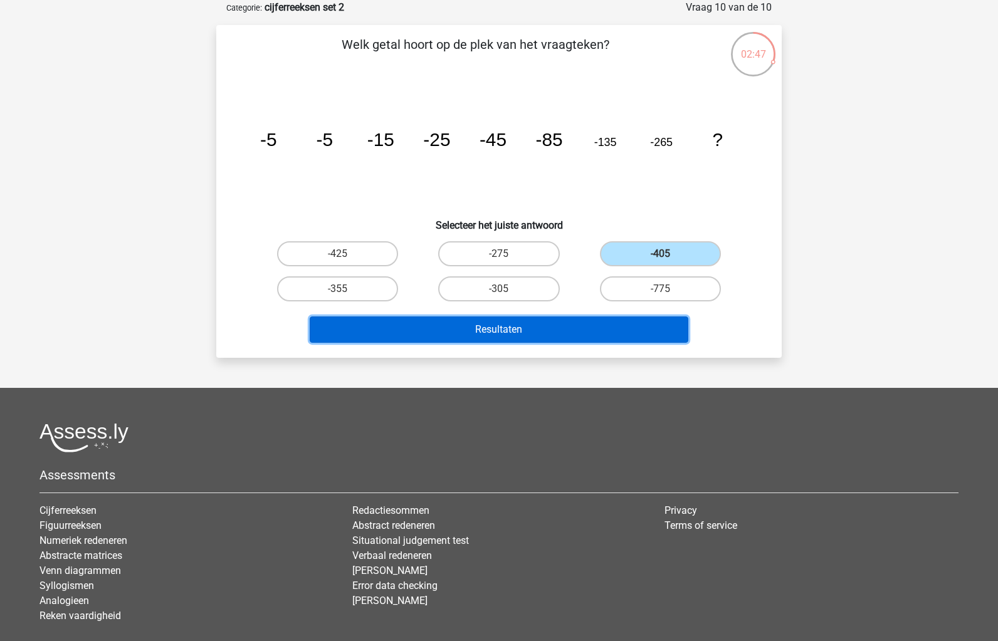
click at [606, 317] on button "Resultaten" at bounding box center [499, 330] width 379 height 26
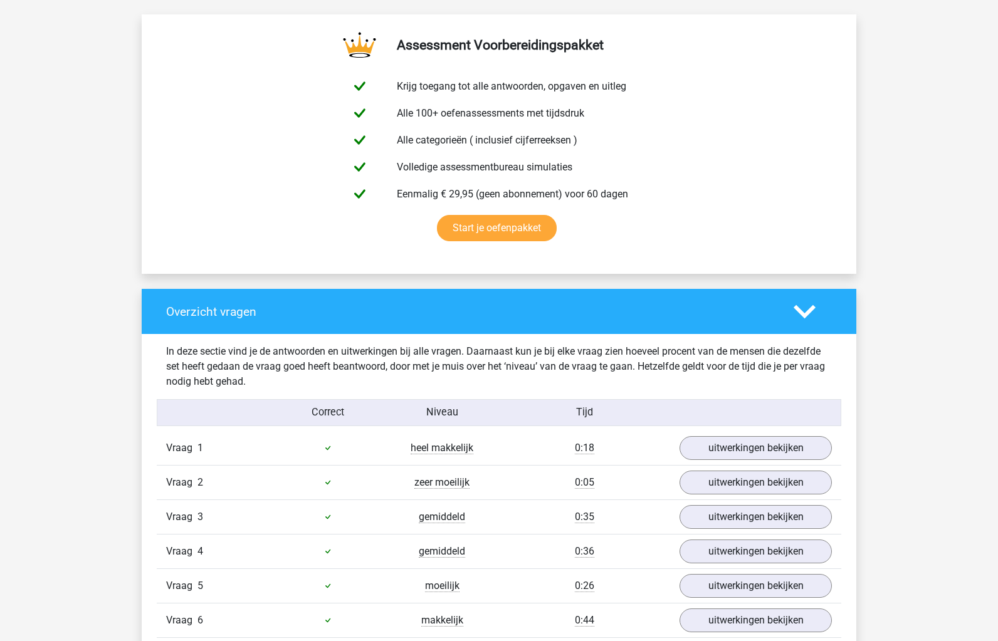
scroll to position [953, 0]
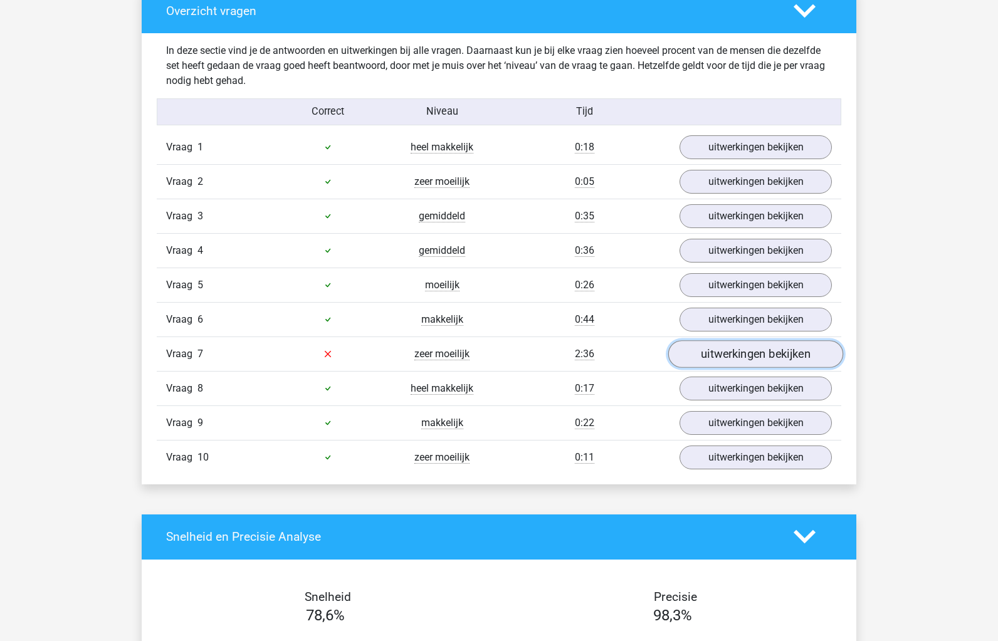
click at [757, 355] on link "uitwerkingen bekijken" at bounding box center [755, 354] width 175 height 28
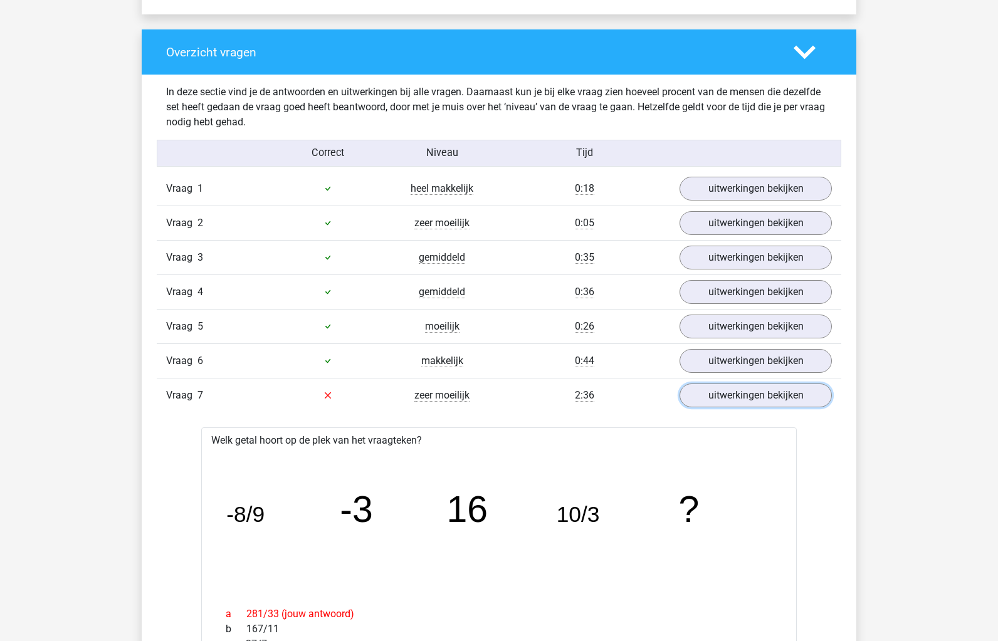
scroll to position [1103, 0]
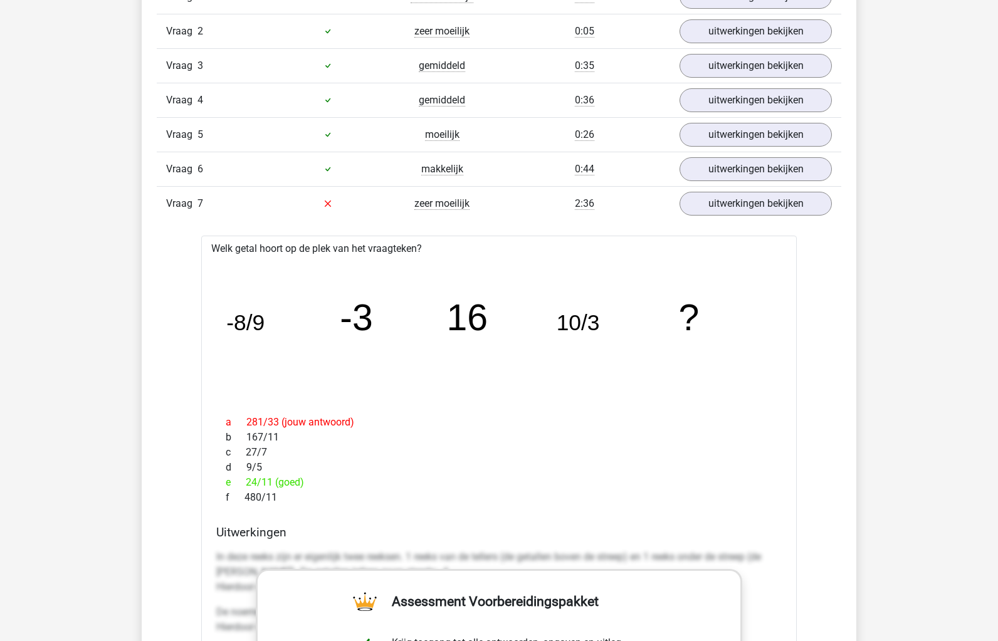
click at [241, 441] on span "b" at bounding box center [236, 437] width 21 height 15
click at [313, 550] on p "In deze reeks zijn er eigenlijk twee reeksen. 1 reeks van de tellers (de getall…" at bounding box center [498, 572] width 565 height 45
drag, startPoint x: 333, startPoint y: 550, endPoint x: 384, endPoint y: 552, distance: 50.8
click at [384, 552] on p "In deze reeks zijn er eigenlijk twee reeksen. 1 reeks van de tellers (de getall…" at bounding box center [498, 572] width 565 height 45
drag, startPoint x: 698, startPoint y: 404, endPoint x: 722, endPoint y: 404, distance: 23.8
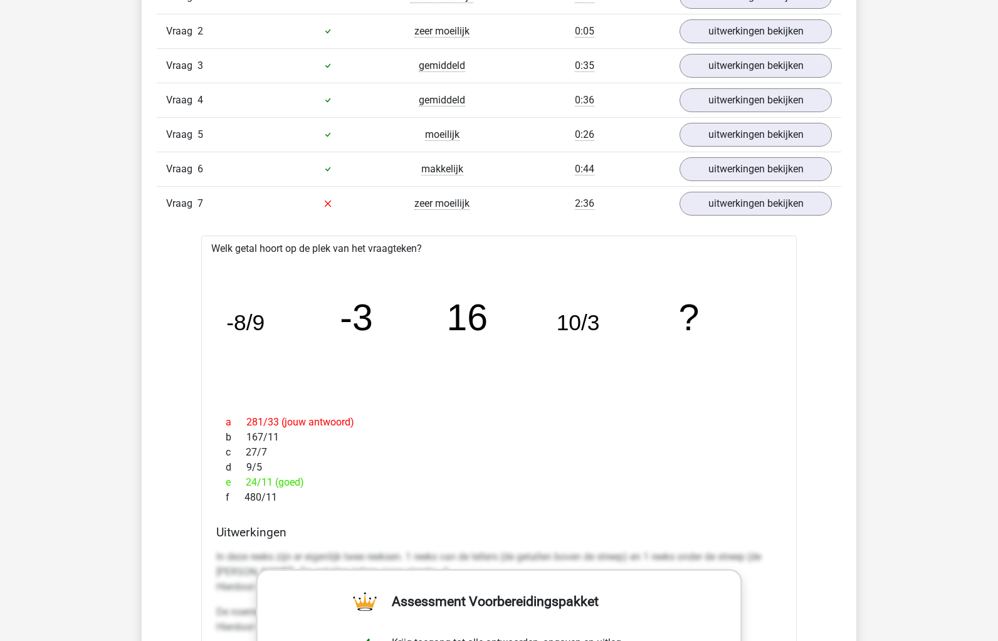
click at [702, 401] on div "Welk getal hoort op de plek van het vraagteken? image/svg+xml -8/9 -3 16 10/3 ?…" at bounding box center [498, 607] width 595 height 743
drag, startPoint x: 627, startPoint y: 536, endPoint x: 624, endPoint y: 551, distance: 15.3
click at [626, 536] on h4 "Uitwerkingen" at bounding box center [498, 532] width 565 height 14
click at [624, 552] on p "In deze reeks zijn er eigenlijk twee reeksen. 1 reeks van de tellers (de getall…" at bounding box center [498, 572] width 565 height 45
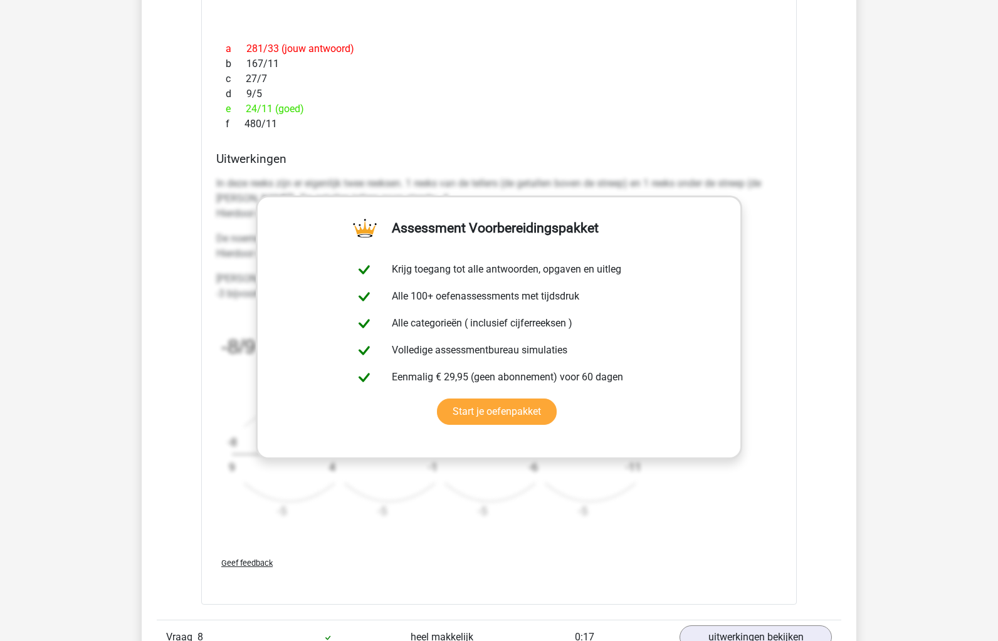
scroll to position [1354, 0]
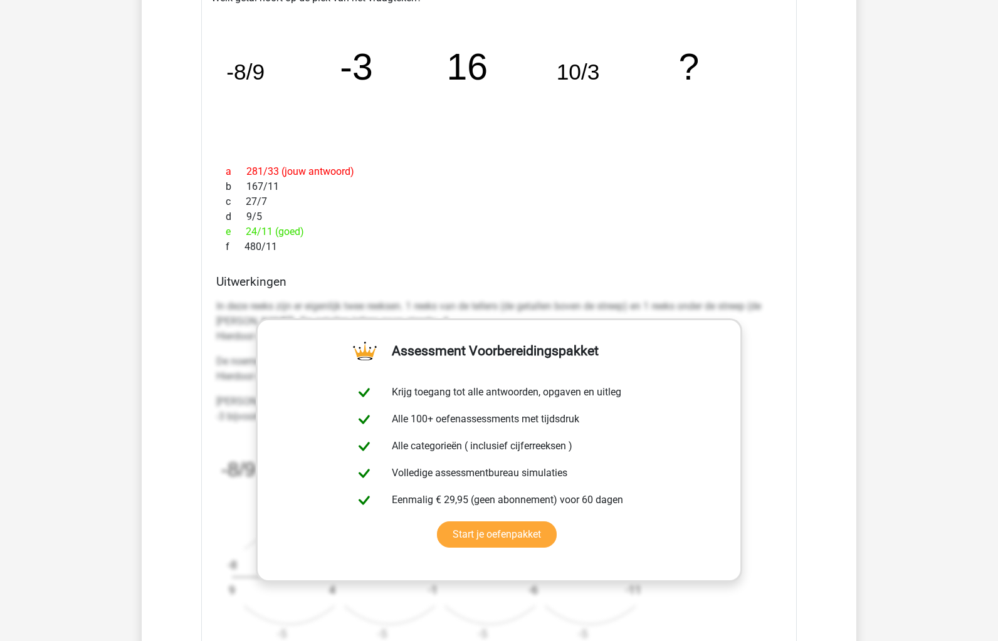
click at [903, 125] on div "Kies premium rrrr megocaf548@aupvs.com" at bounding box center [499, 421] width 998 height 3550
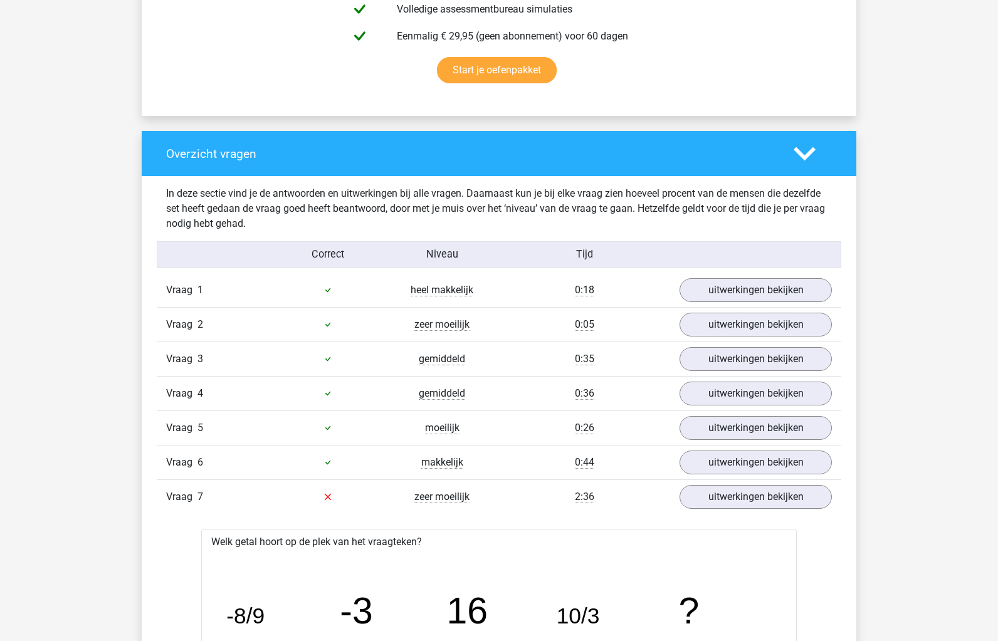
scroll to position [652, 0]
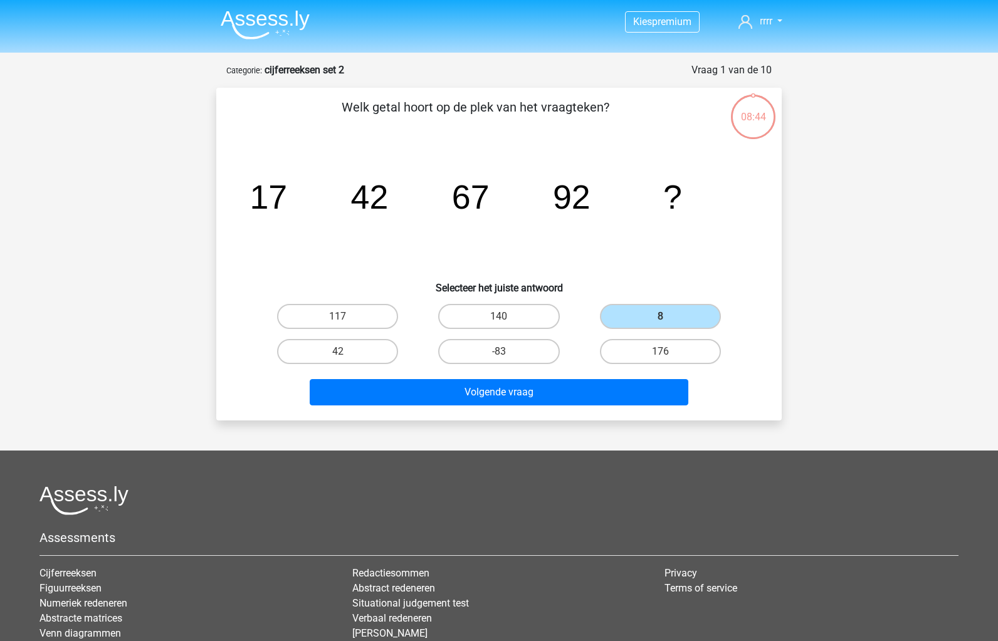
click at [284, 26] on img at bounding box center [265, 24] width 89 height 29
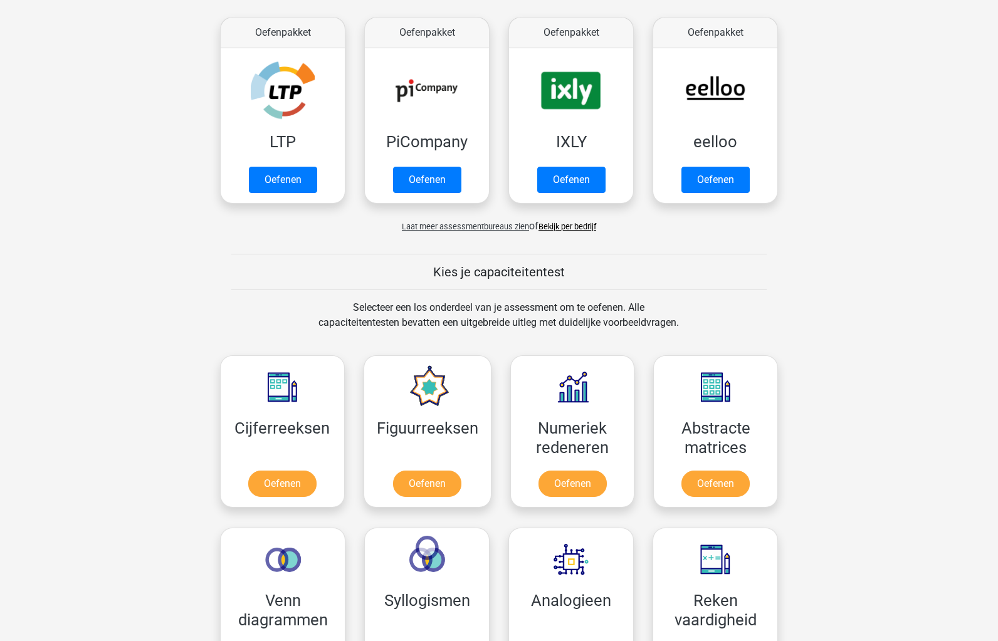
scroll to position [251, 0]
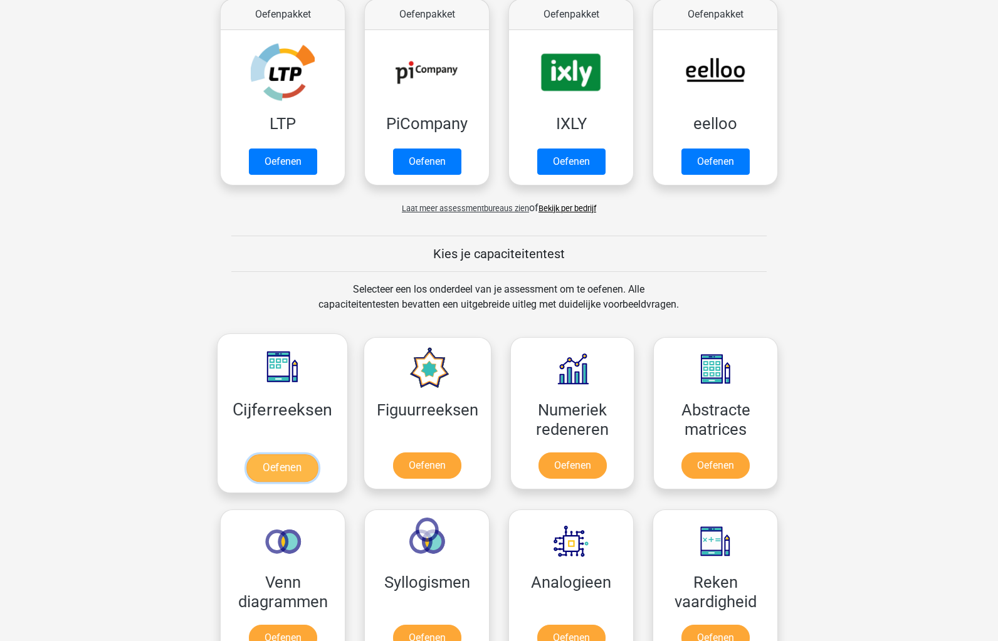
click at [294, 454] on link "Oefenen" at bounding box center [281, 468] width 71 height 28
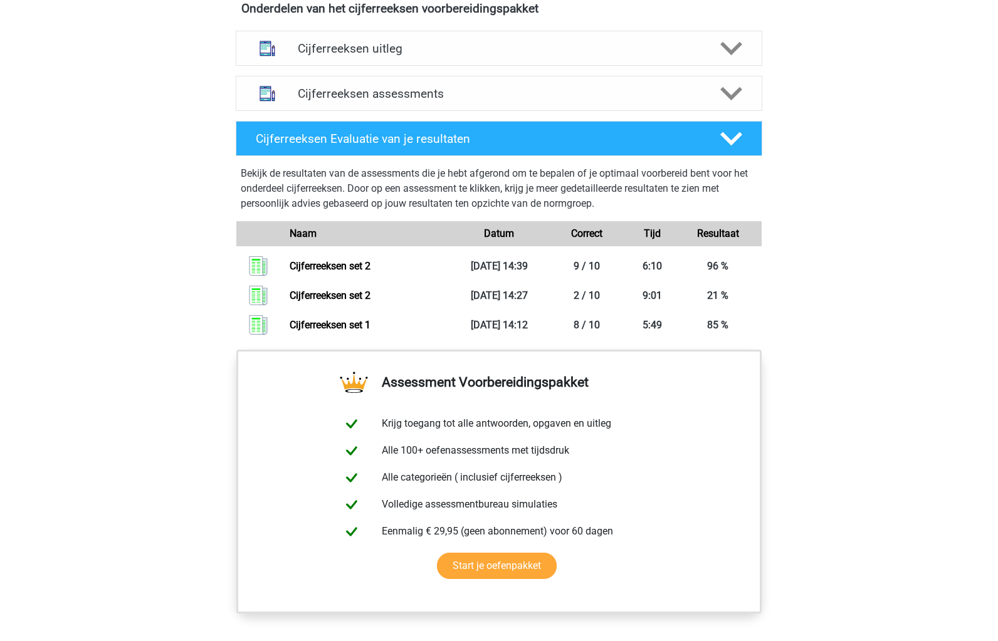
scroll to position [702, 0]
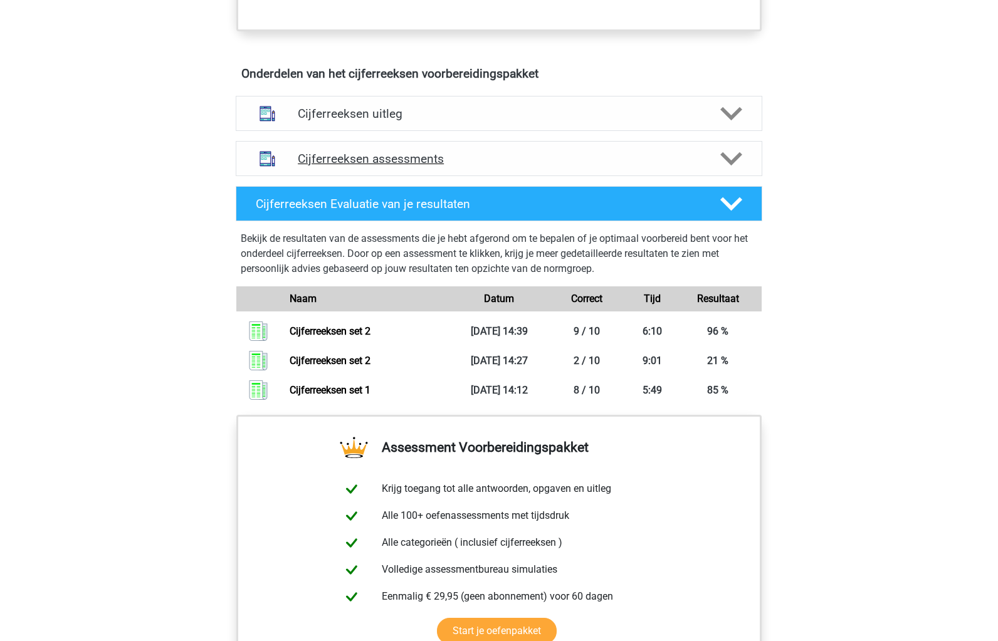
click at [369, 154] on div "Cijferreeksen assessments" at bounding box center [499, 158] width 527 height 35
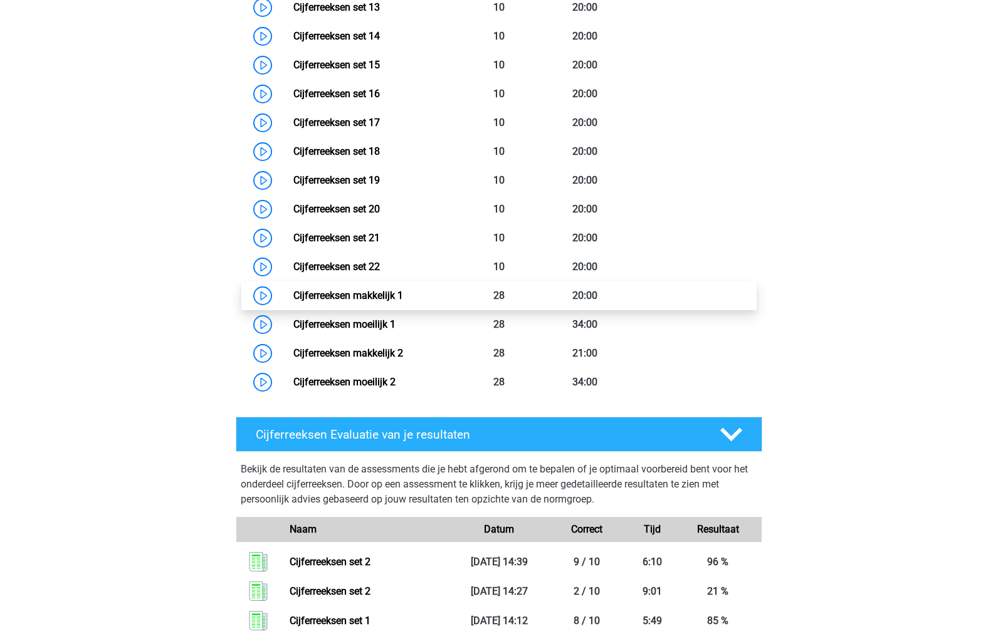
scroll to position [1304, 0]
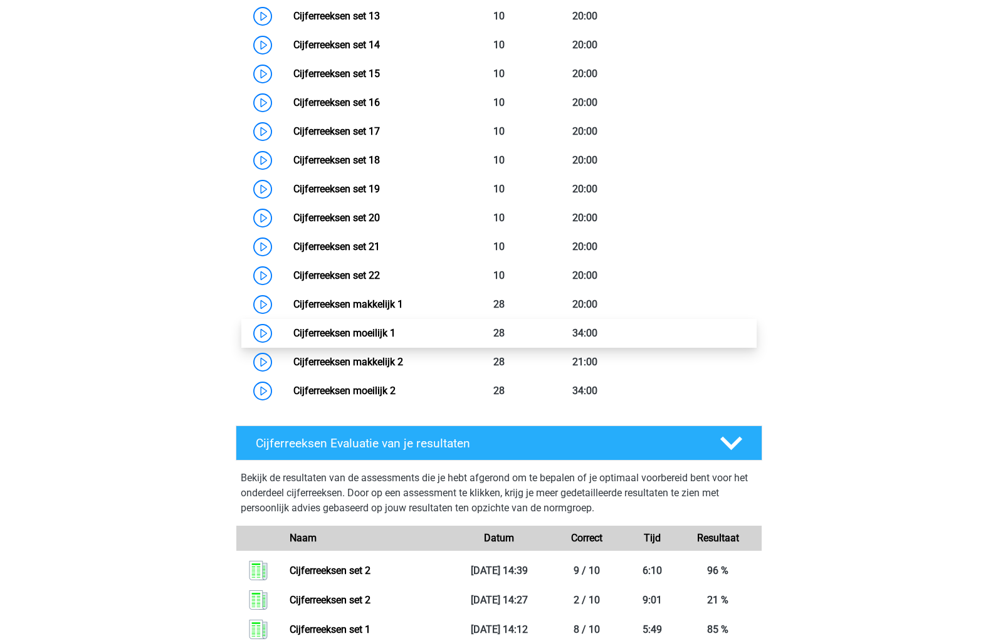
click at [293, 339] on link "Cijferreeksen moeilijk 1" at bounding box center [344, 333] width 102 height 12
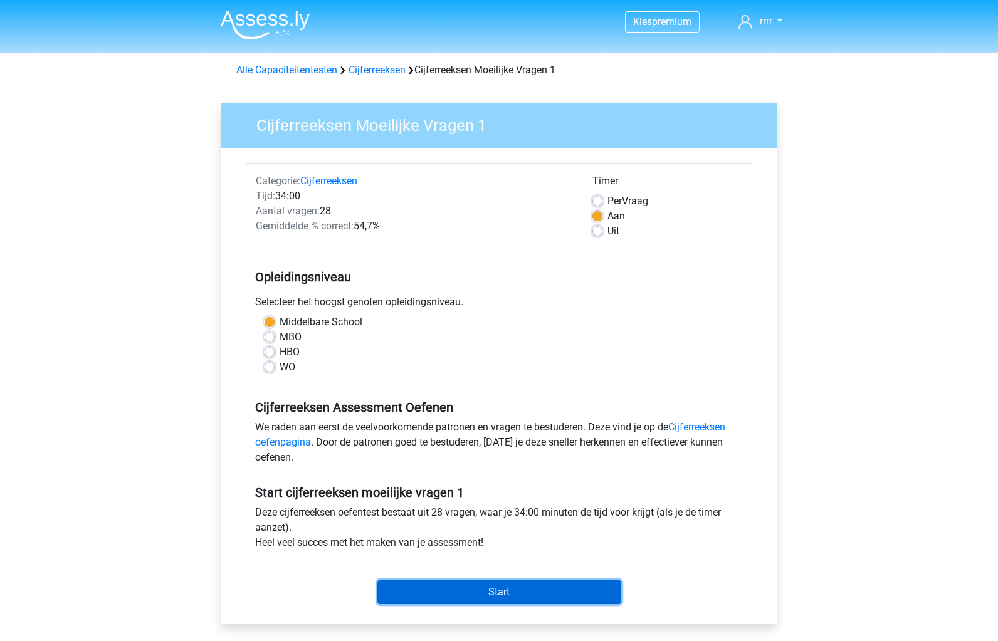
click at [477, 589] on input "Start" at bounding box center [499, 592] width 244 height 24
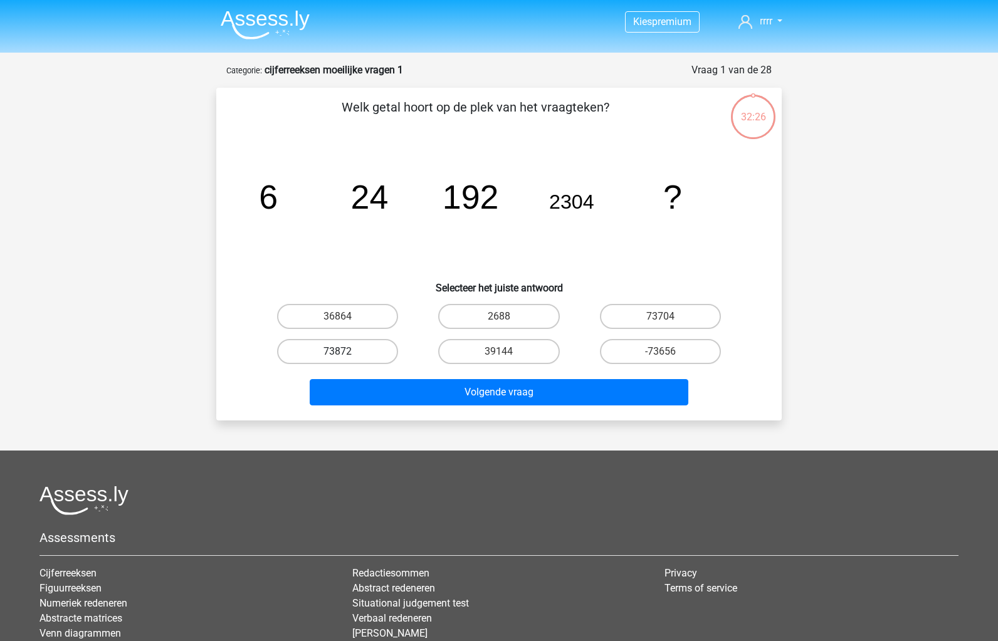
click at [377, 347] on label "73872" at bounding box center [337, 351] width 121 height 25
click at [346, 352] on input "73872" at bounding box center [342, 356] width 8 height 8
radio input "true"
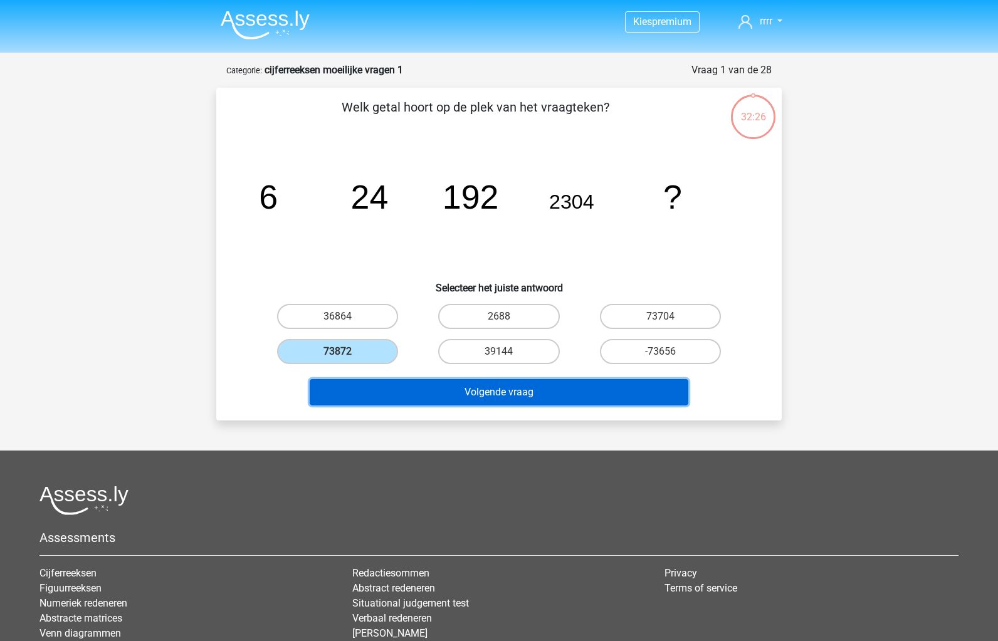
click at [395, 387] on button "Volgende vraag" at bounding box center [499, 392] width 379 height 26
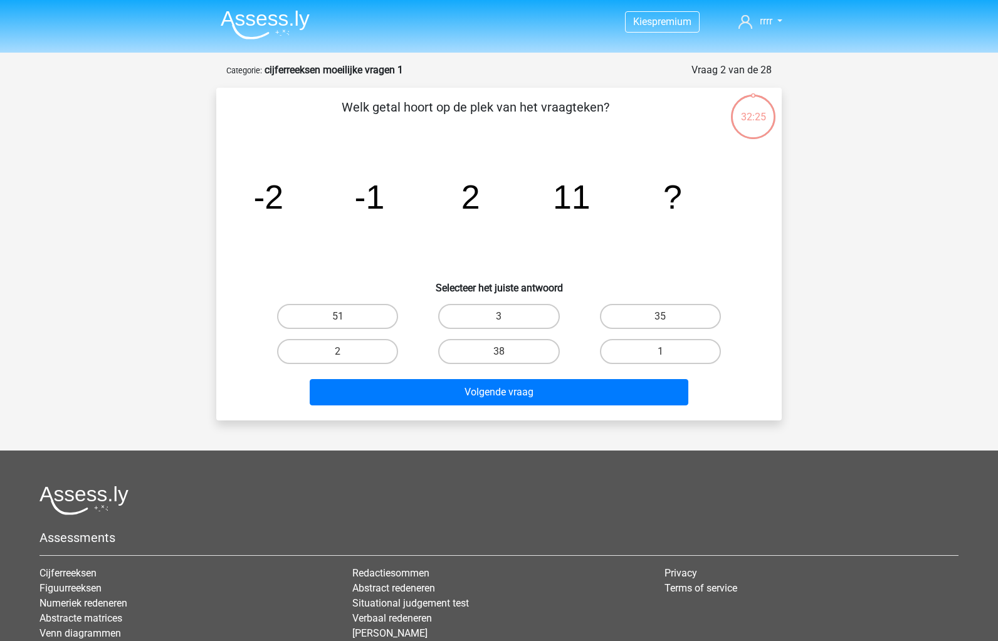
scroll to position [63, 0]
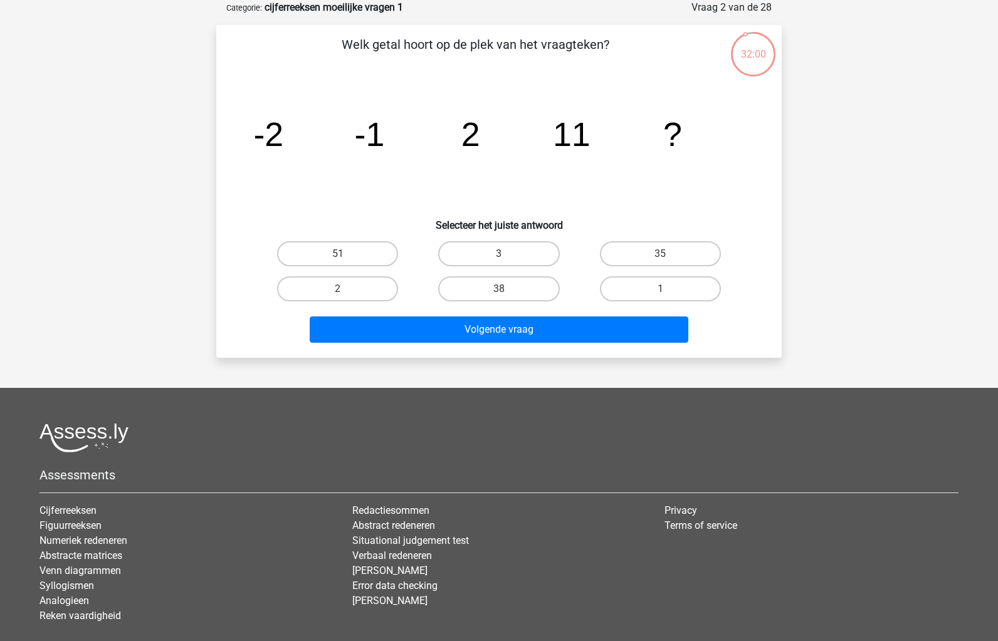
click at [478, 268] on div "3" at bounding box center [498, 253] width 161 height 35
click at [488, 283] on label "38" at bounding box center [498, 288] width 121 height 25
click at [499, 289] on input "38" at bounding box center [503, 293] width 8 height 8
radio input "true"
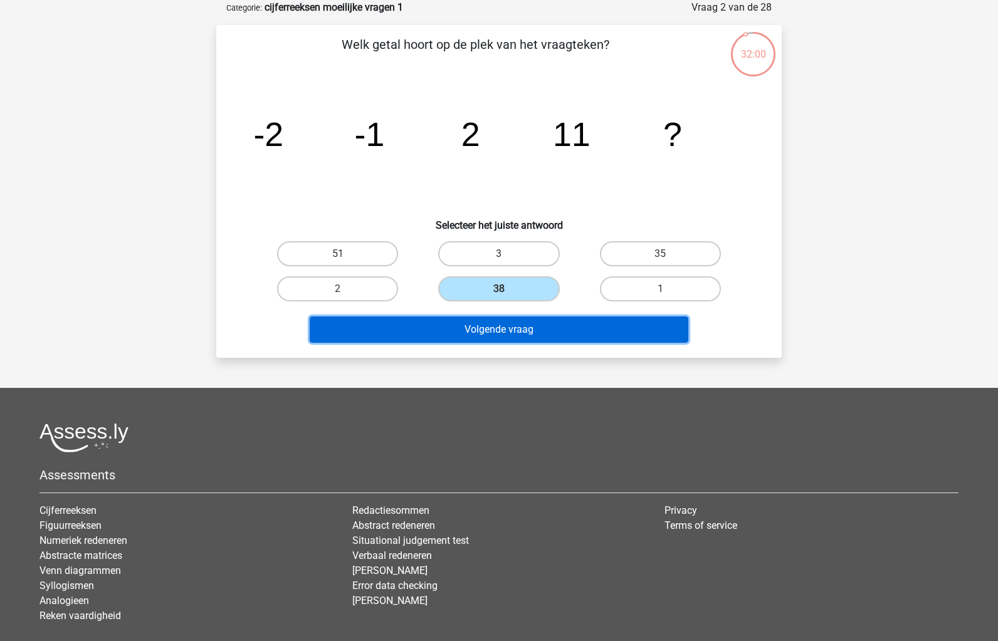
click at [501, 317] on button "Volgende vraag" at bounding box center [499, 330] width 379 height 26
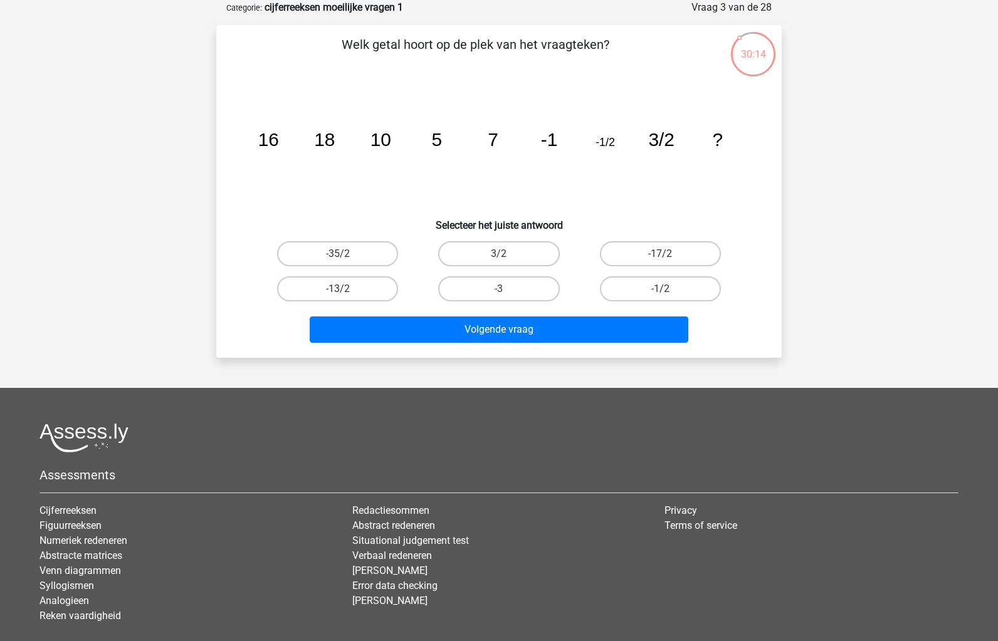
click at [275, 137] on tspan "16" at bounding box center [268, 139] width 21 height 21
drag, startPoint x: 364, startPoint y: 136, endPoint x: 383, endPoint y: 136, distance: 18.8
click at [365, 136] on icon "image/svg+xml 16 18 10 5 7 -1 -1/2 3/2 ?" at bounding box center [498, 146] width 505 height 127
click at [485, 140] on icon "image/svg+xml 16 18 10 5 7 -1 -1/2 3/2 ?" at bounding box center [498, 146] width 505 height 127
click at [594, 145] on icon "image/svg+xml 16 18 10 5 7 -1 -1/2 3/2 ?" at bounding box center [498, 146] width 505 height 127
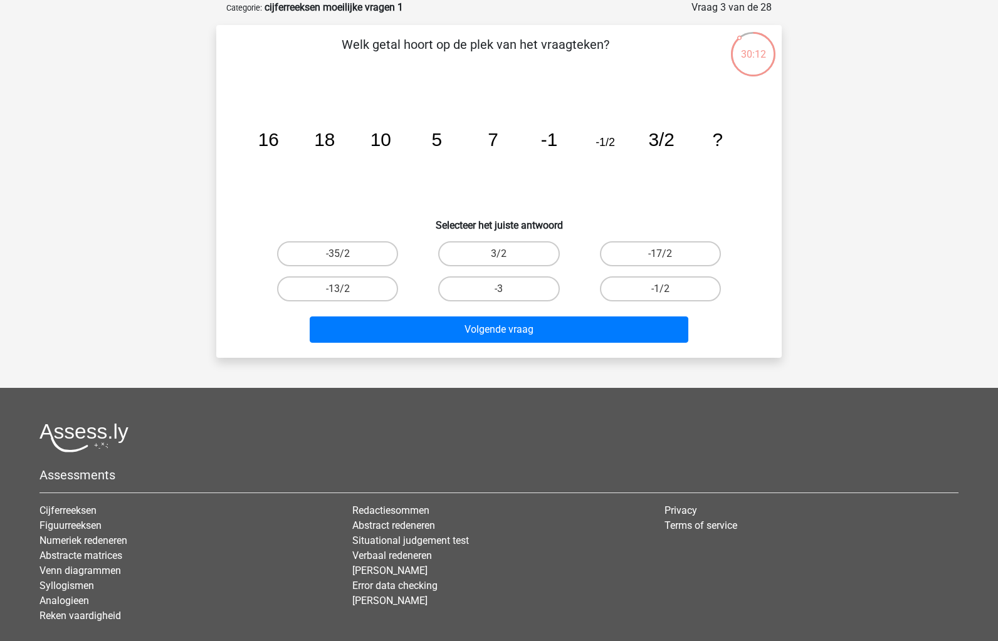
click at [706, 134] on icon "image/svg+xml 16 18 10 5 7 -1 -1/2 3/2 ?" at bounding box center [498, 146] width 505 height 127
drag, startPoint x: 273, startPoint y: 136, endPoint x: 381, endPoint y: 126, distance: 108.9
click at [276, 136] on tspan "16" at bounding box center [268, 139] width 21 height 21
click at [402, 137] on icon "image/svg+xml 16 18 10 5 7 -1 -1/2 3/2 ?" at bounding box center [498, 146] width 505 height 127
drag, startPoint x: 511, startPoint y: 137, endPoint x: 587, endPoint y: 135, distance: 75.9
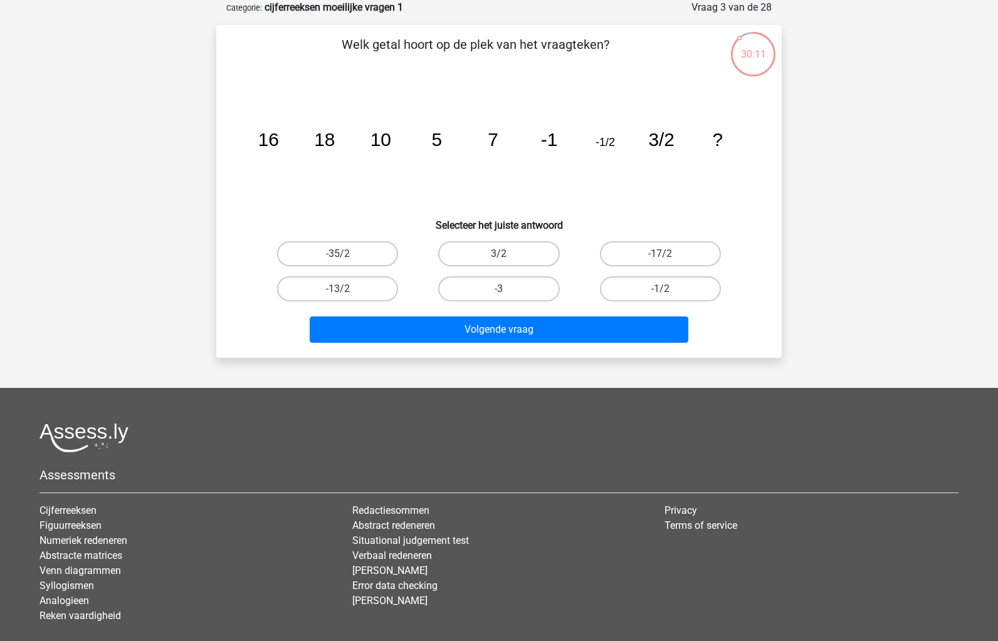
click at [513, 137] on icon "image/svg+xml 16 18 10 5 7 -1 -1/2 3/2 ?" at bounding box center [498, 146] width 505 height 127
click at [396, 298] on div "-13/2" at bounding box center [337, 288] width 151 height 25
click at [379, 294] on label "-13/2" at bounding box center [337, 288] width 121 height 25
click at [346, 294] on input "-13/2" at bounding box center [342, 293] width 8 height 8
radio input "true"
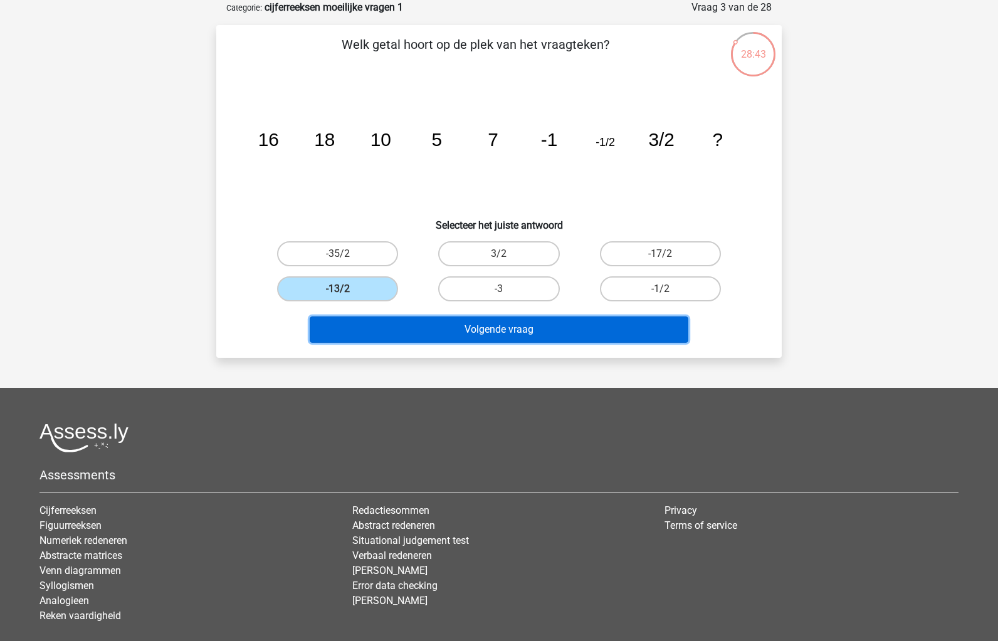
click at [388, 318] on button "Volgende vraag" at bounding box center [499, 330] width 379 height 26
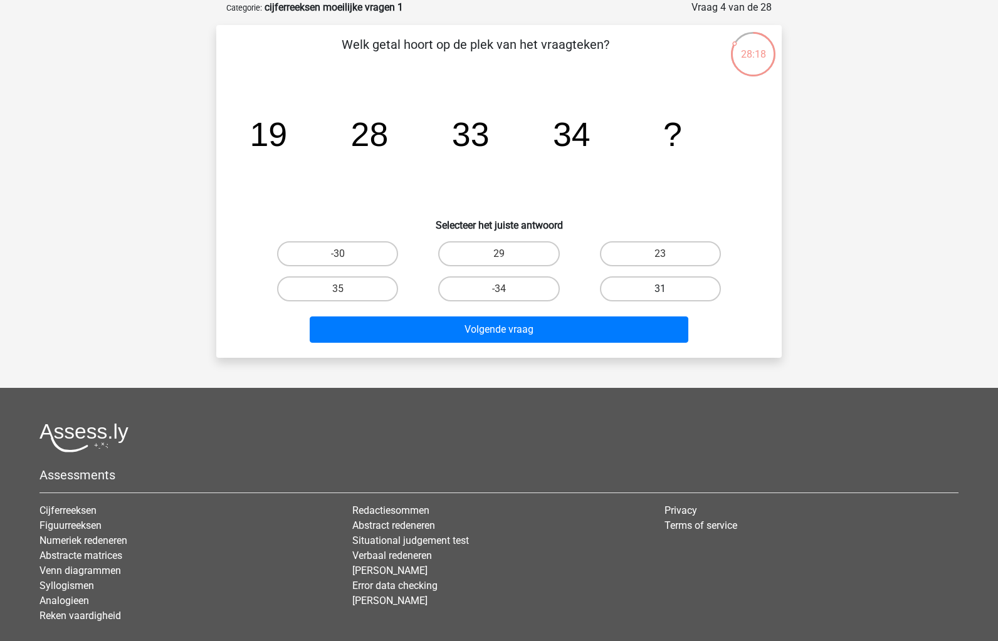
click at [651, 285] on label "31" at bounding box center [660, 288] width 121 height 25
click at [660, 289] on input "31" at bounding box center [664, 293] width 8 height 8
radio input "true"
click at [652, 302] on div "31" at bounding box center [660, 288] width 161 height 35
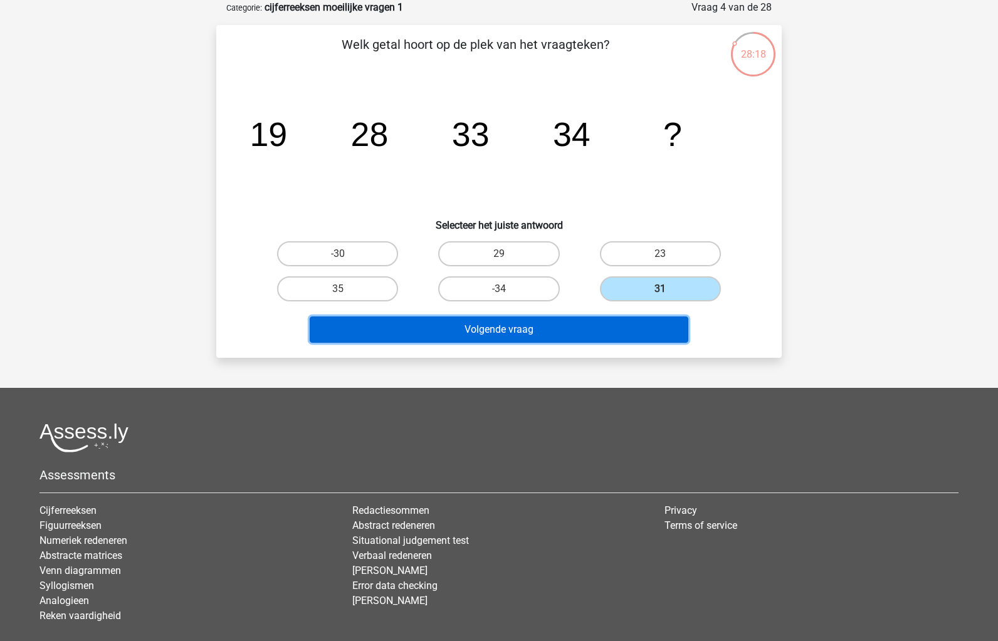
click at [645, 319] on button "Volgende vraag" at bounding box center [499, 330] width 379 height 26
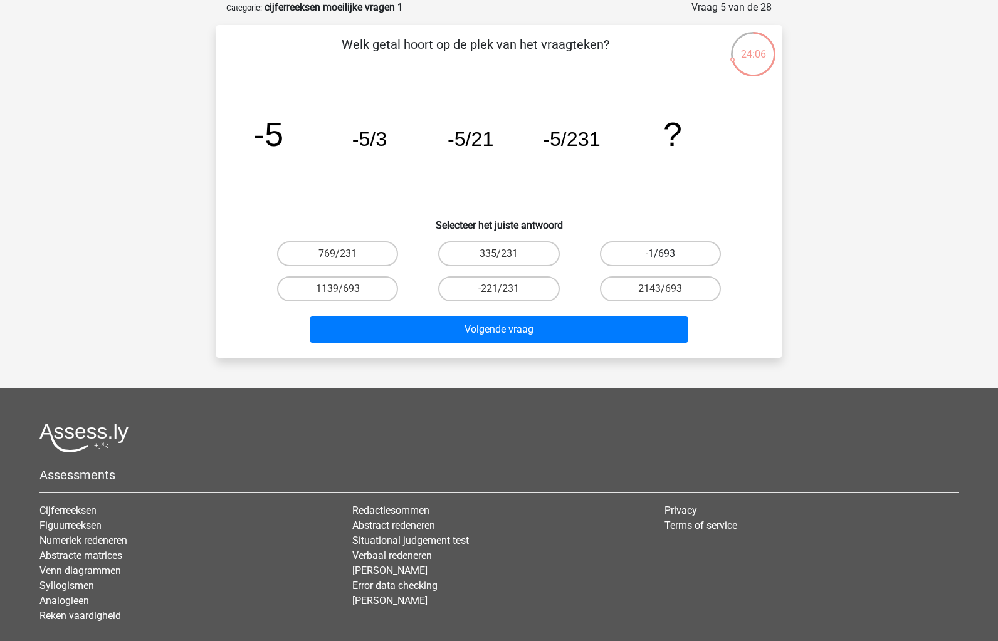
click at [649, 253] on label "-1/693" at bounding box center [660, 253] width 121 height 25
click at [660, 254] on input "-1/693" at bounding box center [664, 258] width 8 height 8
radio input "true"
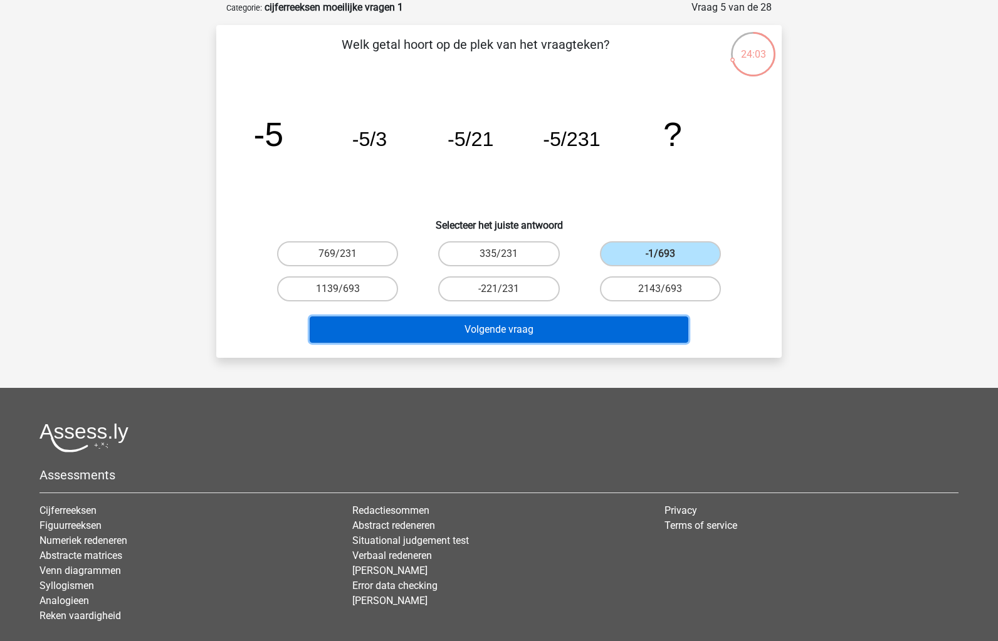
click at [630, 318] on button "Volgende vraag" at bounding box center [499, 330] width 379 height 26
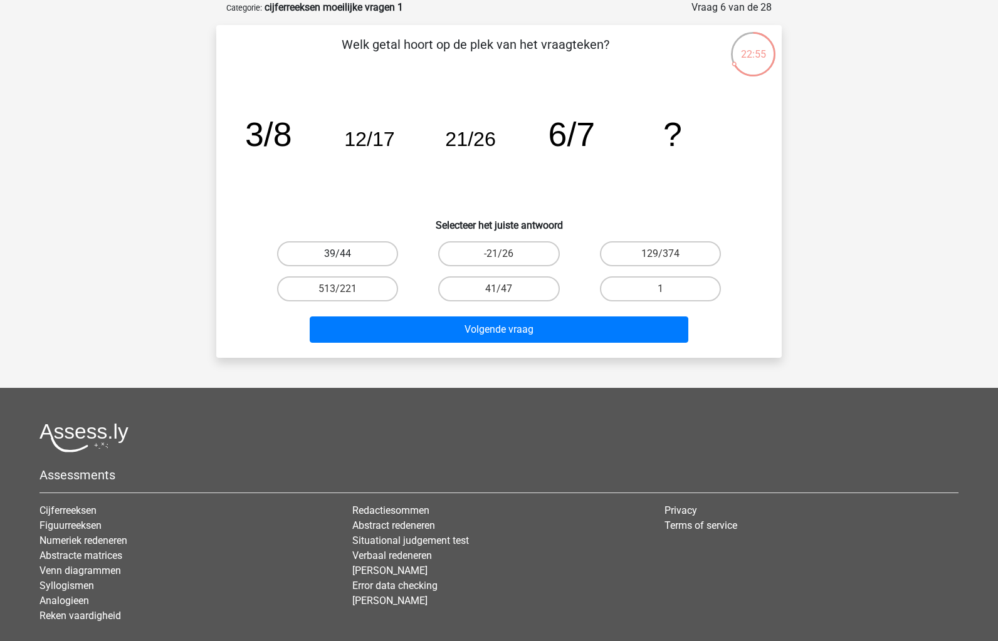
click at [384, 254] on label "39/44" at bounding box center [337, 253] width 121 height 25
click at [346, 254] on input "39/44" at bounding box center [342, 258] width 8 height 8
radio input "true"
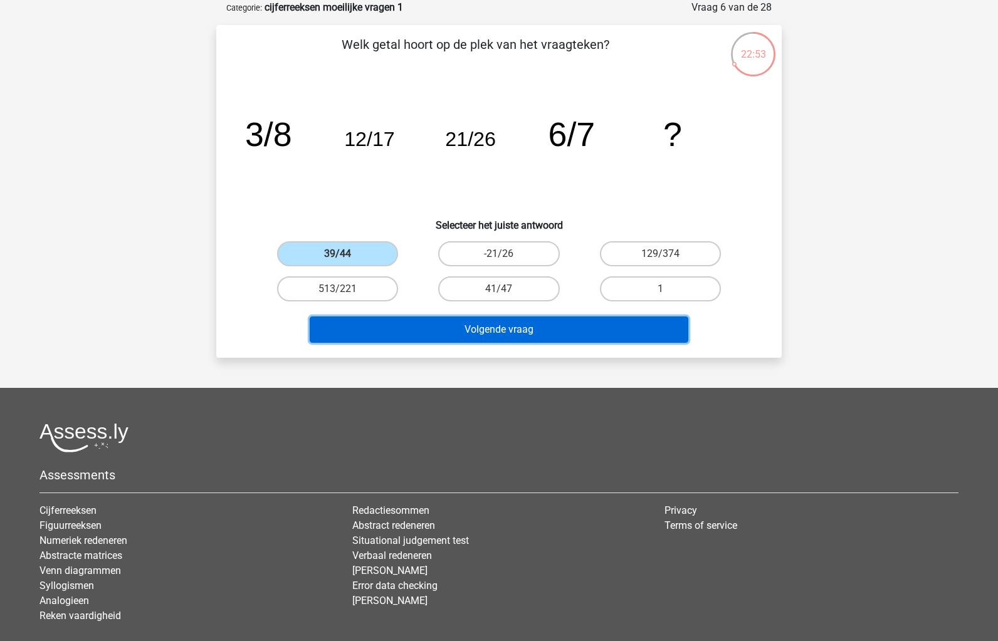
click at [415, 327] on button "Volgende vraag" at bounding box center [499, 330] width 379 height 26
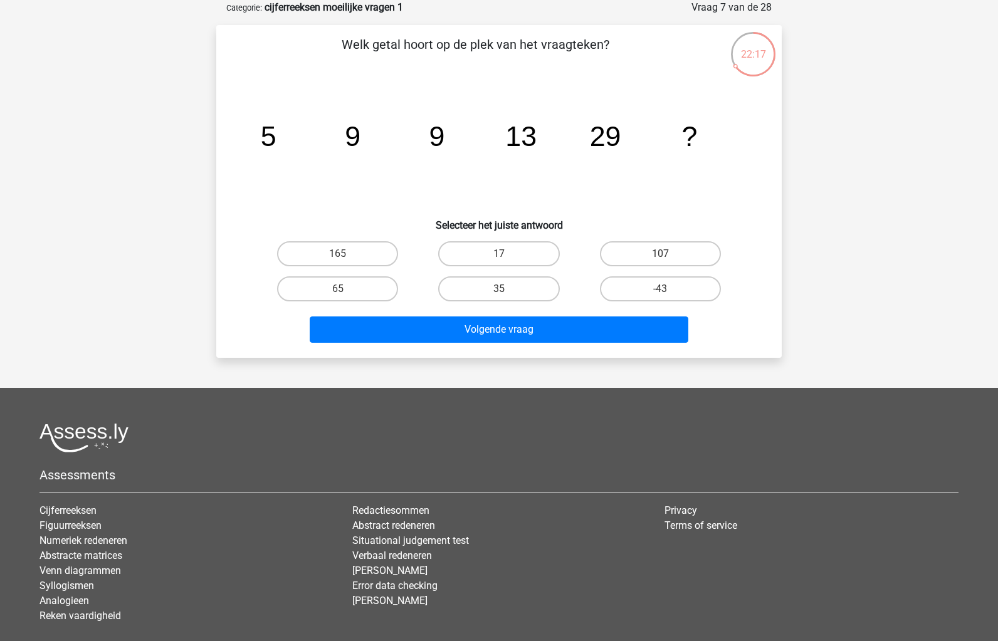
click at [442, 136] on tspan "9" at bounding box center [437, 135] width 16 height 31
click at [263, 139] on tspan "5" at bounding box center [269, 135] width 16 height 31
drag, startPoint x: 394, startPoint y: 142, endPoint x: 370, endPoint y: 143, distance: 23.8
click at [396, 143] on icon "image/svg+xml 5 9 9 13 29 ?" at bounding box center [498, 146] width 505 height 127
drag, startPoint x: 261, startPoint y: 139, endPoint x: 361, endPoint y: 138, distance: 100.3
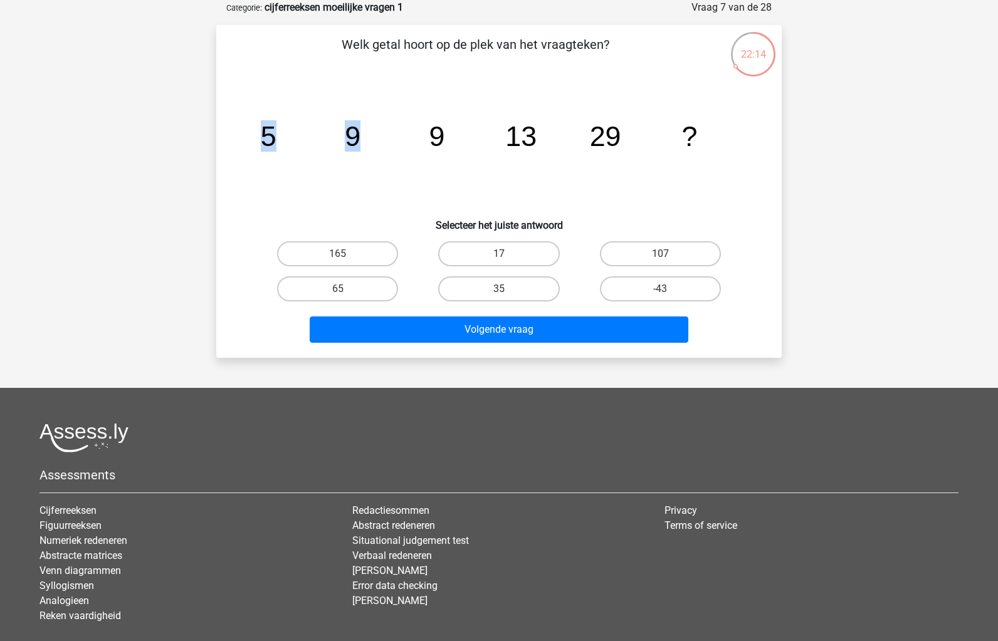
click at [361, 138] on icon "image/svg+xml 5 9 9 13 29 ?" at bounding box center [498, 146] width 505 height 127
drag, startPoint x: 339, startPoint y: 142, endPoint x: 445, endPoint y: 142, distance: 105.9
click at [445, 142] on icon "image/svg+xml 5 9 9 13 29 ?" at bounding box center [498, 146] width 505 height 127
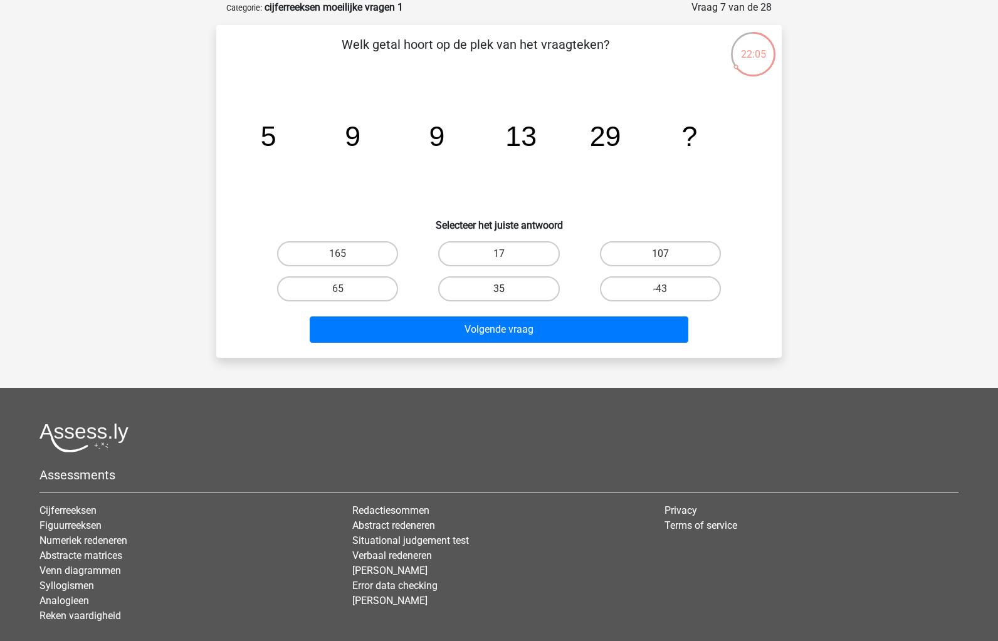
click at [540, 278] on label "35" at bounding box center [498, 288] width 121 height 25
click at [507, 289] on input "35" at bounding box center [503, 293] width 8 height 8
radio input "true"
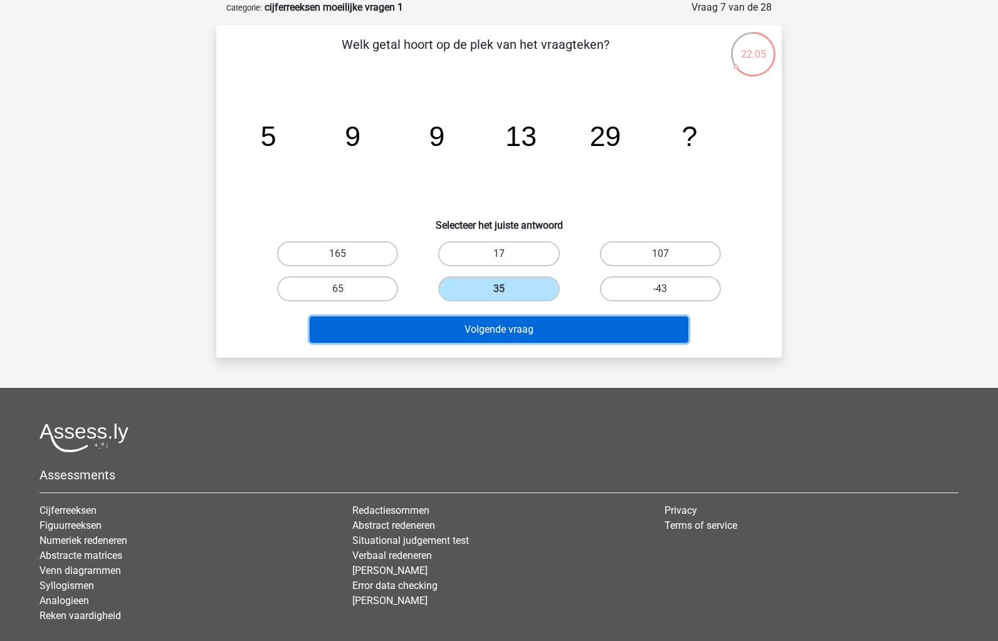
click at [538, 330] on button "Volgende vraag" at bounding box center [499, 330] width 379 height 26
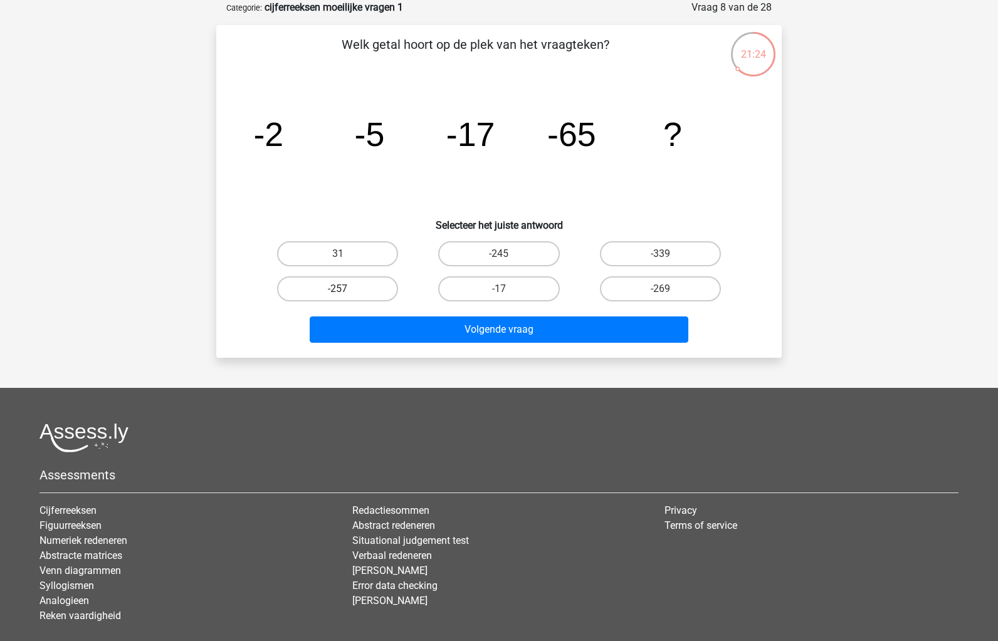
click at [364, 295] on label "-257" at bounding box center [337, 288] width 121 height 25
click at [346, 295] on input "-257" at bounding box center [342, 293] width 8 height 8
radio input "true"
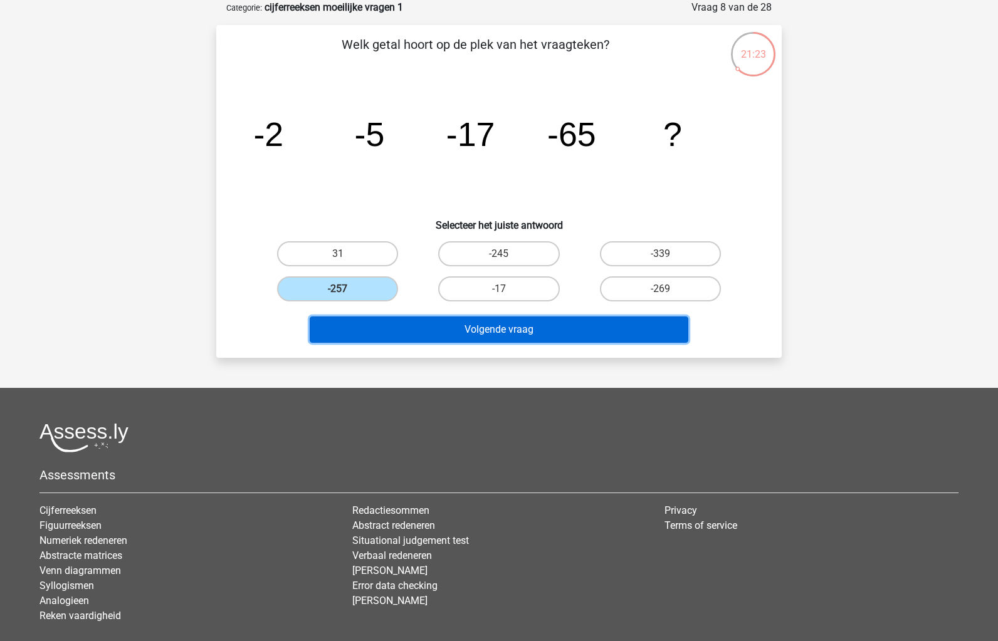
click at [397, 337] on button "Volgende vraag" at bounding box center [499, 330] width 379 height 26
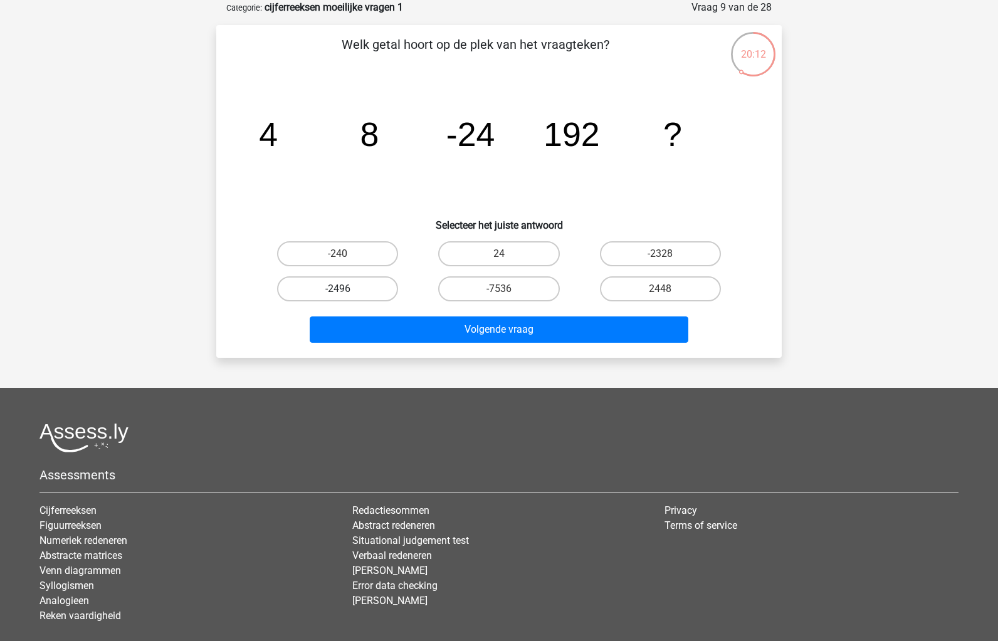
click at [362, 296] on label "-2496" at bounding box center [337, 288] width 121 height 25
click at [346, 296] on input "-2496" at bounding box center [342, 293] width 8 height 8
radio input "true"
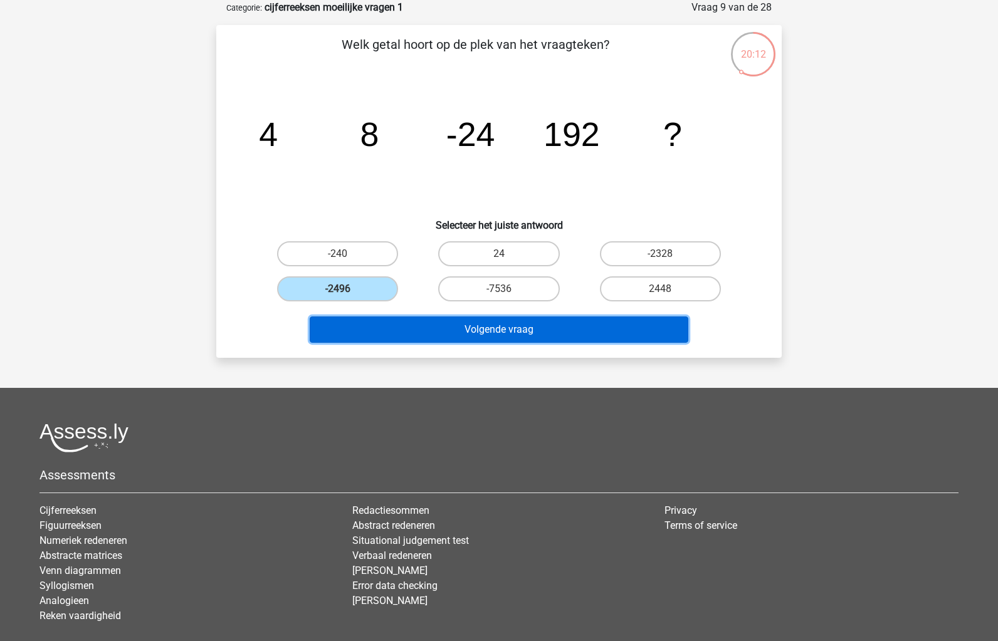
click at [367, 317] on button "Volgende vraag" at bounding box center [499, 330] width 379 height 26
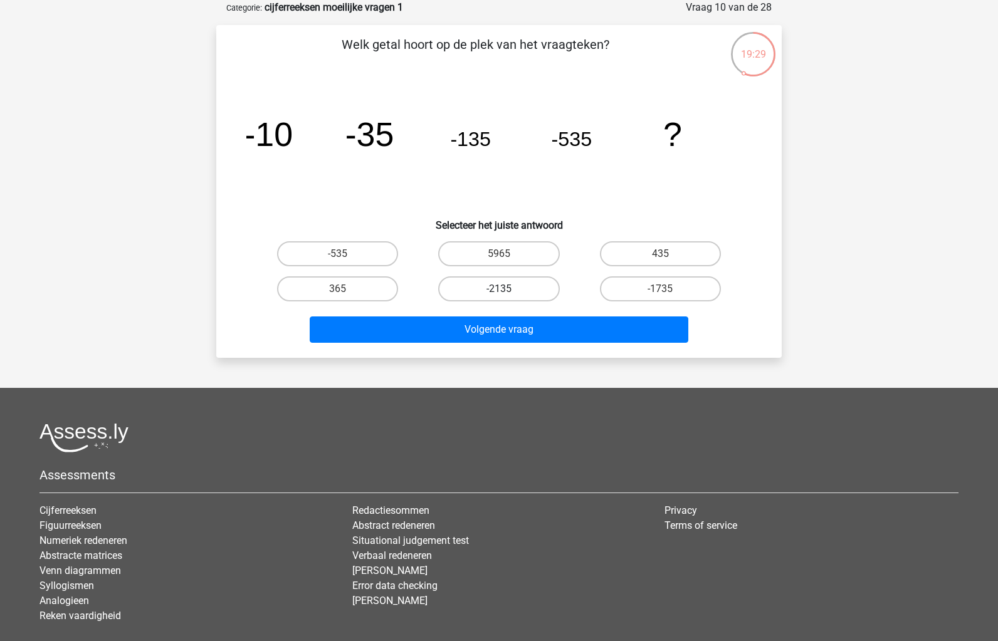
click at [477, 286] on label "-2135" at bounding box center [498, 288] width 121 height 25
click at [499, 289] on input "-2135" at bounding box center [503, 293] width 8 height 8
radio input "true"
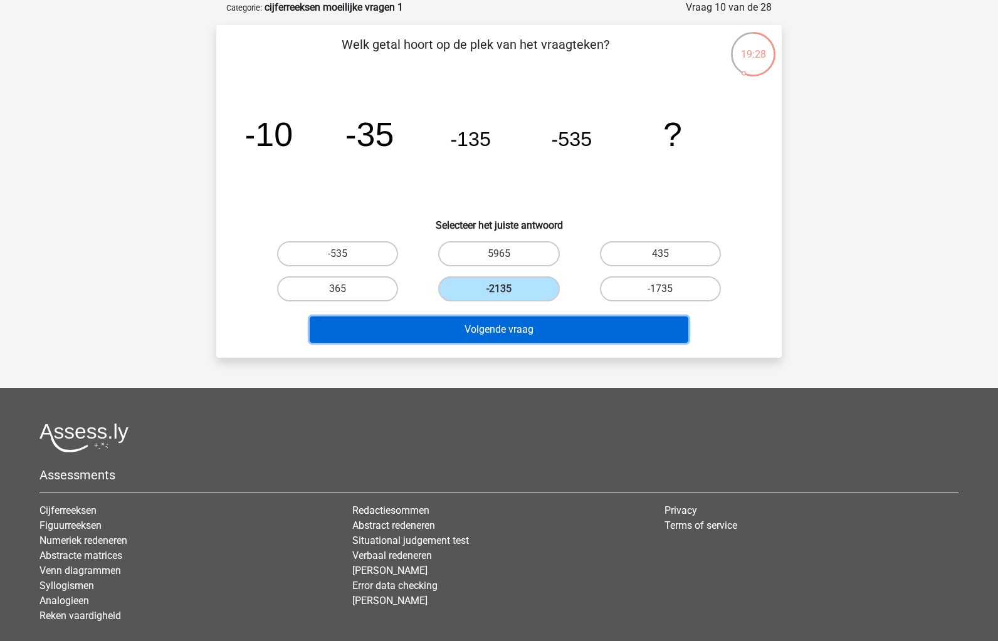
click at [484, 326] on button "Volgende vraag" at bounding box center [499, 330] width 379 height 26
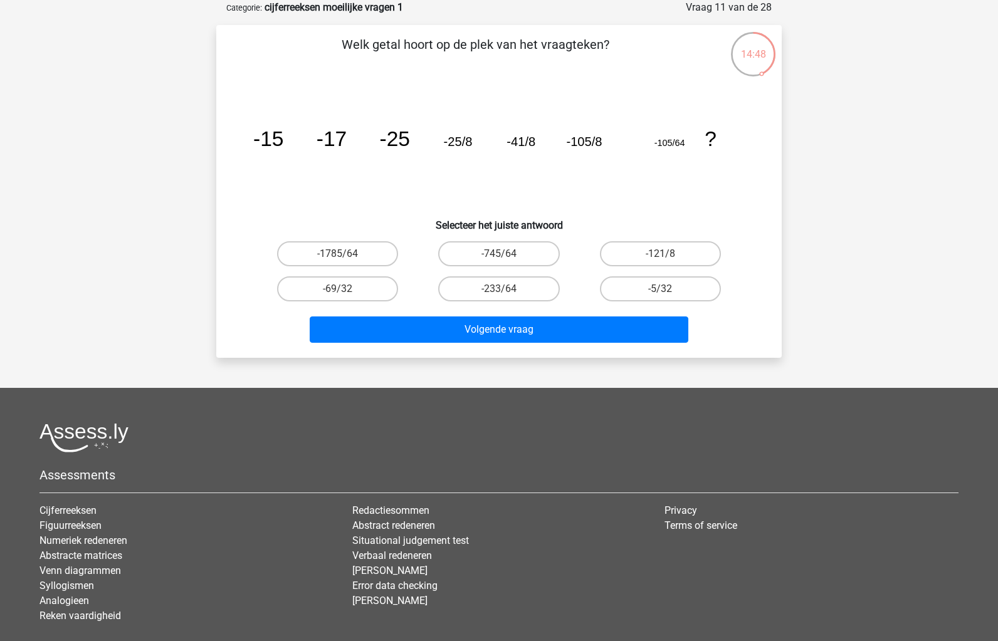
click at [361, 275] on div "-69/32" at bounding box center [337, 288] width 161 height 35
click at [379, 266] on label "-1785/64" at bounding box center [337, 253] width 121 height 25
click at [346, 262] on input "-1785/64" at bounding box center [342, 258] width 8 height 8
radio input "true"
click at [459, 350] on div "Welk getal hoort op de plek van het vraagteken? image/svg+xml -15 -17 -25 -25/8…" at bounding box center [498, 191] width 565 height 333
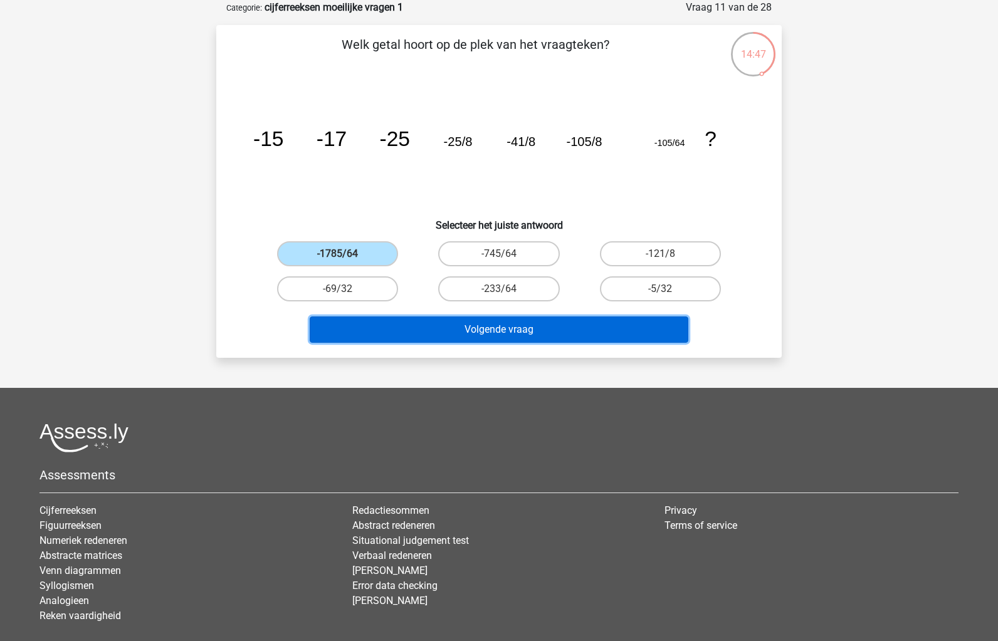
click at [462, 338] on button "Volgende vraag" at bounding box center [499, 330] width 379 height 26
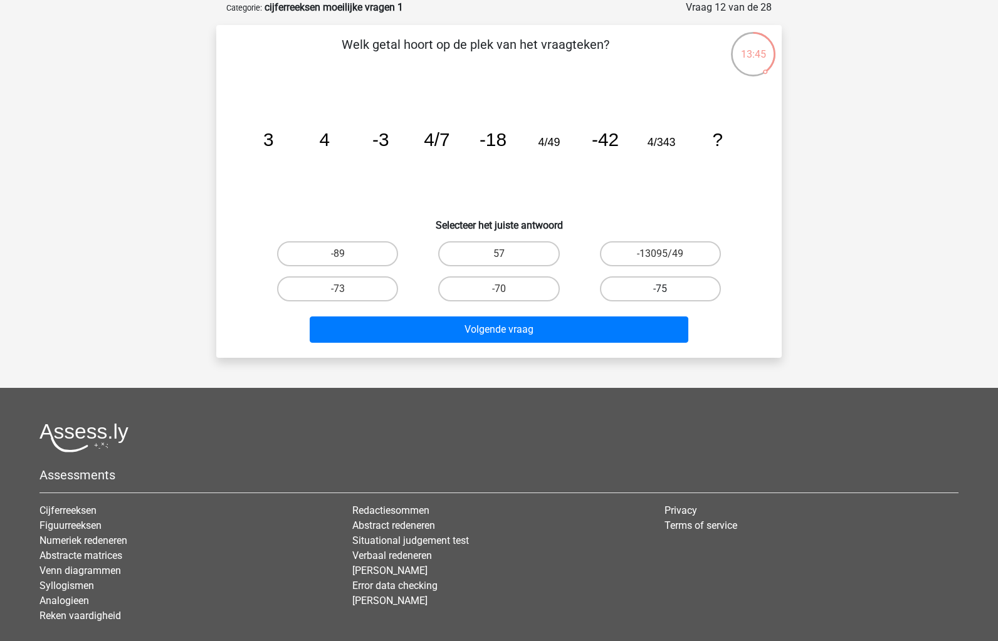
drag, startPoint x: 613, startPoint y: 305, endPoint x: 629, endPoint y: 298, distance: 17.4
click at [614, 305] on div "-75" at bounding box center [660, 288] width 161 height 35
click at [629, 298] on label "-75" at bounding box center [660, 288] width 121 height 25
click at [660, 297] on input "-75" at bounding box center [664, 293] width 8 height 8
radio input "true"
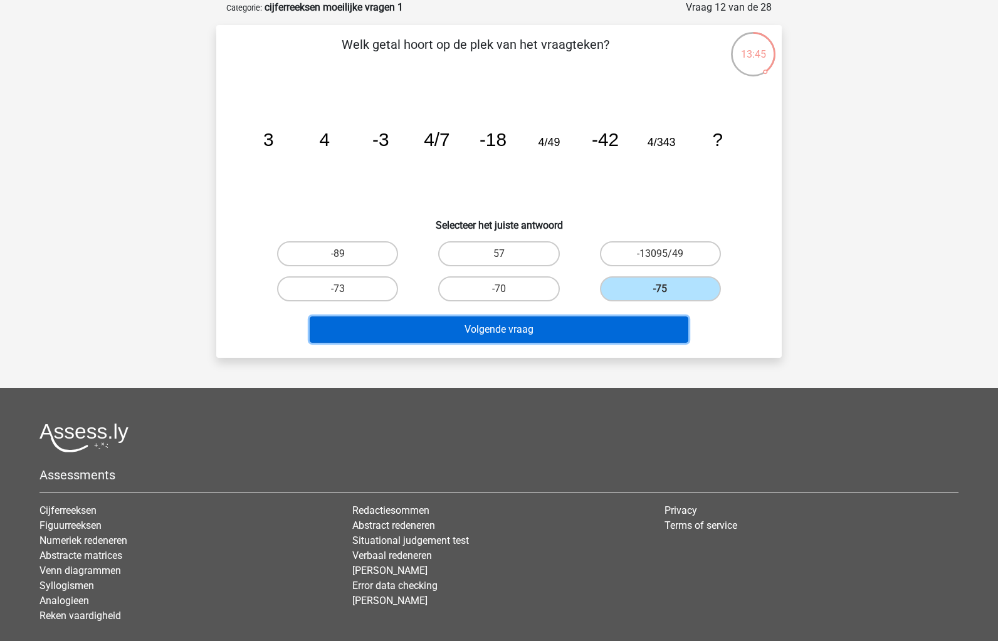
click at [620, 327] on button "Volgende vraag" at bounding box center [499, 330] width 379 height 26
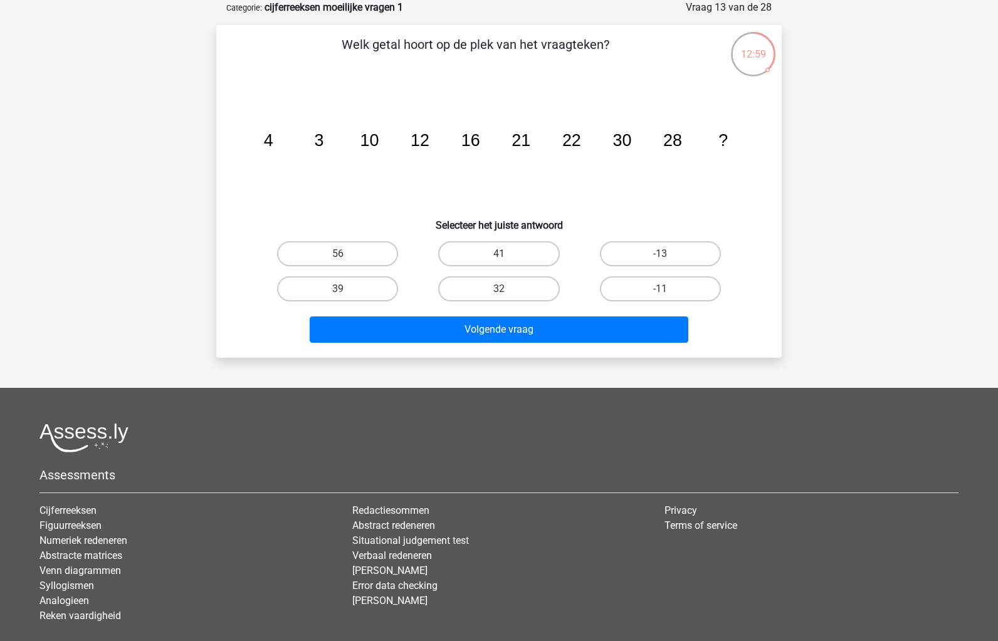
click at [315, 268] on div "56" at bounding box center [337, 253] width 161 height 35
click at [325, 287] on label "39" at bounding box center [337, 288] width 121 height 25
click at [338, 289] on input "39" at bounding box center [342, 293] width 8 height 8
radio input "true"
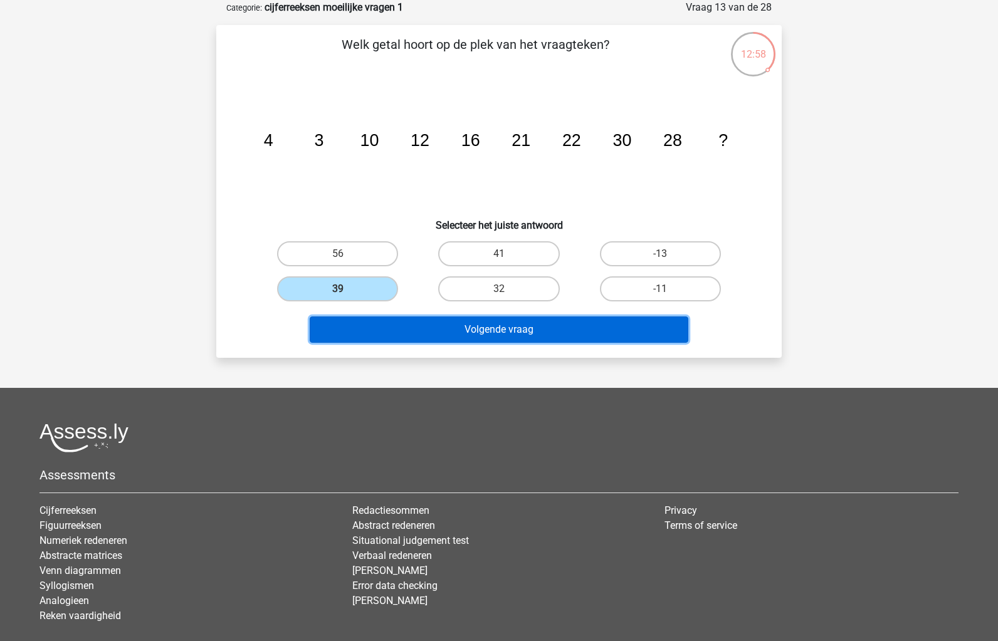
click at [375, 325] on button "Volgende vraag" at bounding box center [499, 330] width 379 height 26
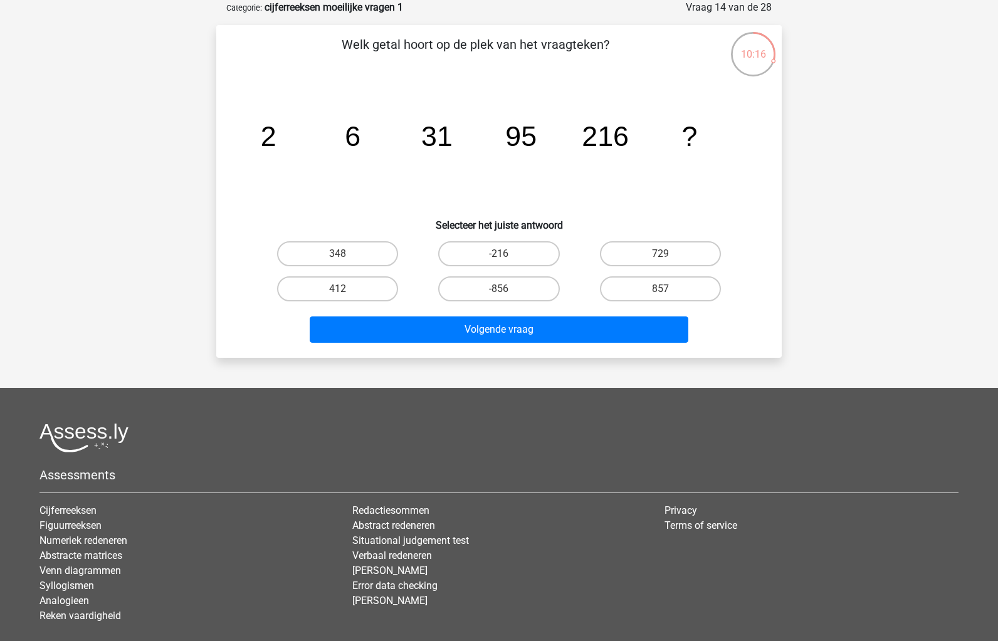
click at [511, 305] on div "-856" at bounding box center [498, 288] width 161 height 35
drag, startPoint x: 509, startPoint y: 285, endPoint x: 517, endPoint y: 321, distance: 36.6
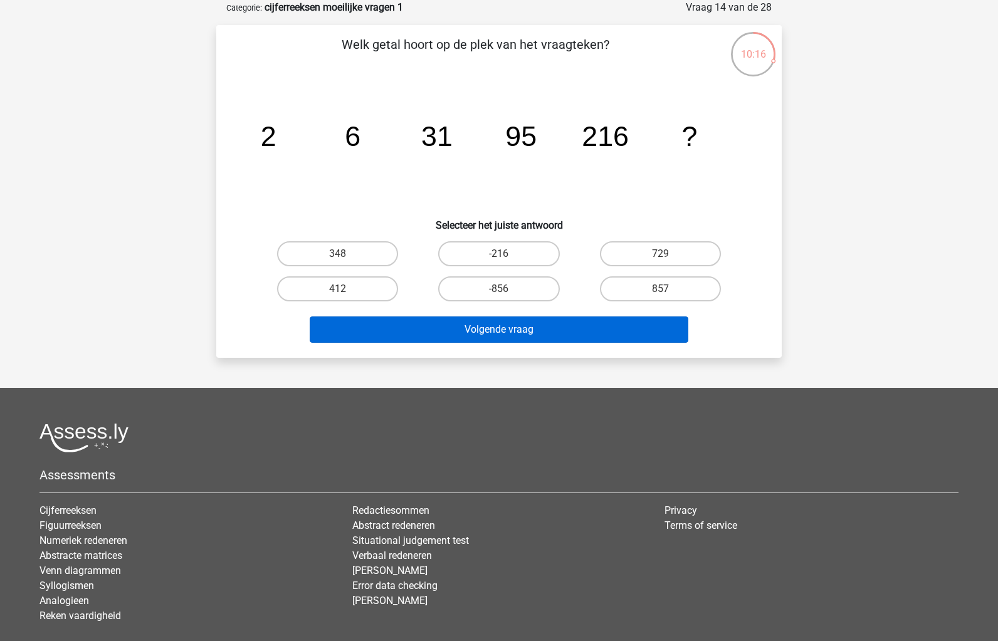
click at [509, 286] on label "-856" at bounding box center [498, 288] width 121 height 25
click at [507, 289] on input "-856" at bounding box center [503, 293] width 8 height 8
radio input "true"
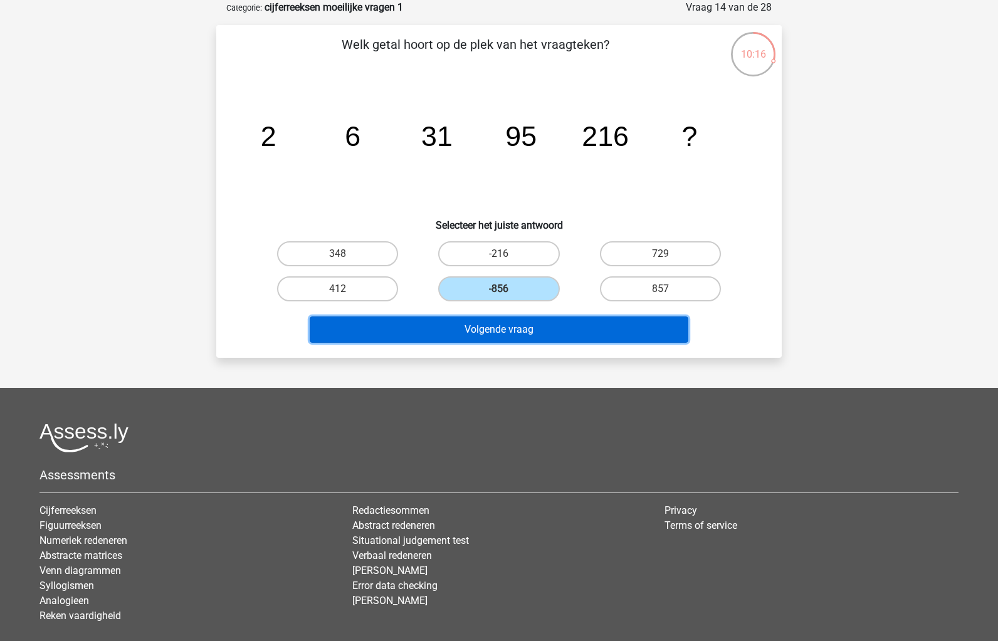
click at [517, 322] on button "Volgende vraag" at bounding box center [499, 330] width 379 height 26
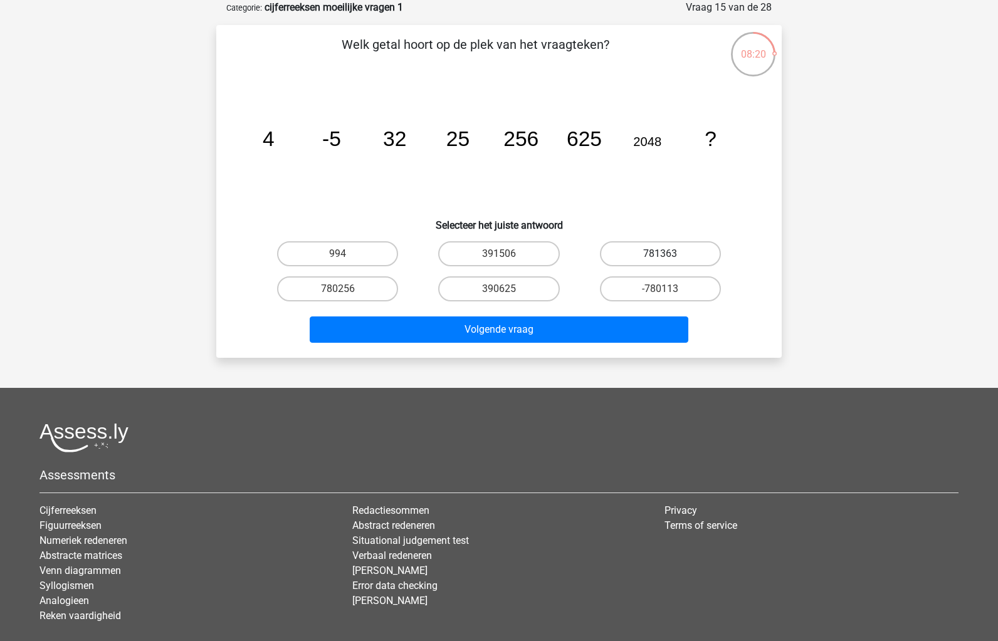
click at [646, 246] on label "781363" at bounding box center [660, 253] width 121 height 25
click at [660, 254] on input "781363" at bounding box center [664, 258] width 8 height 8
radio input "true"
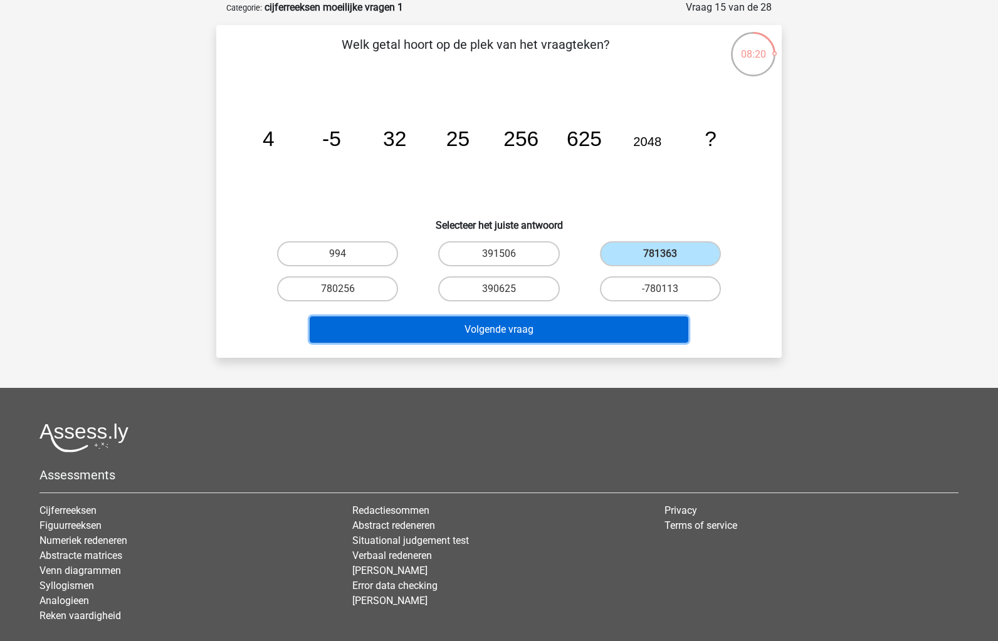
click at [652, 317] on button "Volgende vraag" at bounding box center [499, 330] width 379 height 26
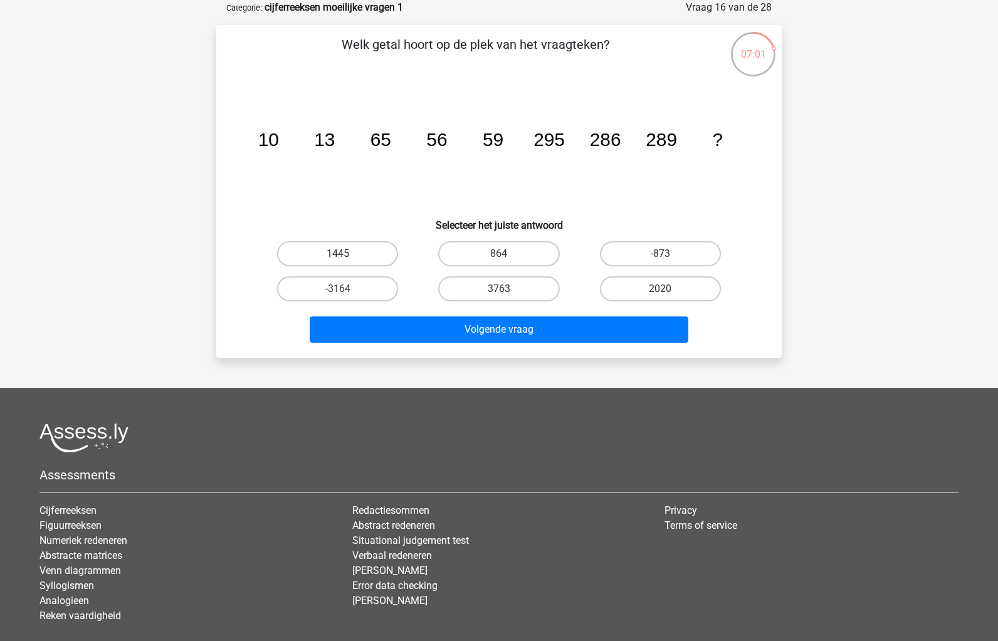
click at [355, 246] on label "1445" at bounding box center [337, 253] width 121 height 25
click at [346, 254] on input "1445" at bounding box center [342, 258] width 8 height 8
radio input "true"
click at [387, 314] on div "Volgende vraag" at bounding box center [498, 327] width 525 height 41
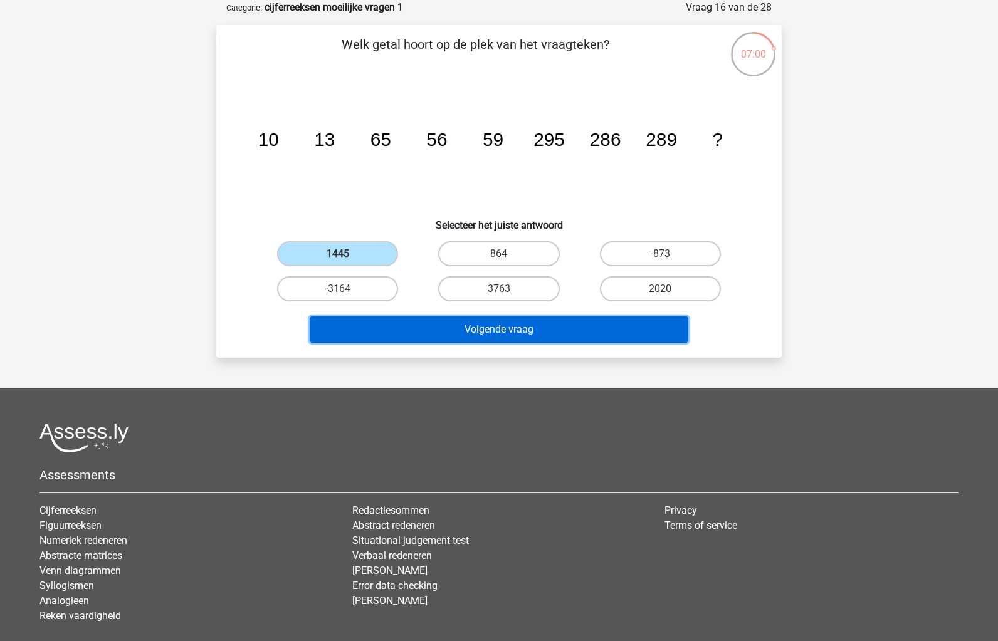
click at [389, 318] on button "Volgende vraag" at bounding box center [499, 330] width 379 height 26
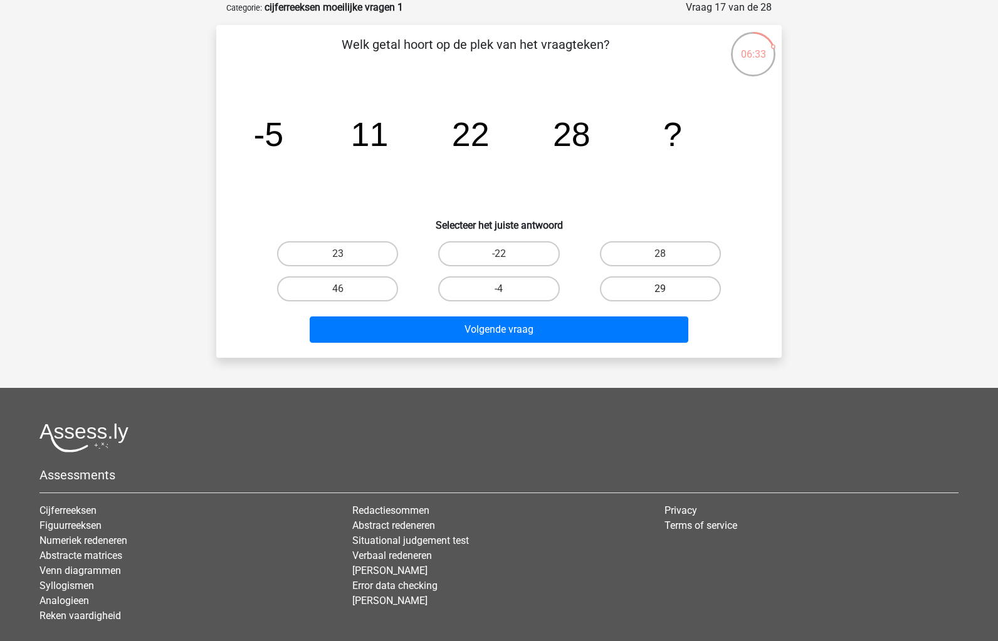
click at [688, 292] on label "29" at bounding box center [660, 288] width 121 height 25
click at [668, 292] on input "29" at bounding box center [664, 293] width 8 height 8
radio input "true"
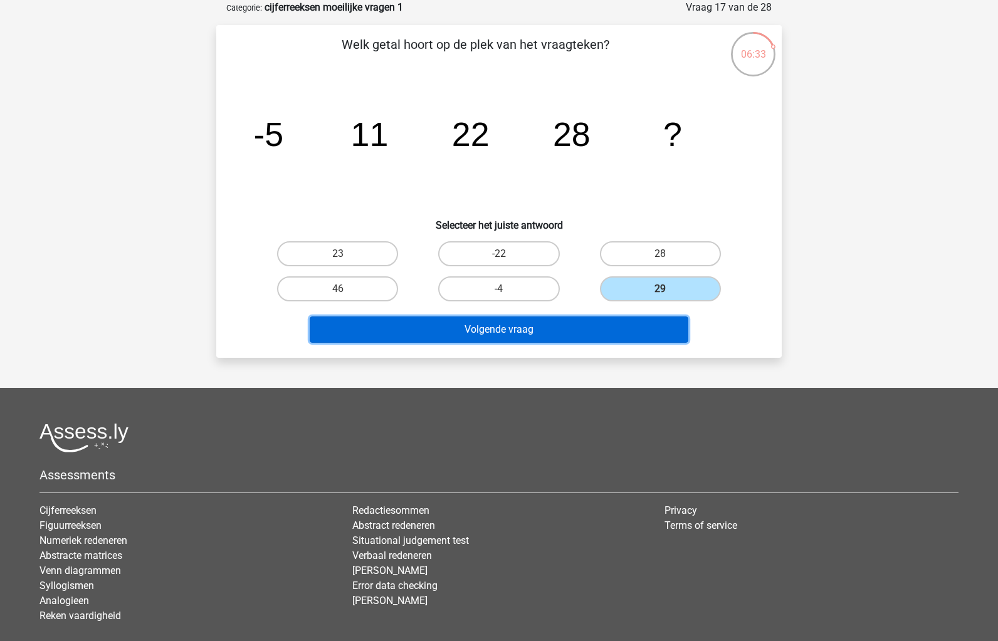
click at [653, 321] on button "Volgende vraag" at bounding box center [499, 330] width 379 height 26
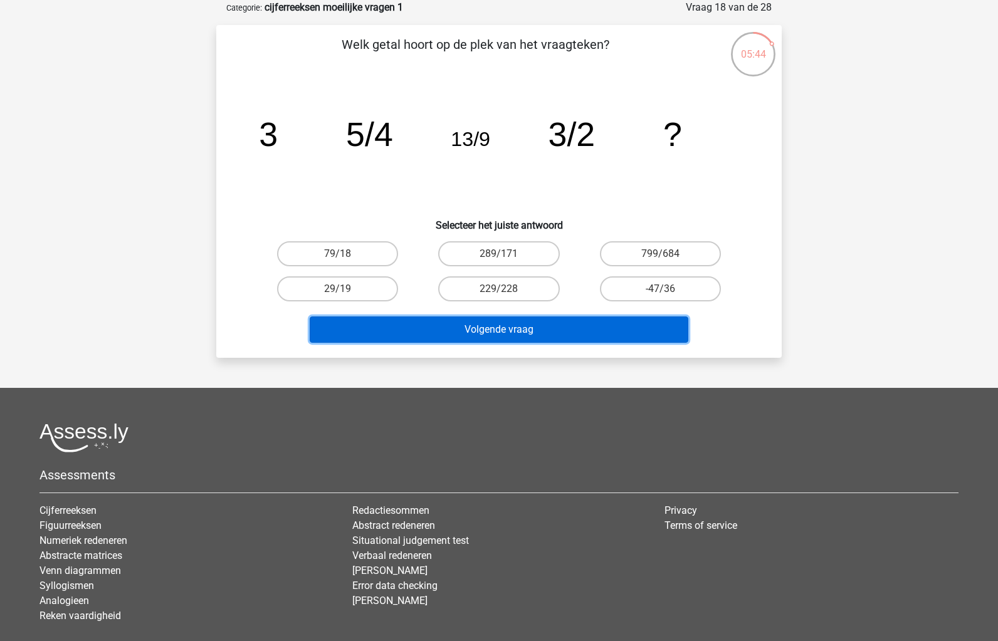
click at [517, 321] on button "Volgende vraag" at bounding box center [499, 330] width 379 height 26
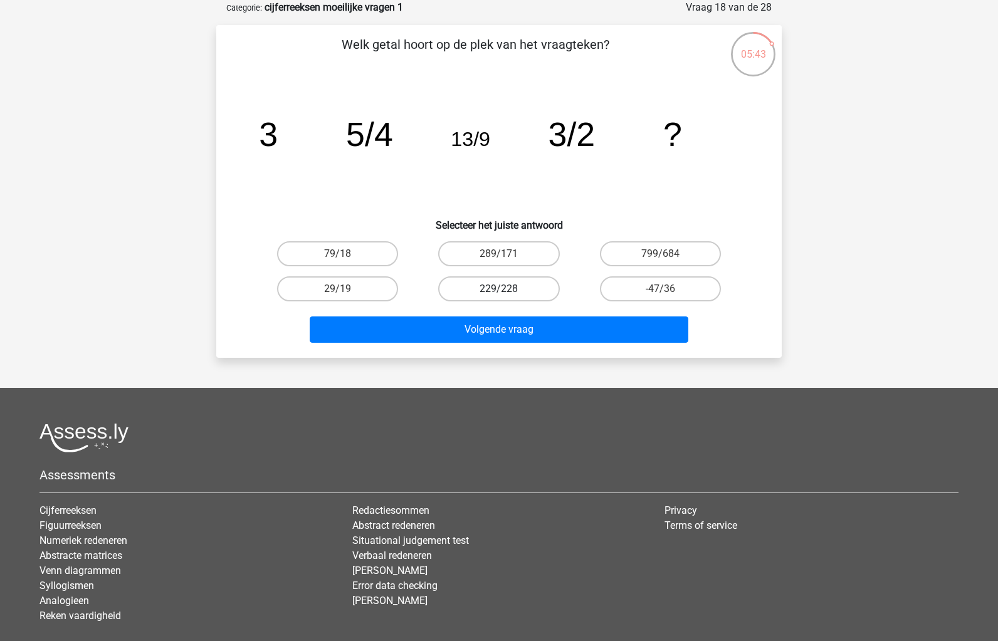
drag, startPoint x: 414, startPoint y: 280, endPoint x: 519, endPoint y: 290, distance: 105.8
click at [415, 281] on div "29/19" at bounding box center [337, 288] width 161 height 35
click at [519, 285] on label "229/228" at bounding box center [498, 288] width 121 height 25
click at [507, 289] on input "229/228" at bounding box center [503, 293] width 8 height 8
radio input "true"
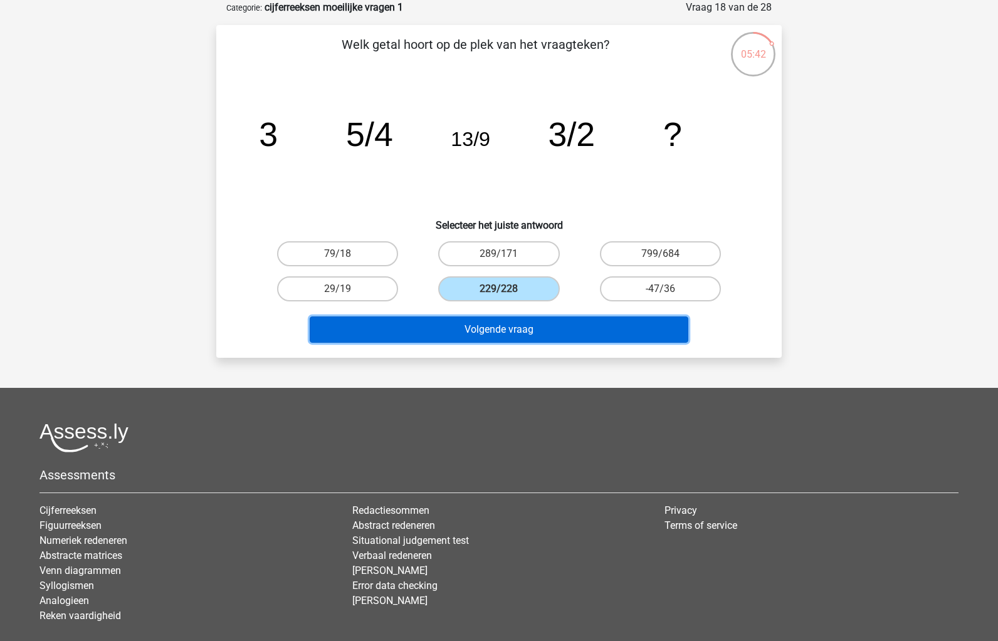
click at [519, 317] on button "Volgende vraag" at bounding box center [499, 330] width 379 height 26
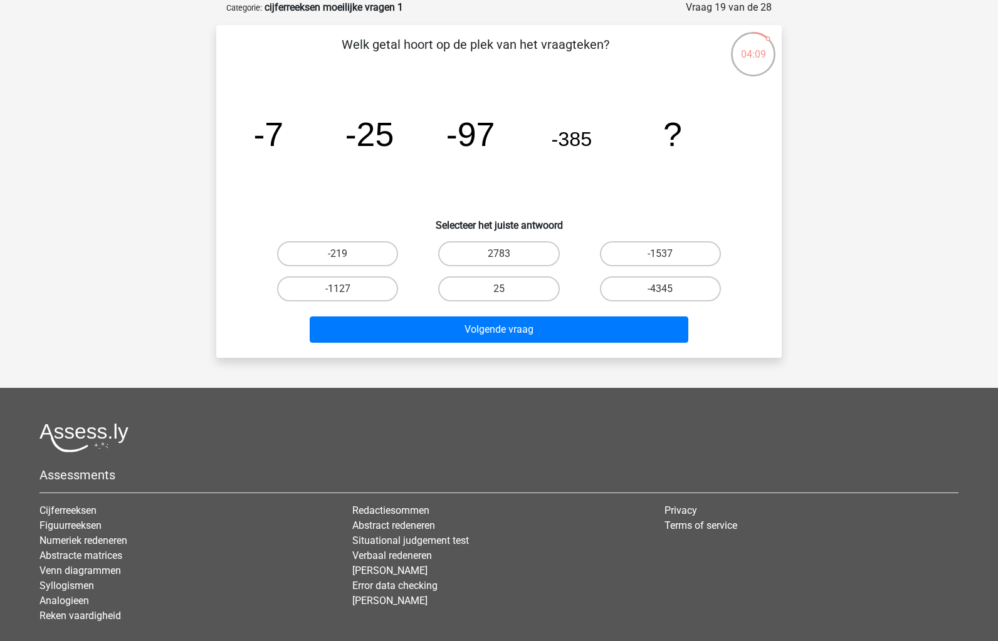
click at [594, 271] on div "-4345" at bounding box center [660, 288] width 161 height 35
click at [630, 254] on label "-1537" at bounding box center [660, 253] width 121 height 25
click at [660, 254] on input "-1537" at bounding box center [664, 258] width 8 height 8
radio input "true"
click at [621, 305] on div "-4345" at bounding box center [660, 288] width 161 height 35
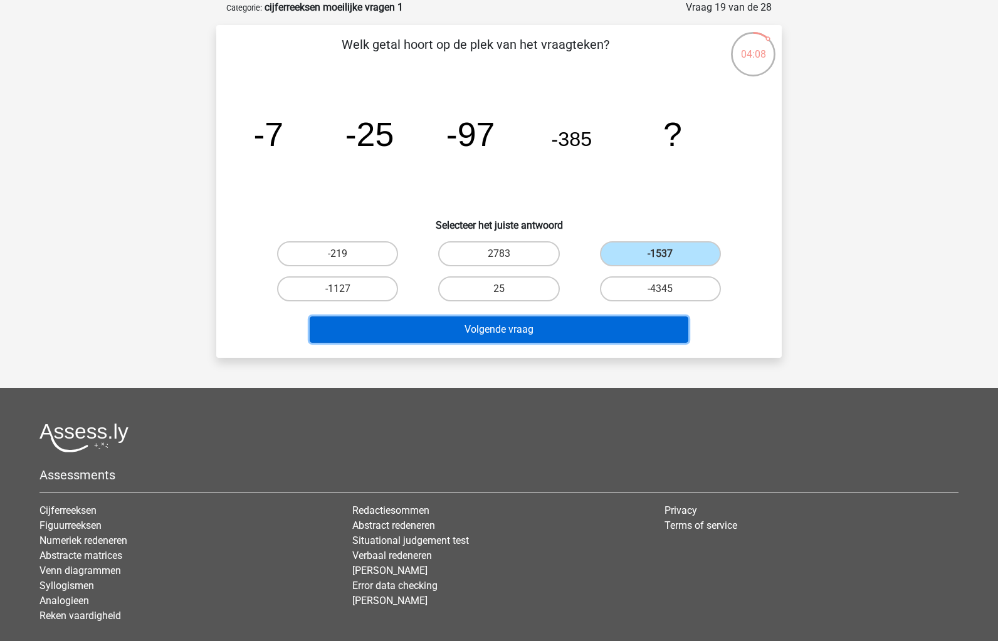
click at [622, 317] on button "Volgende vraag" at bounding box center [499, 330] width 379 height 26
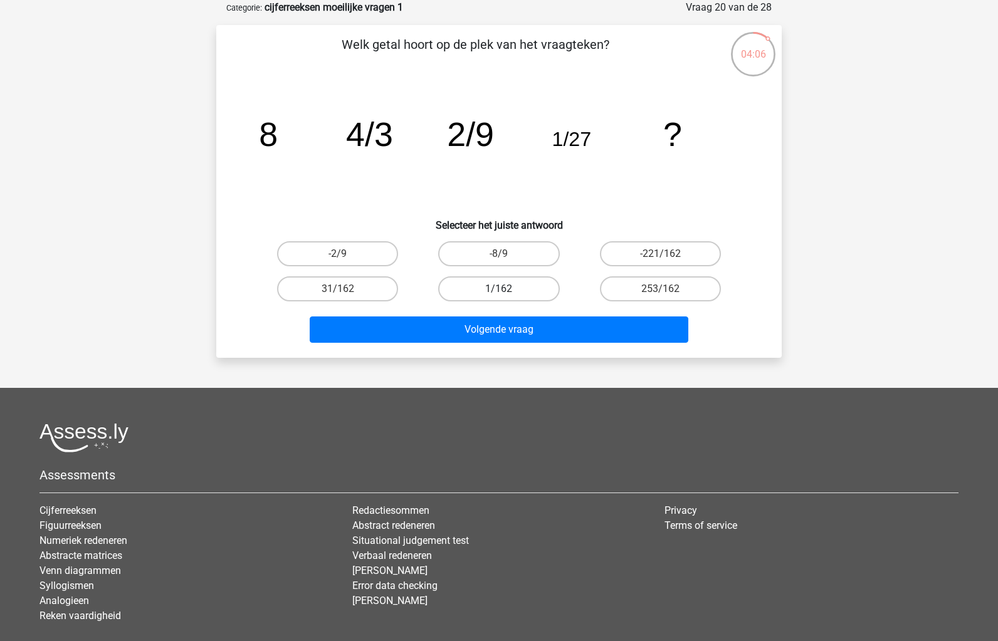
click at [532, 291] on label "1/162" at bounding box center [498, 288] width 121 height 25
click at [507, 291] on input "1/162" at bounding box center [503, 293] width 8 height 8
radio input "true"
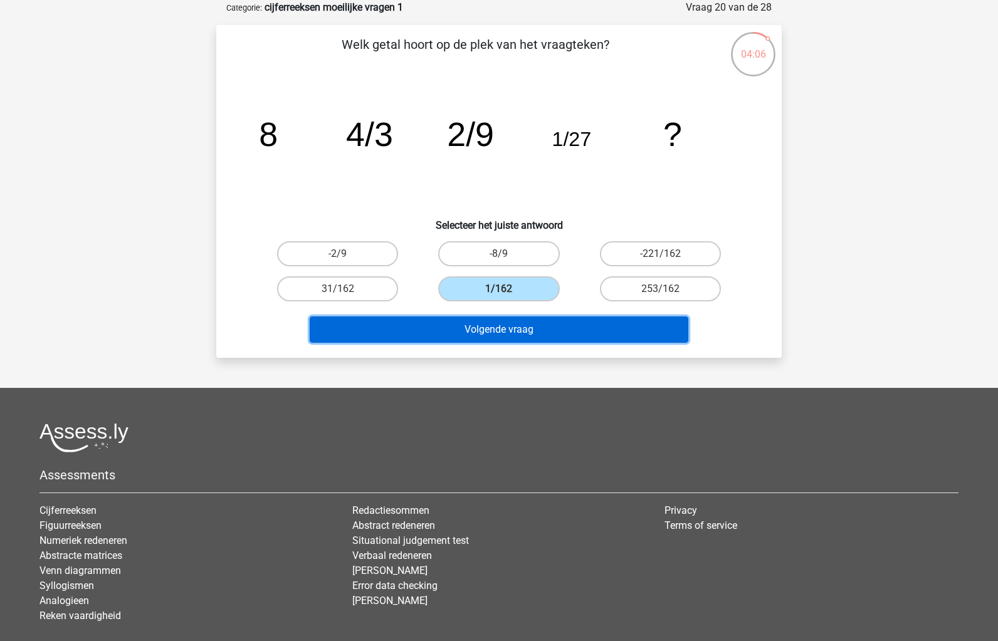
click at [535, 317] on button "Volgende vraag" at bounding box center [499, 330] width 379 height 26
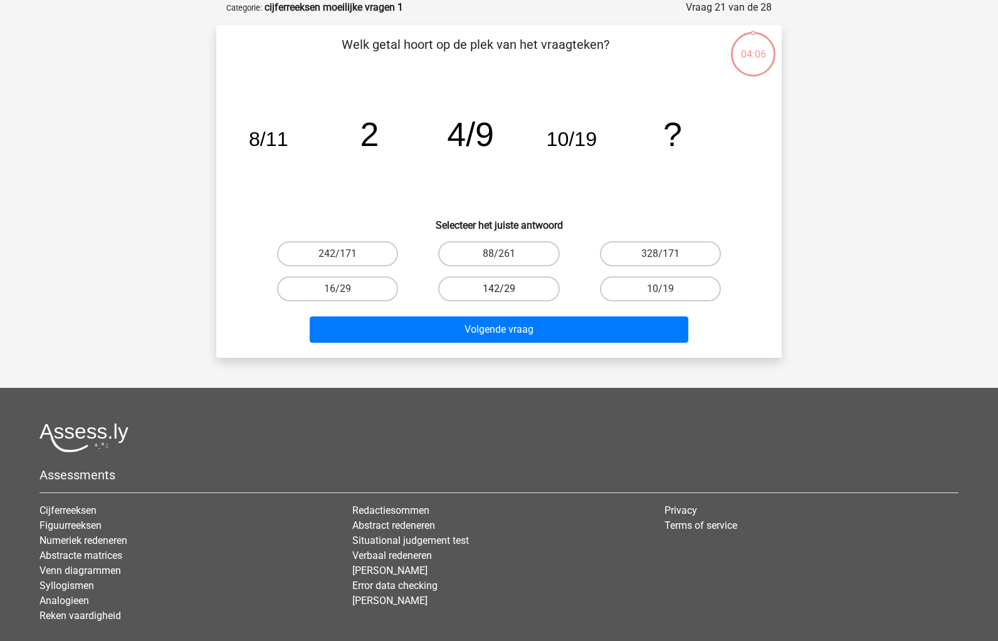
click at [527, 282] on label "142/29" at bounding box center [498, 288] width 121 height 25
click at [507, 289] on input "142/29" at bounding box center [503, 293] width 8 height 8
radio input "true"
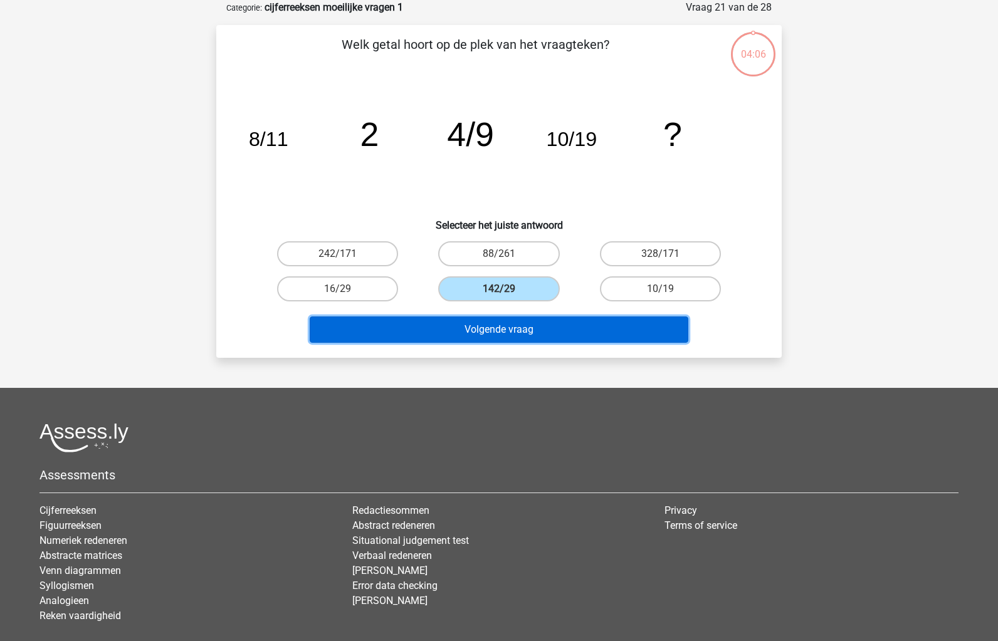
click at [579, 325] on button "Volgende vraag" at bounding box center [499, 330] width 379 height 26
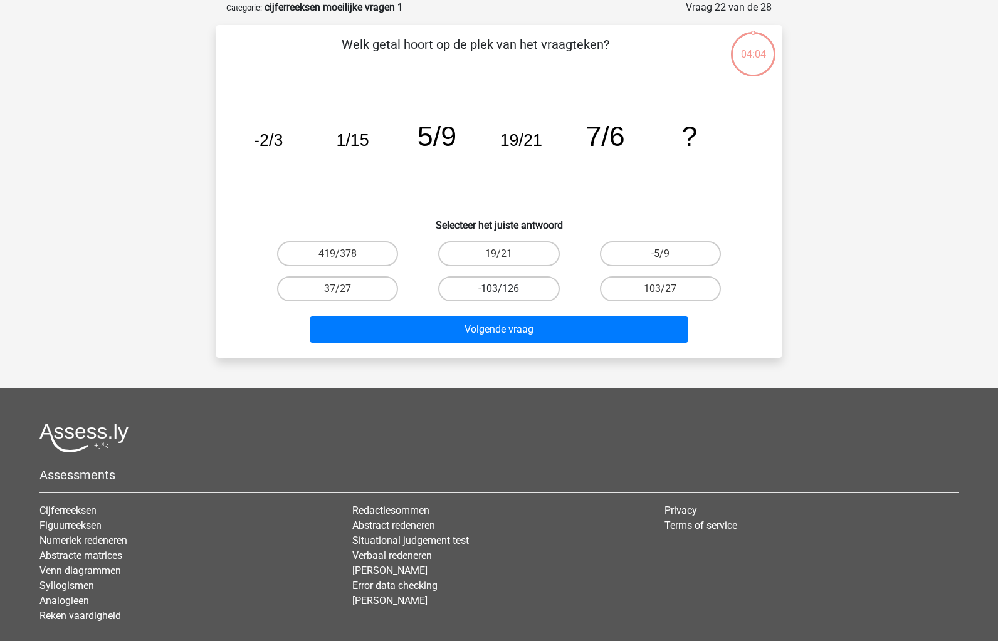
click at [537, 291] on label "-103/126" at bounding box center [498, 288] width 121 height 25
click at [507, 291] on input "-103/126" at bounding box center [503, 293] width 8 height 8
radio input "true"
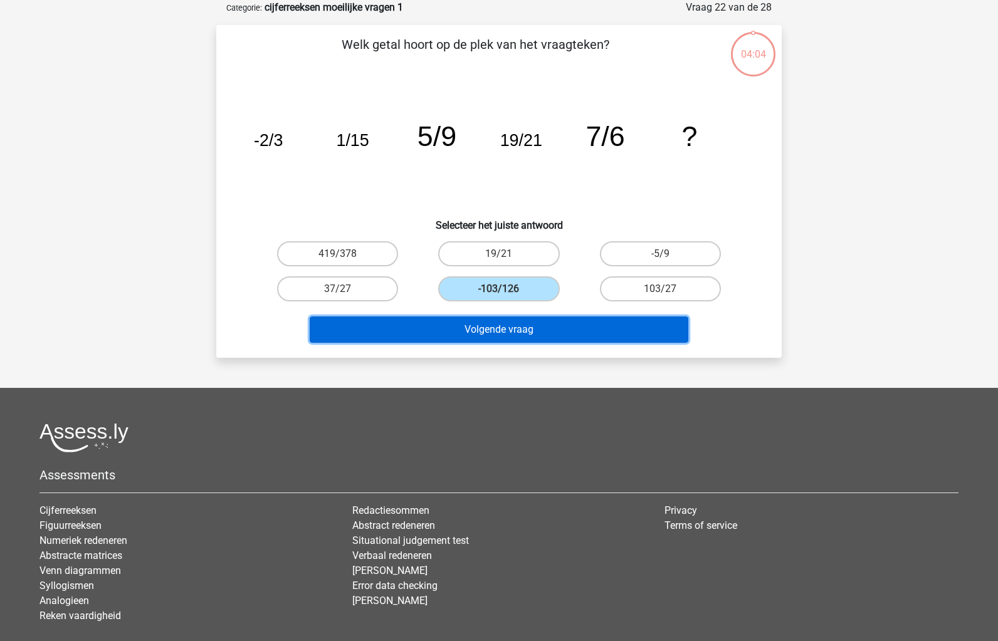
click at [540, 319] on button "Volgende vraag" at bounding box center [499, 330] width 379 height 26
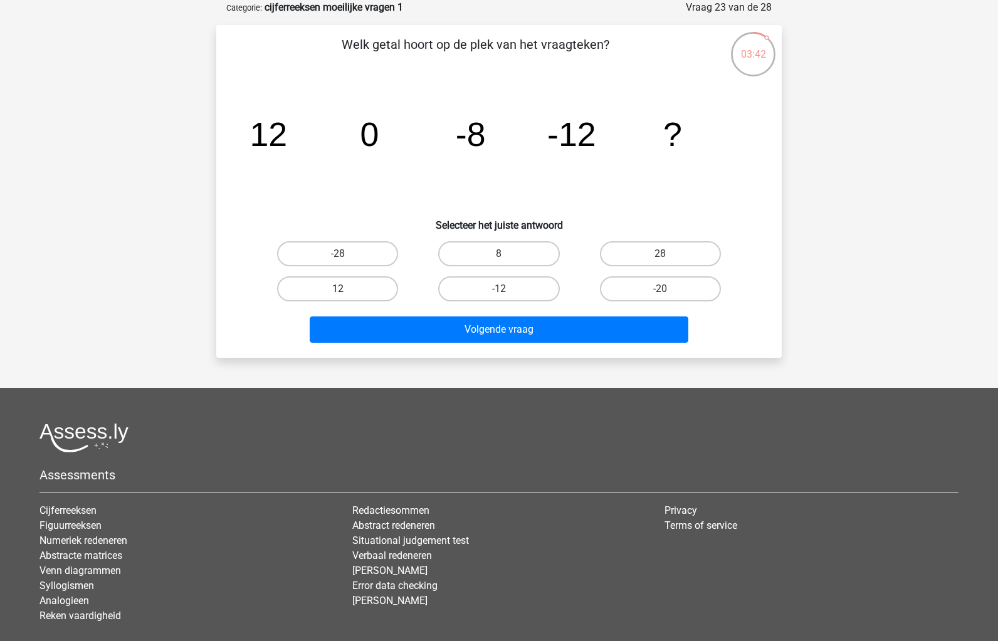
click at [372, 288] on label "12" at bounding box center [337, 288] width 121 height 25
click at [346, 289] on input "12" at bounding box center [342, 293] width 8 height 8
radio input "true"
click at [499, 298] on label "-12" at bounding box center [498, 288] width 121 height 25
click at [499, 297] on input "-12" at bounding box center [503, 293] width 8 height 8
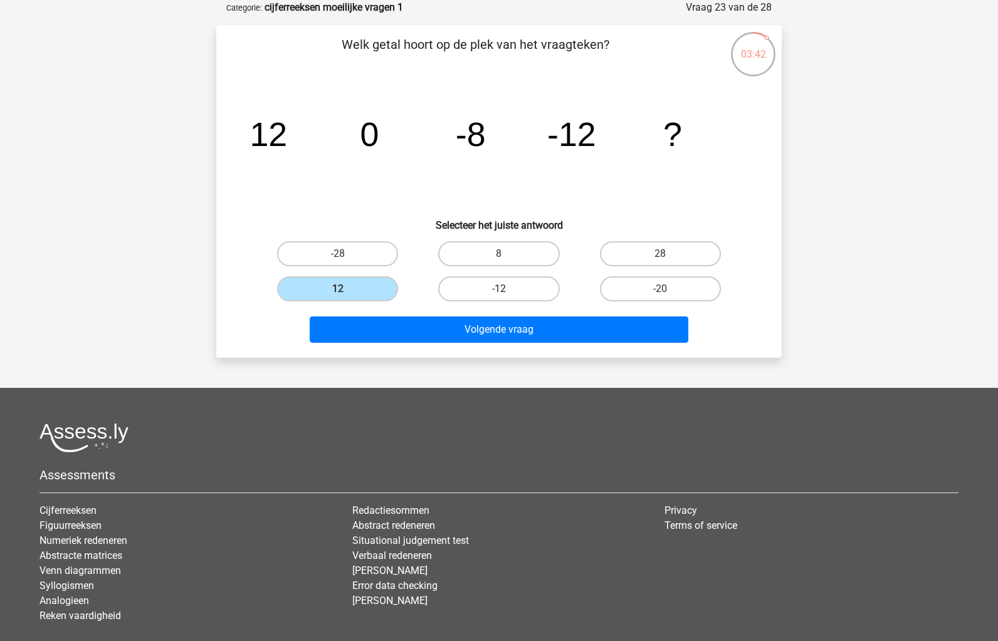
radio input "true"
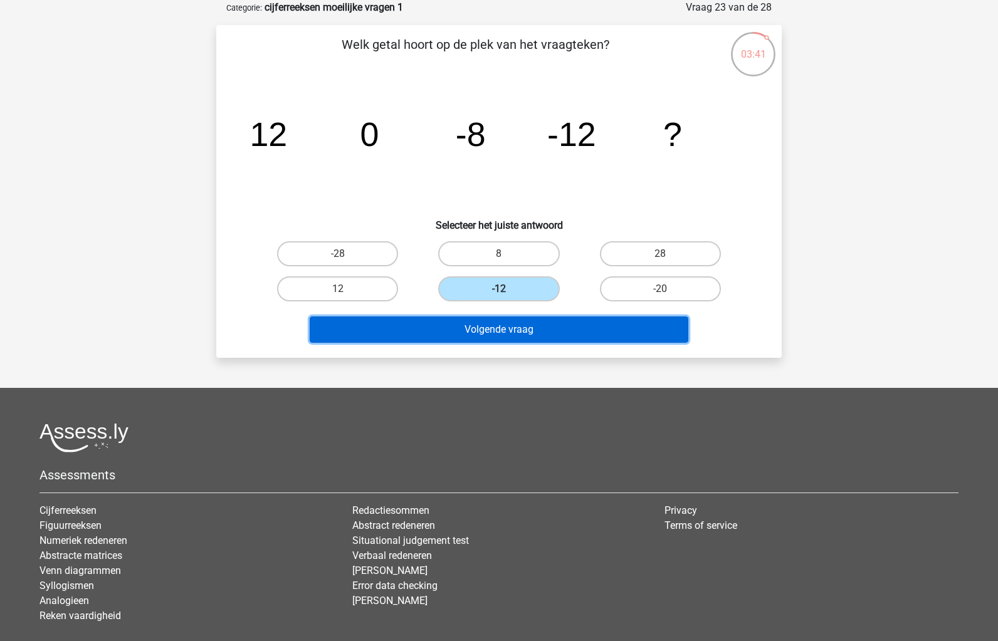
click at [494, 338] on button "Volgende vraag" at bounding box center [499, 330] width 379 height 26
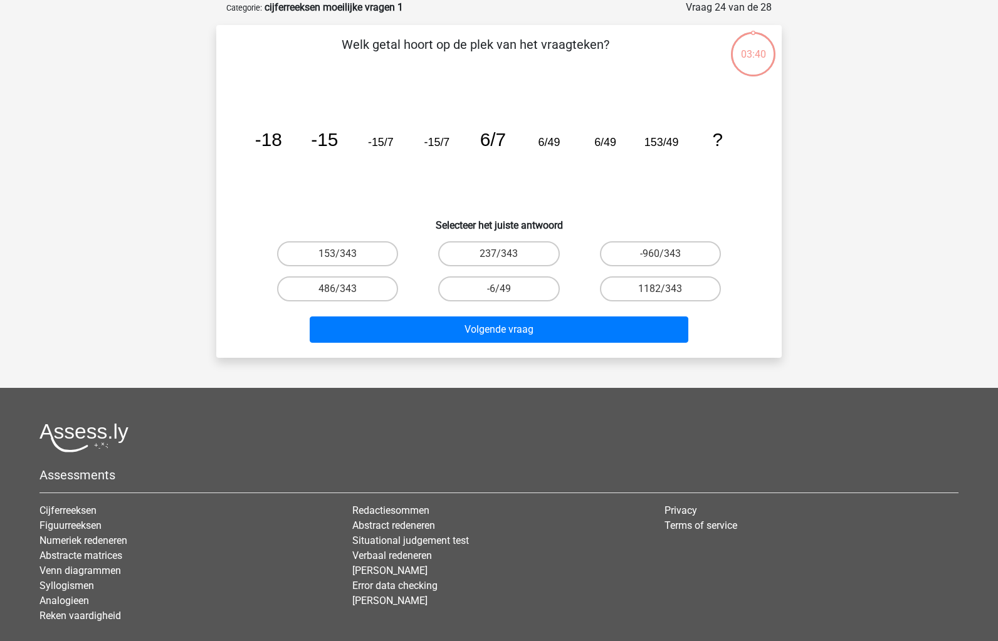
drag, startPoint x: 479, startPoint y: 285, endPoint x: 482, endPoint y: 309, distance: 24.0
click at [479, 285] on label "-6/49" at bounding box center [498, 288] width 121 height 25
click at [499, 289] on input "-6/49" at bounding box center [503, 293] width 8 height 8
radio input "true"
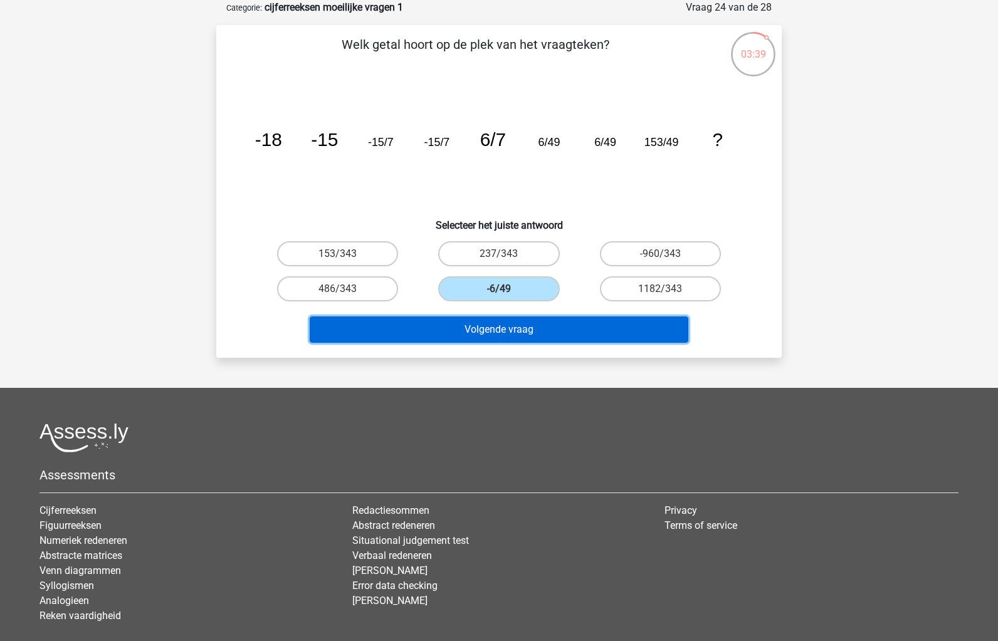
click at [486, 322] on button "Volgende vraag" at bounding box center [499, 330] width 379 height 26
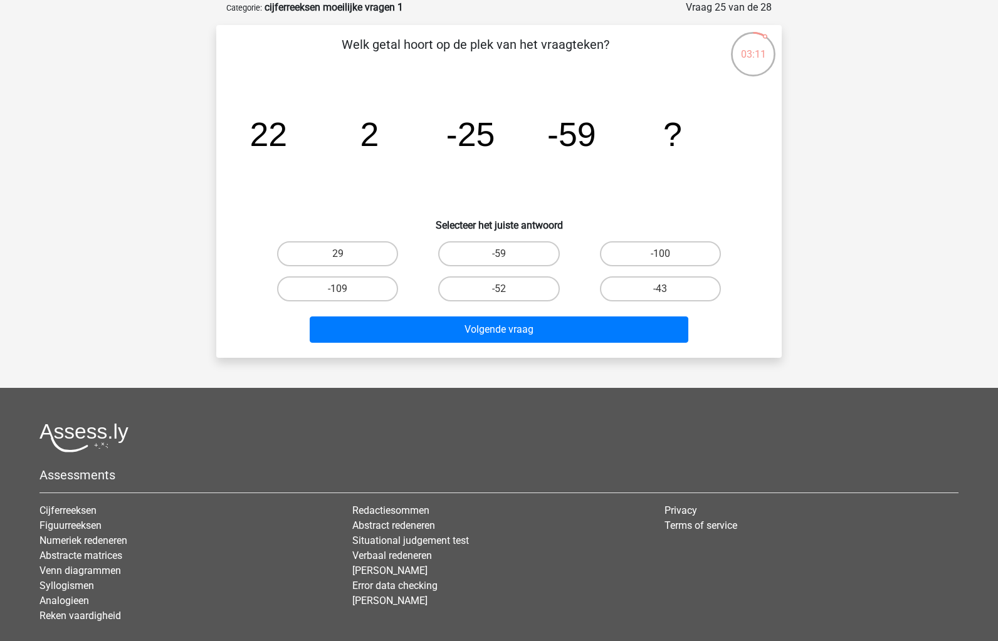
click at [587, 253] on div "-100" at bounding box center [660, 253] width 151 height 25
click at [613, 258] on label "-100" at bounding box center [660, 253] width 121 height 25
click at [660, 258] on input "-100" at bounding box center [664, 258] width 8 height 8
radio input "true"
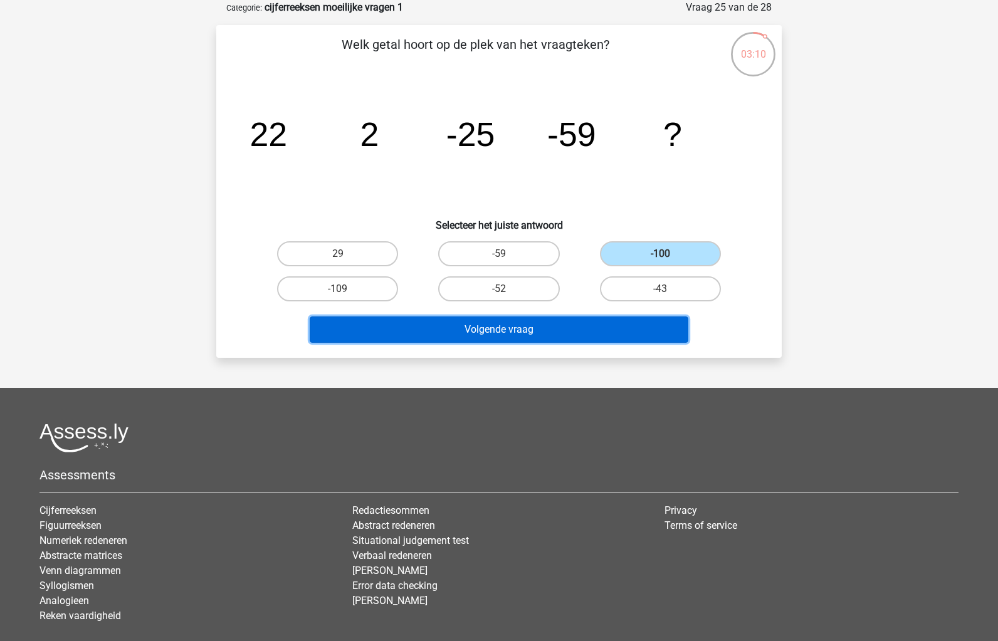
click at [597, 317] on button "Volgende vraag" at bounding box center [499, 330] width 379 height 26
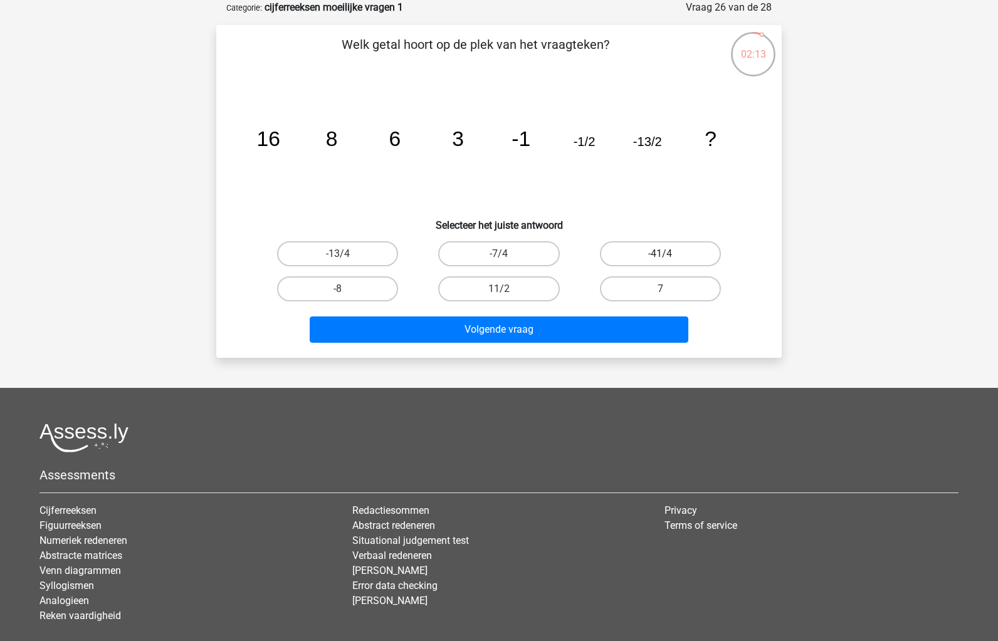
click at [650, 252] on label "-41/4" at bounding box center [660, 253] width 121 height 25
click at [660, 254] on input "-41/4" at bounding box center [664, 258] width 8 height 8
radio input "true"
click at [649, 311] on div "Volgende vraag" at bounding box center [498, 327] width 525 height 41
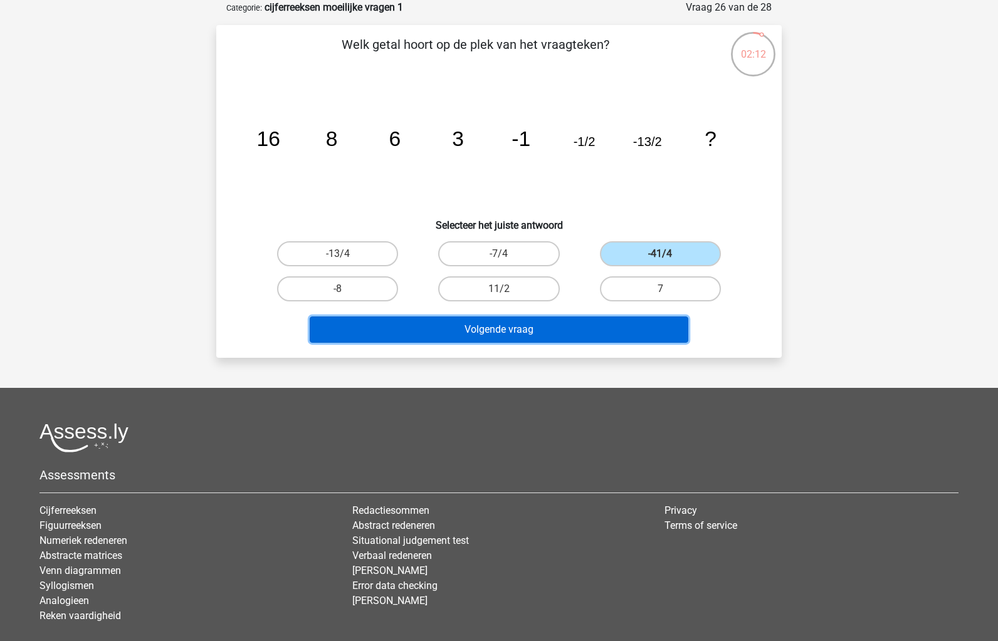
click at [653, 327] on button "Volgende vraag" at bounding box center [499, 330] width 379 height 26
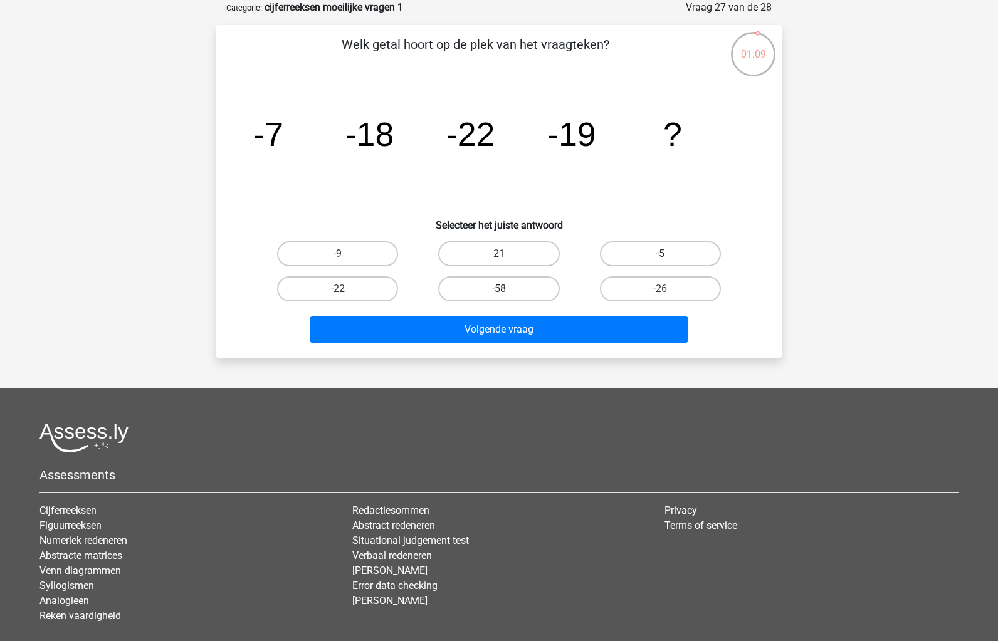
click at [514, 280] on label "-58" at bounding box center [498, 288] width 121 height 25
click at [507, 289] on input "-58" at bounding box center [503, 293] width 8 height 8
radio input "true"
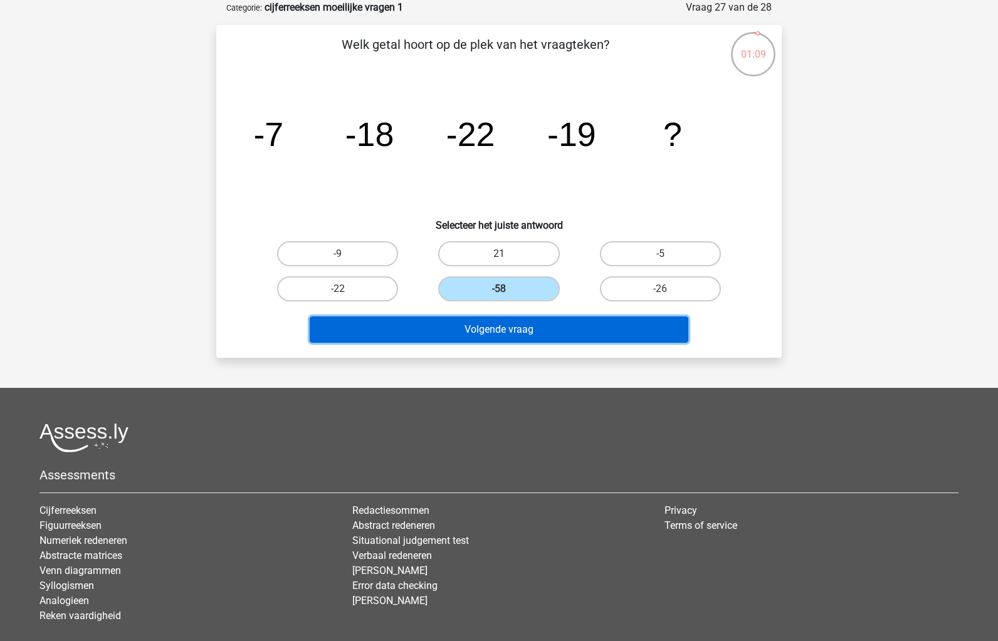
click at [501, 333] on button "Volgende vraag" at bounding box center [499, 330] width 379 height 26
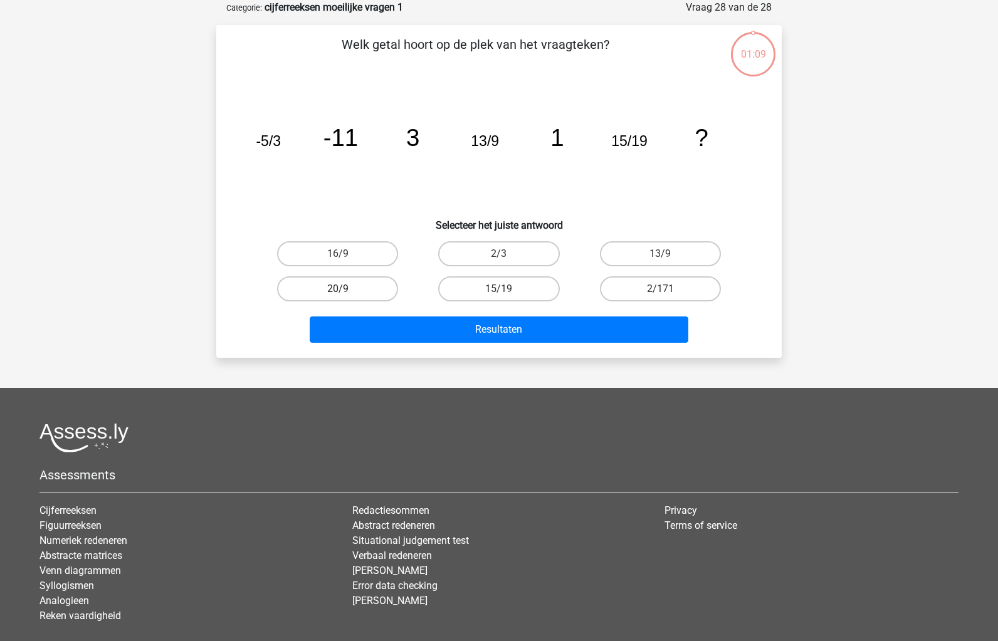
click at [391, 295] on label "20/9" at bounding box center [337, 288] width 121 height 25
click at [346, 295] on input "20/9" at bounding box center [342, 293] width 8 height 8
radio input "true"
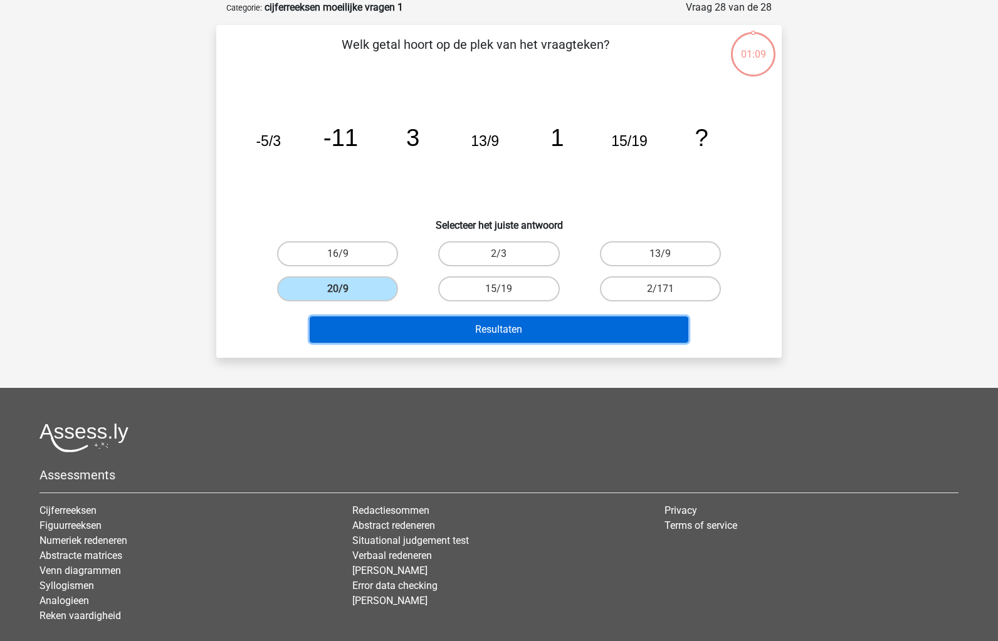
click at [396, 321] on button "Resultaten" at bounding box center [499, 330] width 379 height 26
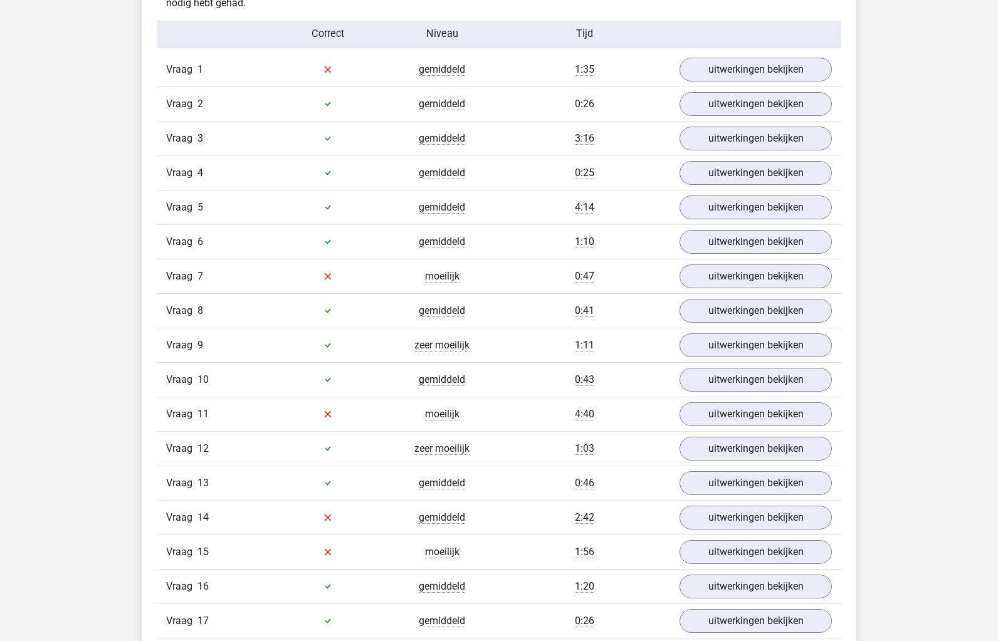
scroll to position [1003, 0]
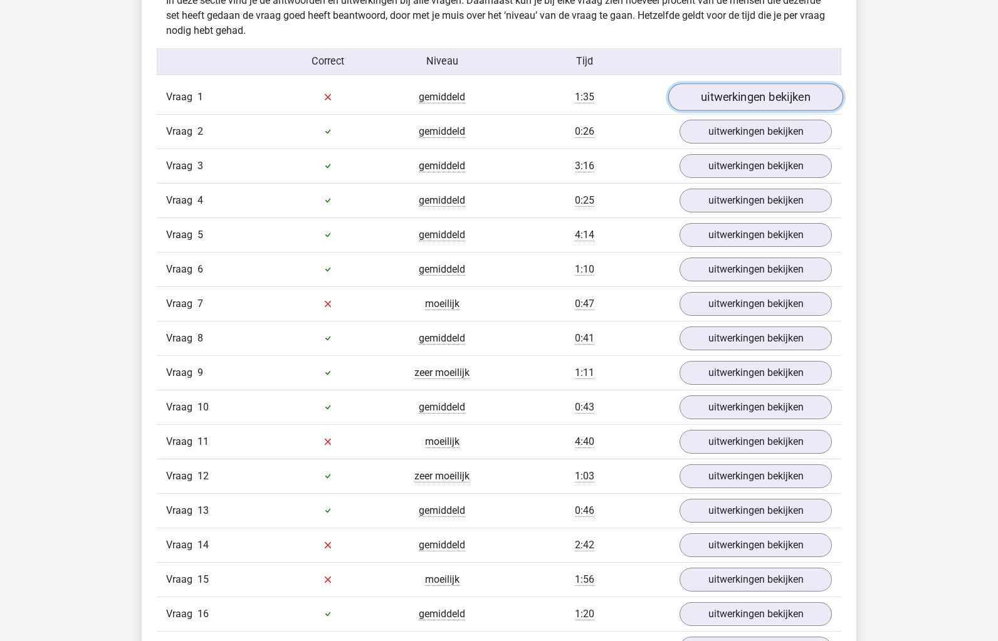
click at [737, 100] on link "uitwerkingen bekijken" at bounding box center [755, 97] width 175 height 28
